Goal: Transaction & Acquisition: Purchase product/service

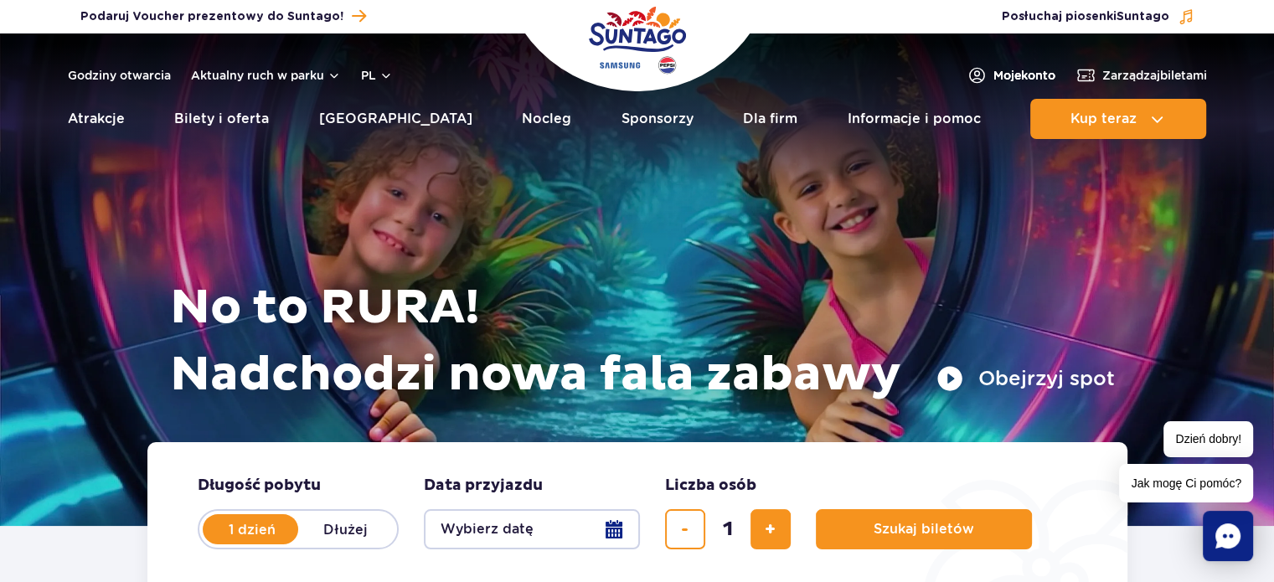
click at [1019, 77] on span "Moje konto" at bounding box center [1024, 75] width 62 height 17
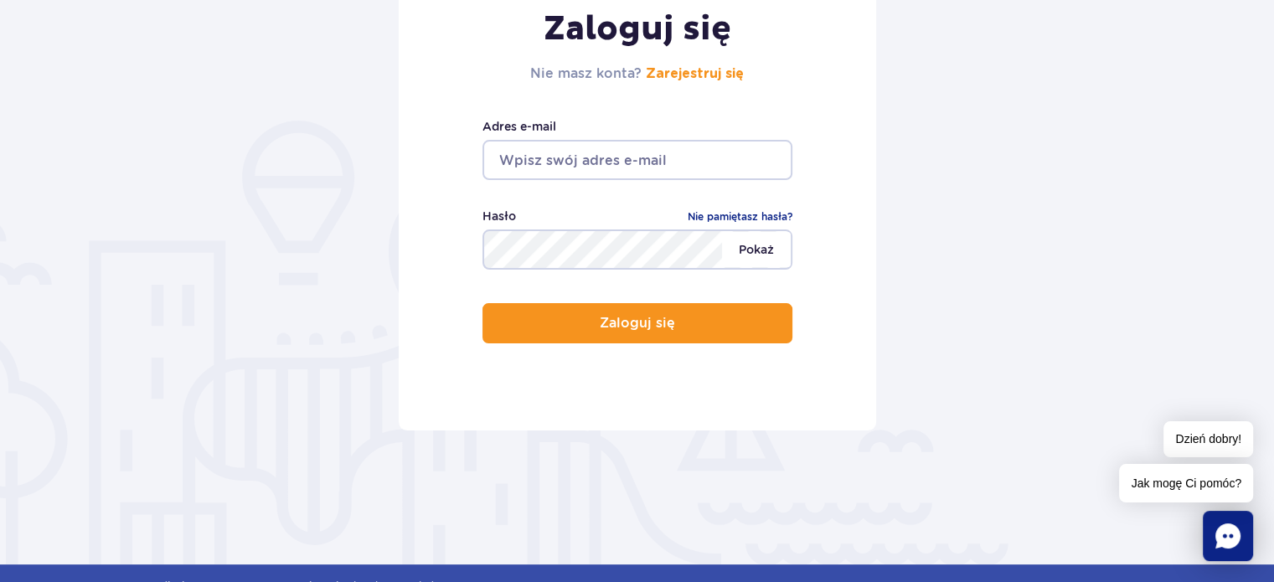
type input "[EMAIL_ADDRESS][DOMAIN_NAME]"
click at [764, 246] on span "Pokaż" at bounding box center [756, 249] width 69 height 35
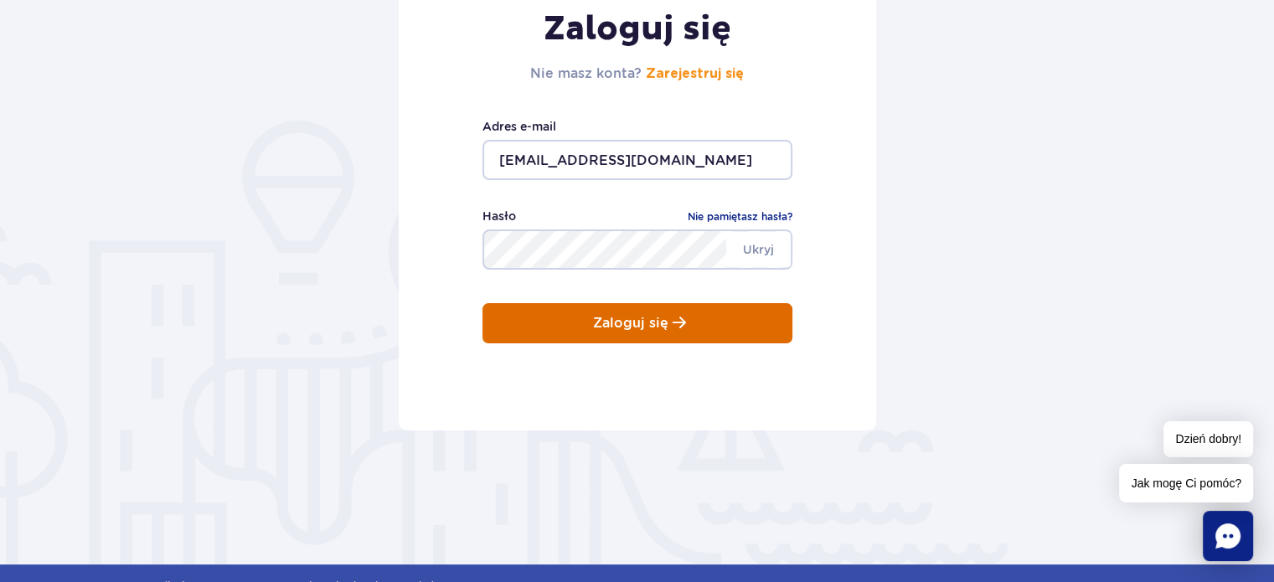
click at [637, 334] on button "Zaloguj się" at bounding box center [637, 323] width 310 height 40
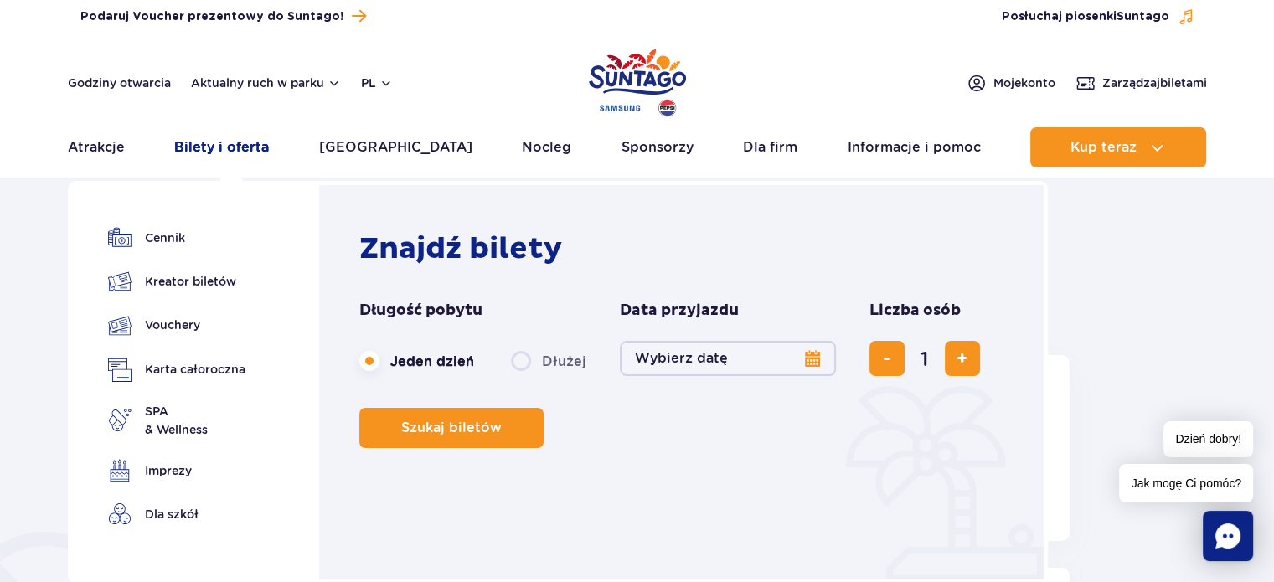
click at [234, 142] on link "Bilety i oferta" at bounding box center [221, 147] width 95 height 40
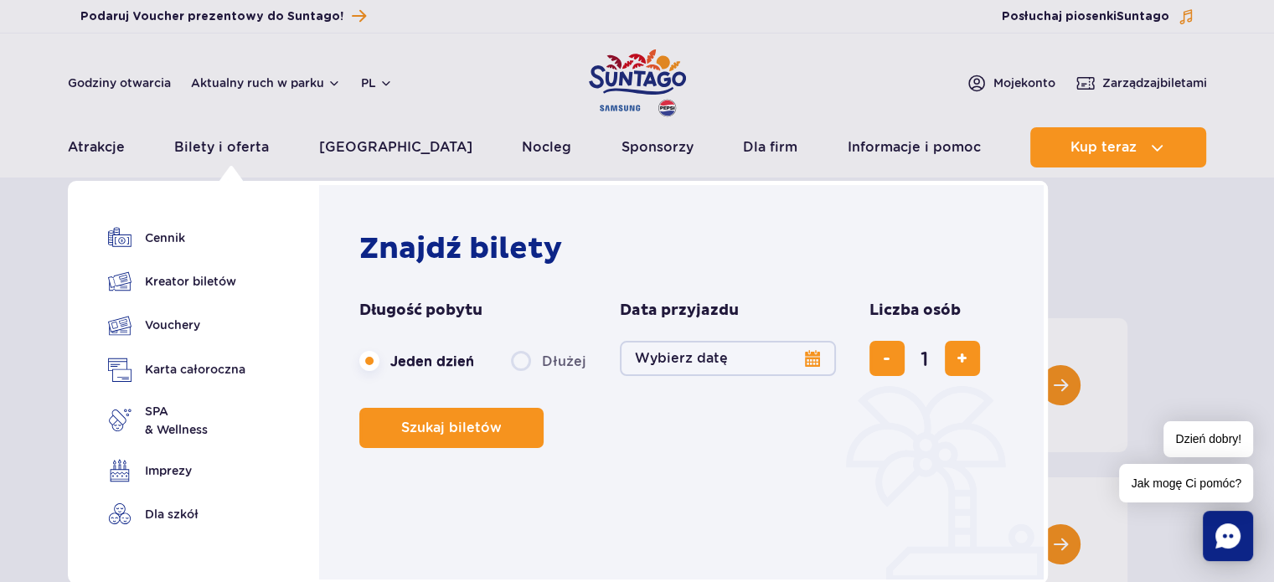
click at [518, 365] on label "Dłużej" at bounding box center [548, 360] width 75 height 35
click at [518, 375] on input "Dłużej" at bounding box center [520, 376] width 18 height 3
radio input "false"
radio input "true"
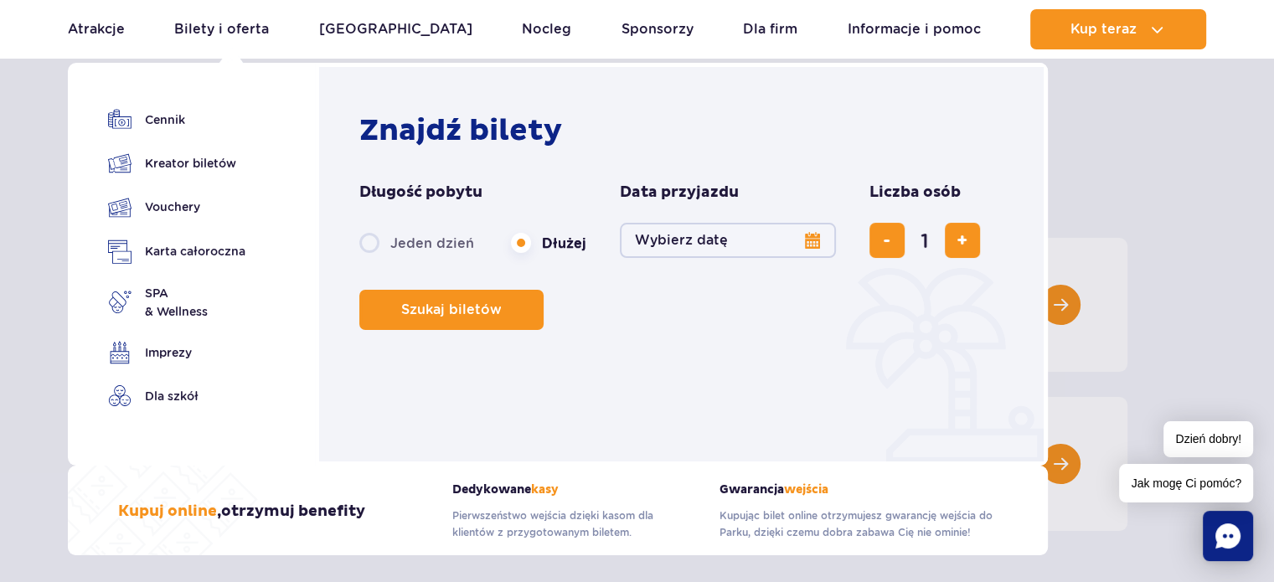
scroll to position [84, 0]
click at [718, 245] on button "Wybierz datę" at bounding box center [728, 240] width 216 height 35
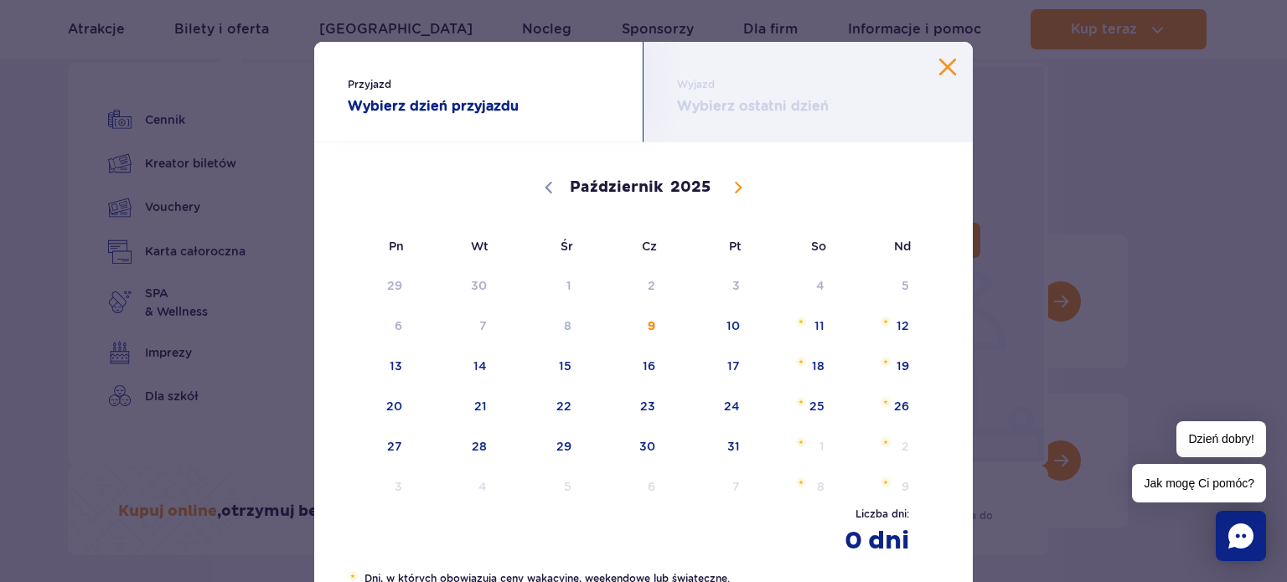
click at [735, 191] on icon at bounding box center [738, 188] width 6 height 11
select select "10"
click at [394, 365] on span "10" at bounding box center [373, 366] width 85 height 39
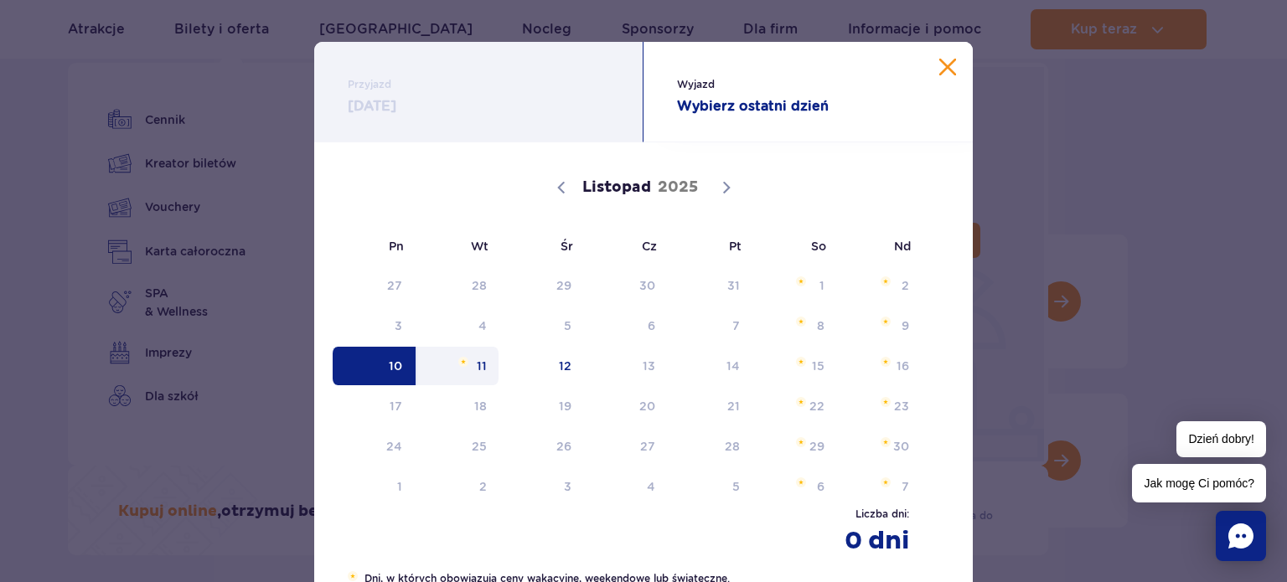
click at [472, 368] on span "11" at bounding box center [457, 366] width 85 height 39
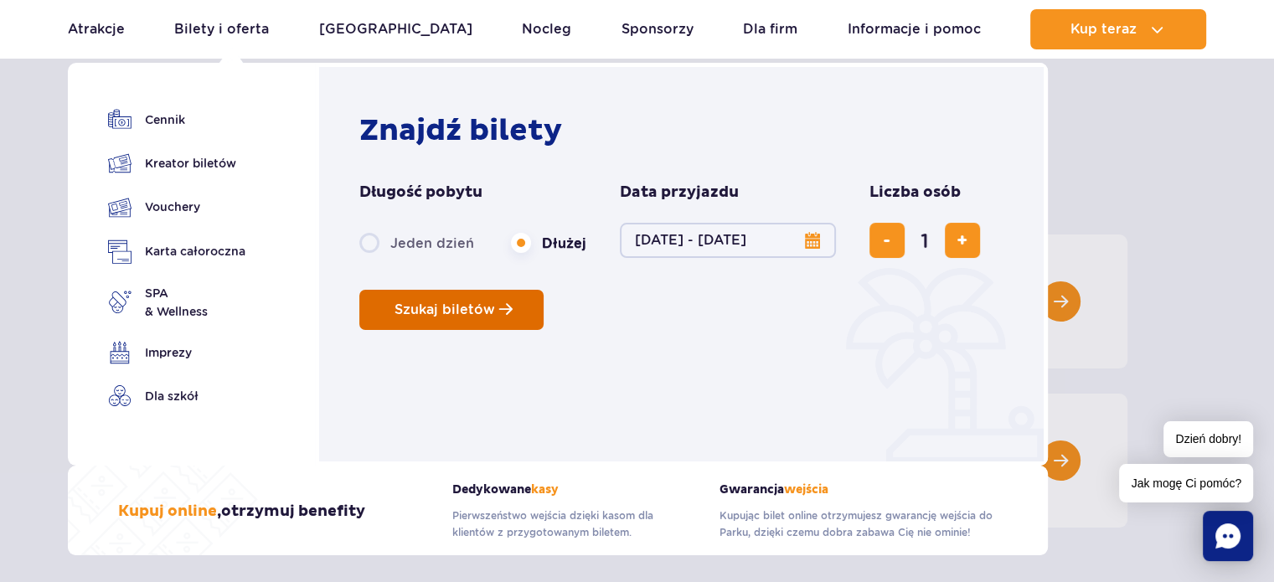
click at [442, 309] on span "Szukaj biletów" at bounding box center [444, 309] width 101 height 15
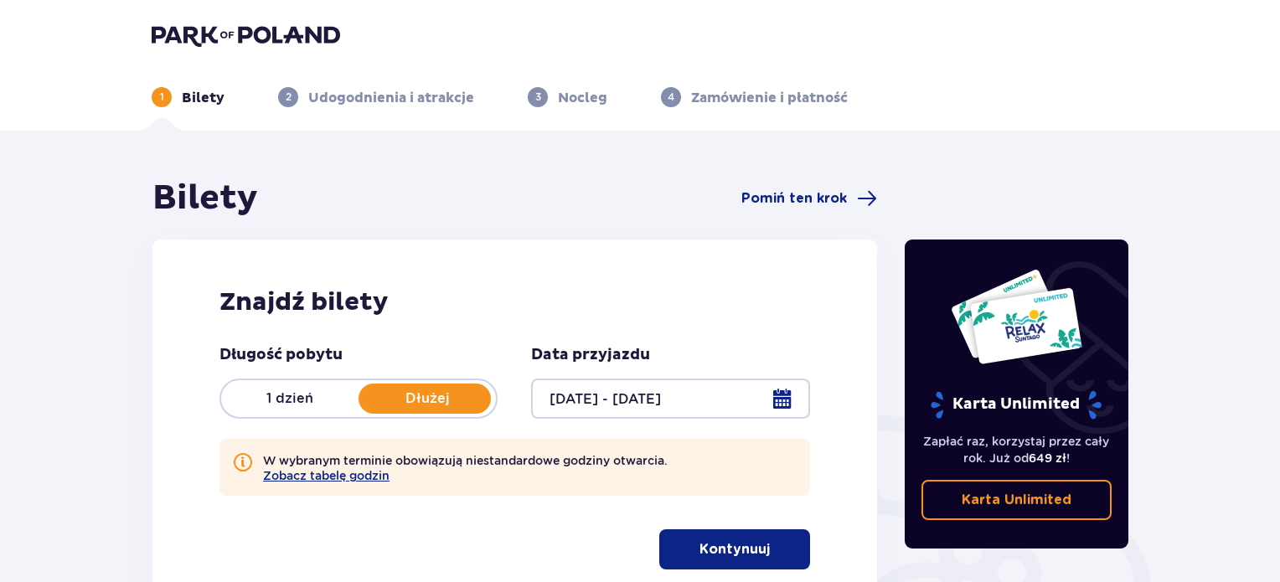
scroll to position [168, 0]
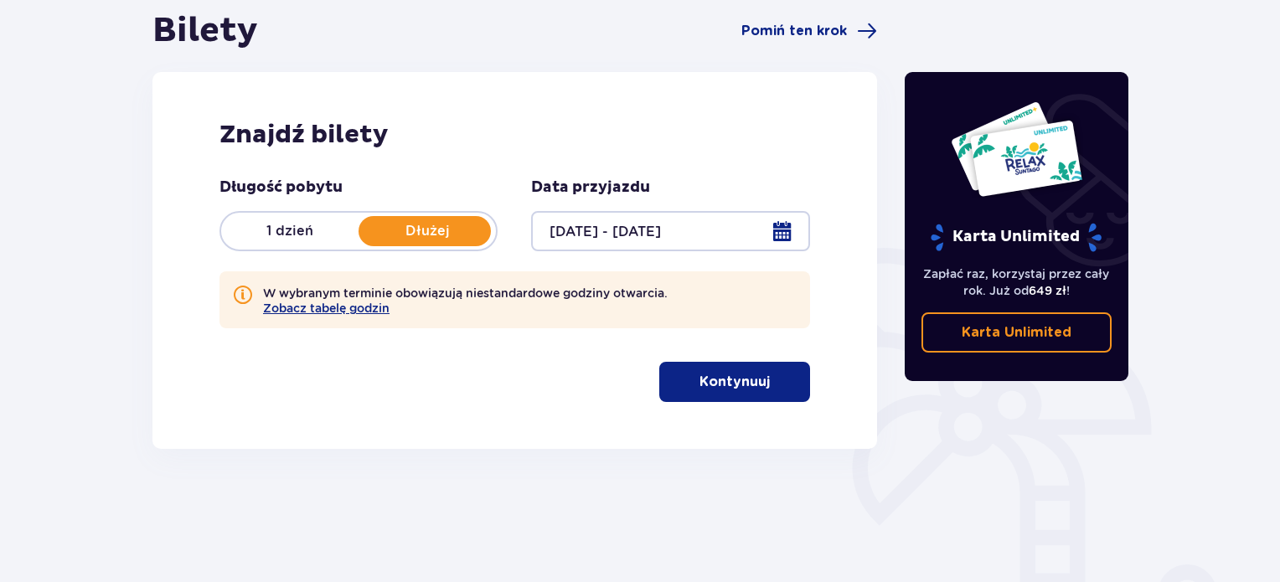
click at [766, 389] on span "button" at bounding box center [773, 382] width 20 height 20
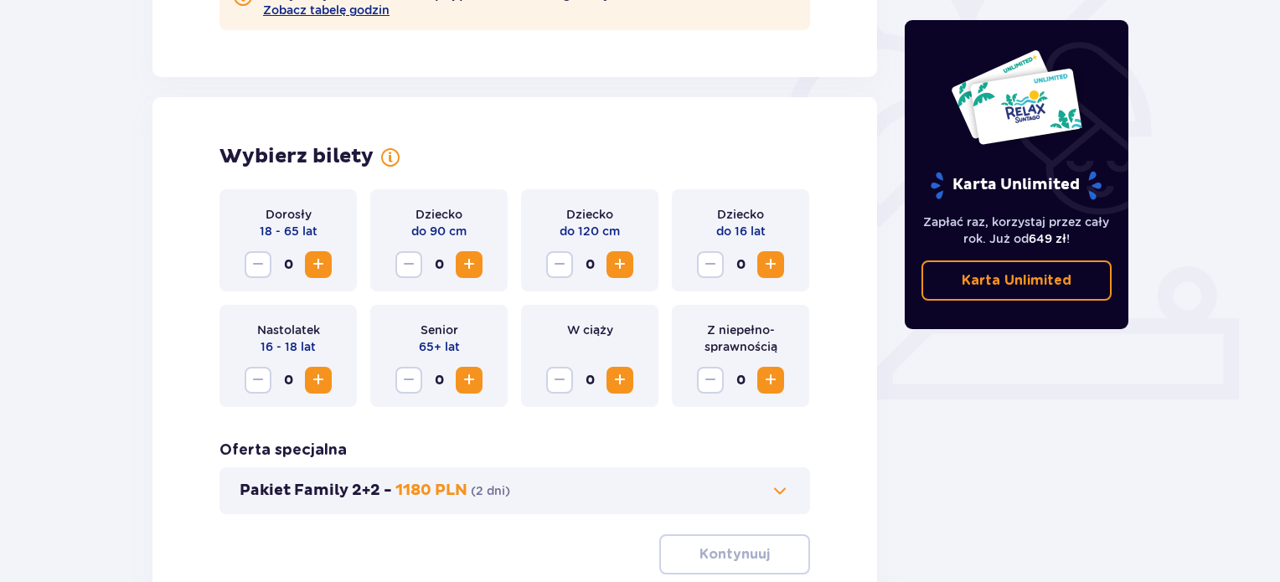
scroll to position [459, 0]
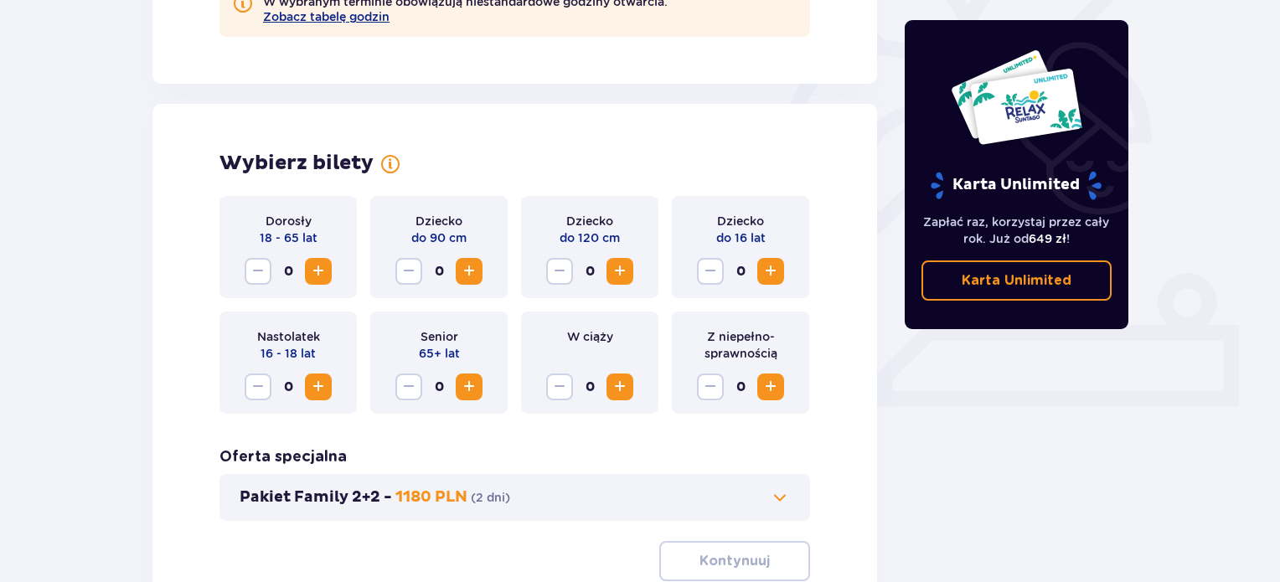
click at [323, 272] on span "Zwiększ" at bounding box center [318, 271] width 20 height 20
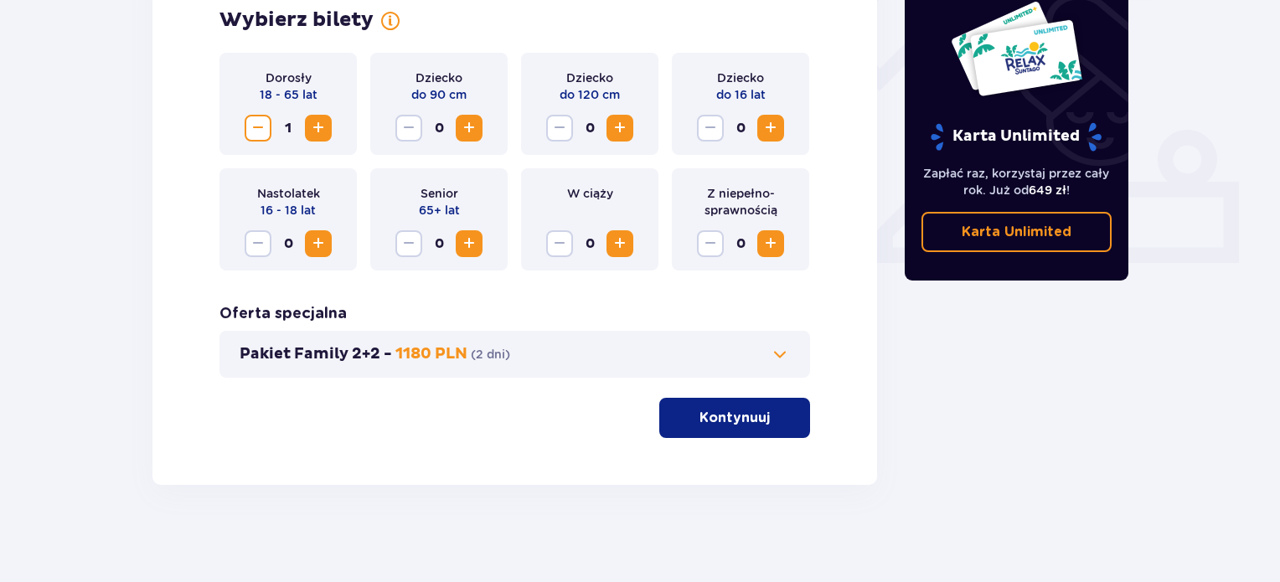
scroll to position [606, 0]
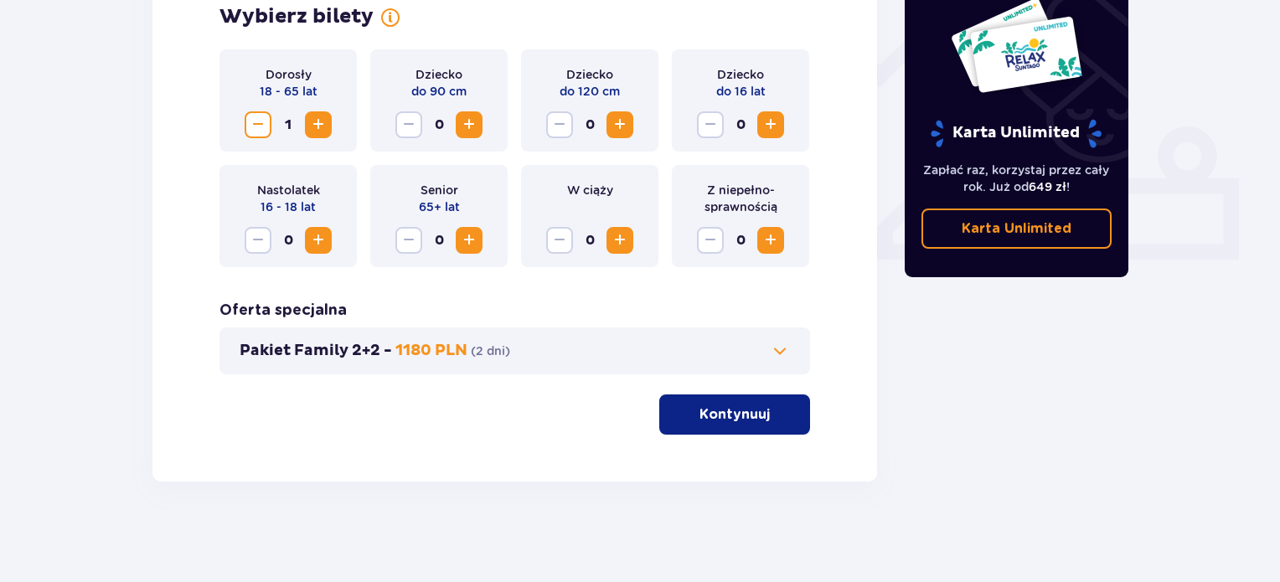
click at [743, 421] on p "Kontynuuj" at bounding box center [734, 414] width 70 height 18
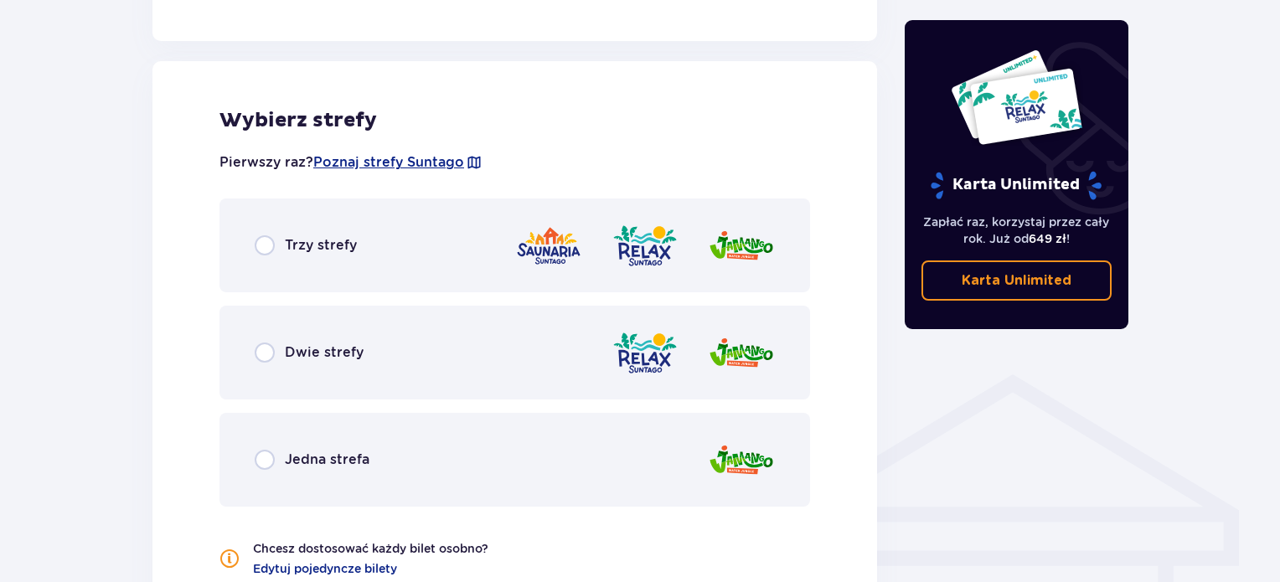
scroll to position [1008, 0]
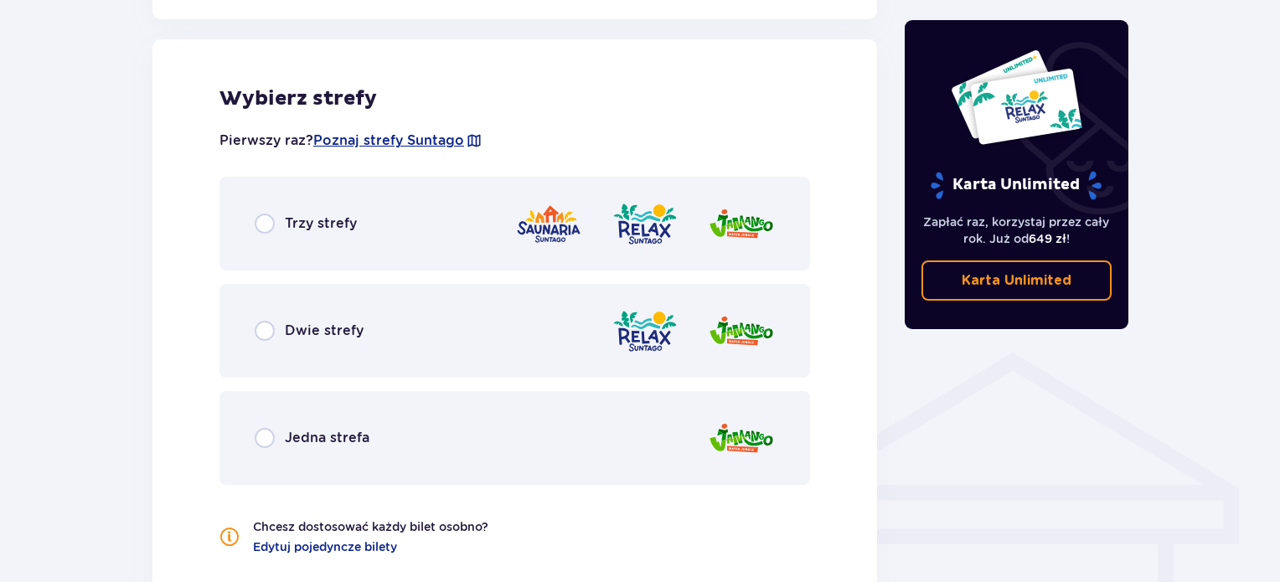
click at [260, 217] on input "radio" at bounding box center [265, 224] width 20 height 20
radio input "true"
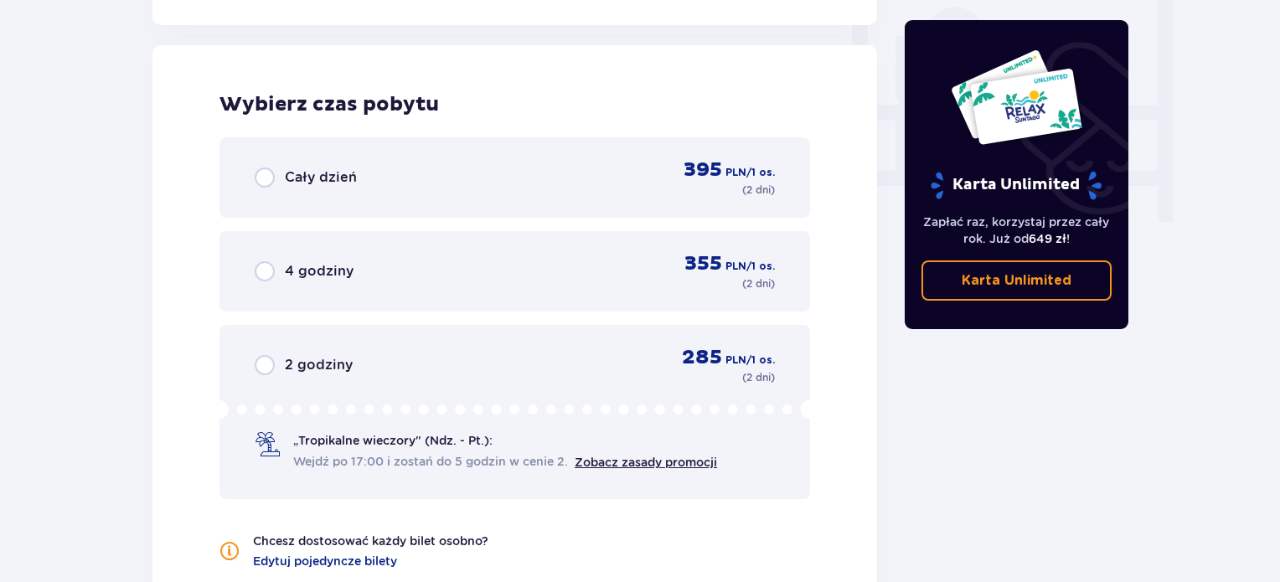
scroll to position [1591, 0]
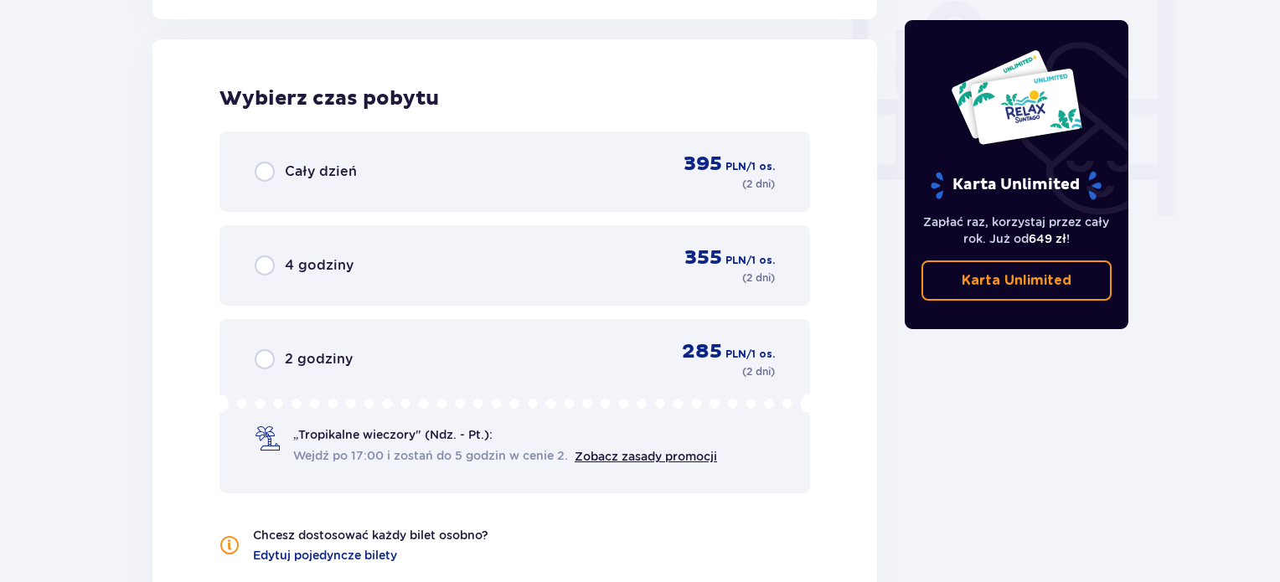
click at [268, 171] on input "radio" at bounding box center [265, 172] width 20 height 20
radio input "true"
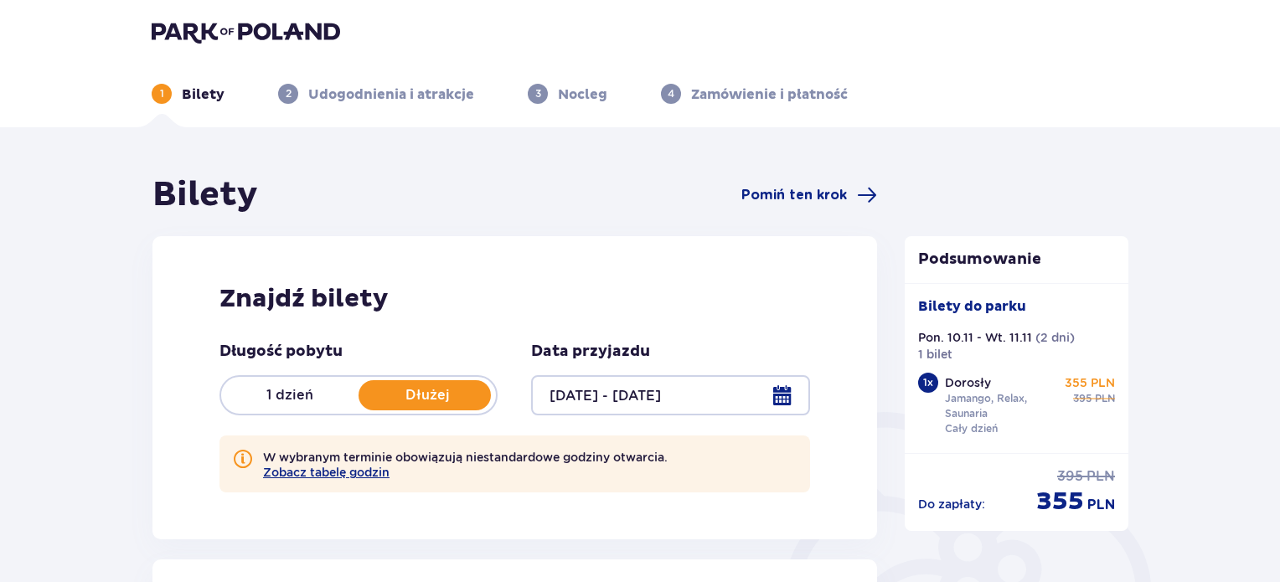
scroll to position [0, 0]
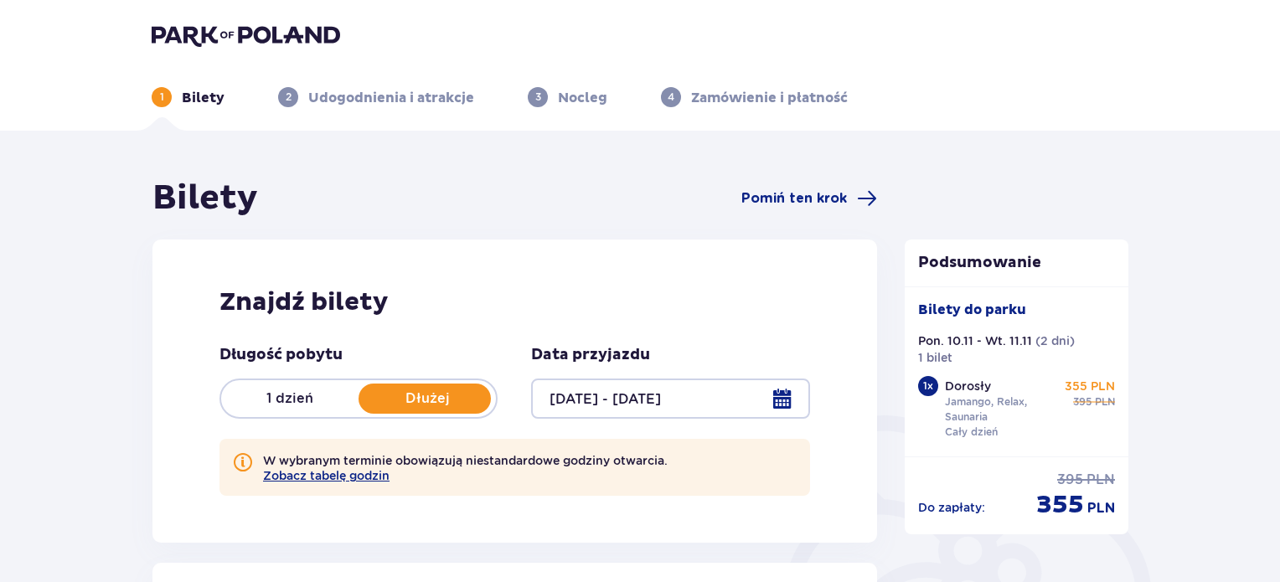
click at [294, 406] on p "1 dzień" at bounding box center [289, 398] width 137 height 18
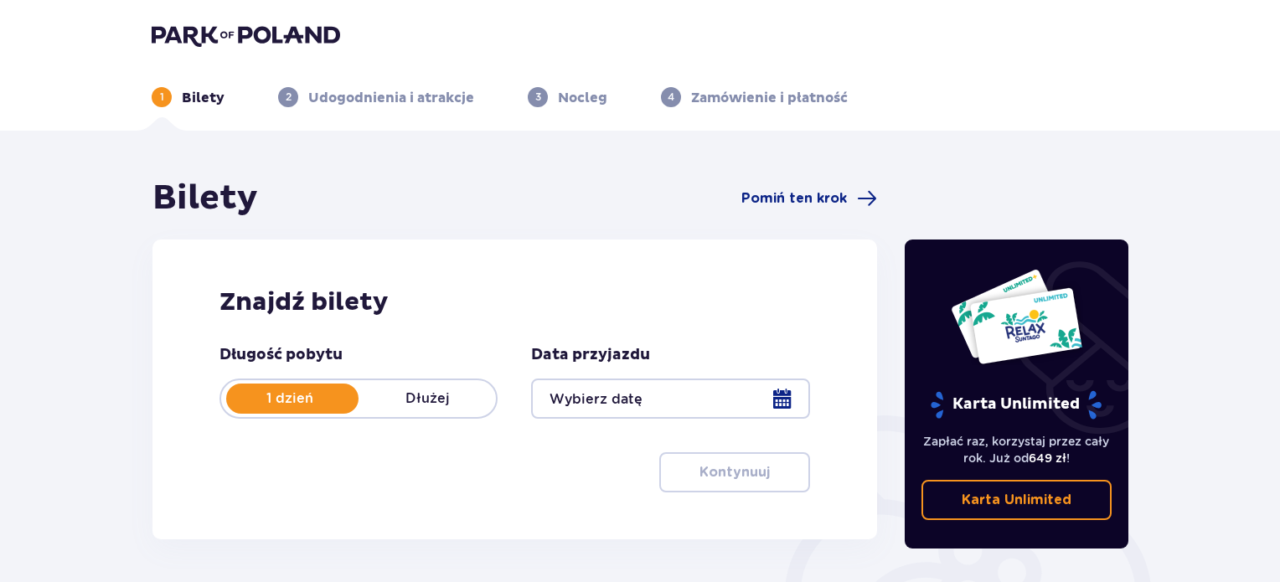
click at [663, 391] on div at bounding box center [670, 399] width 278 height 40
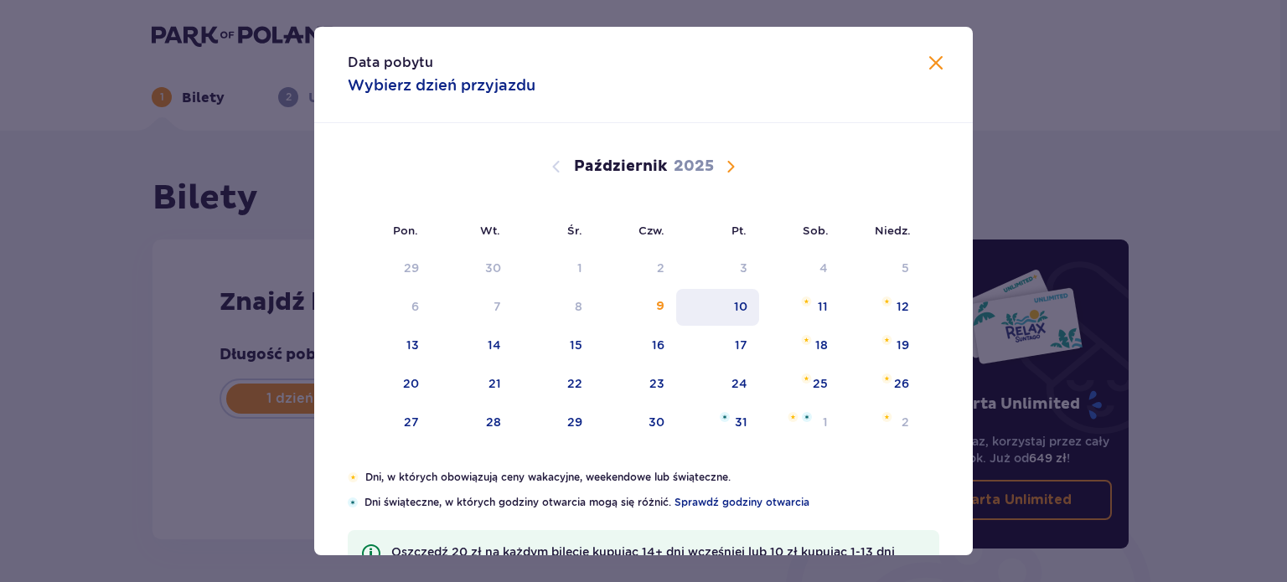
click at [744, 307] on div "10" at bounding box center [740, 306] width 13 height 17
type input "10.10.25"
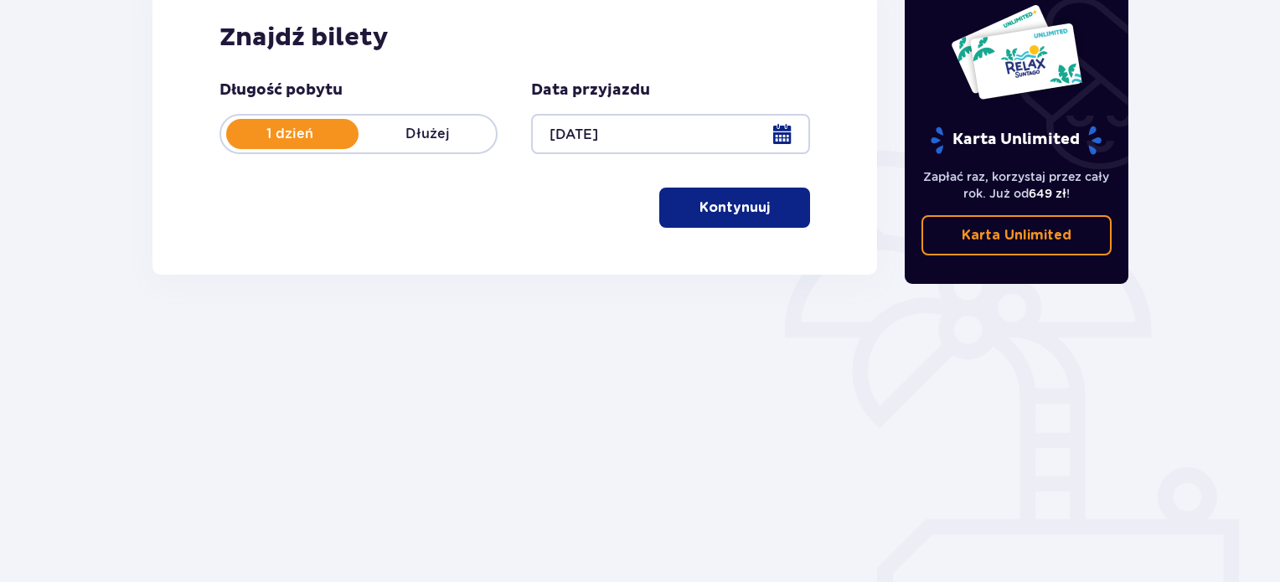
scroll to position [271, 0]
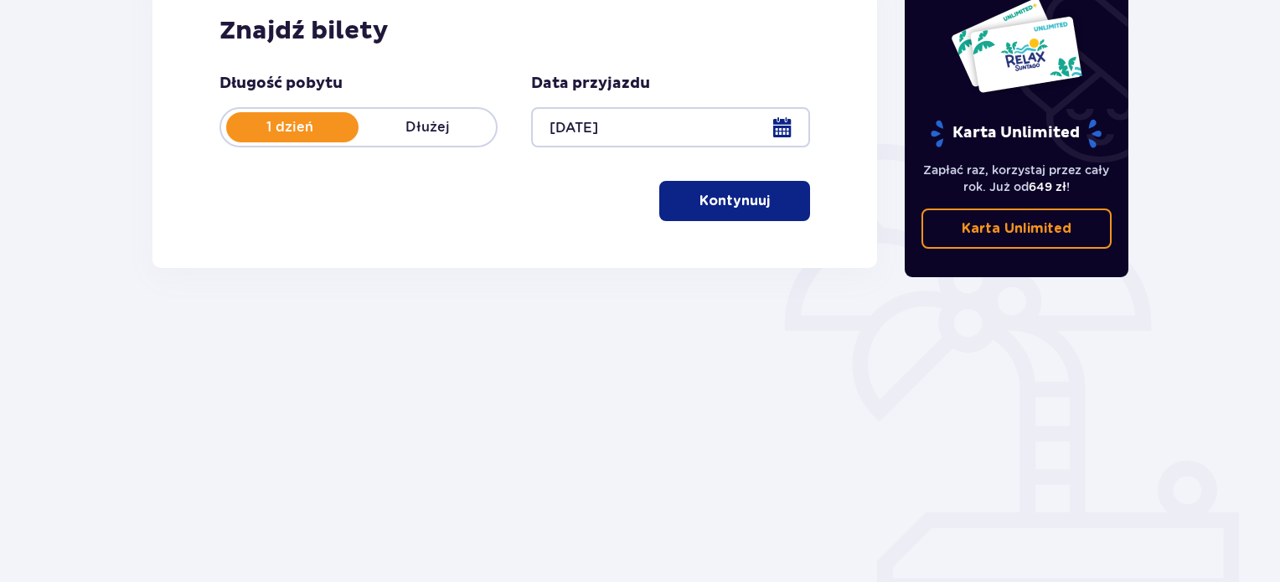
click at [754, 204] on button "Kontynuuj" at bounding box center [734, 201] width 151 height 40
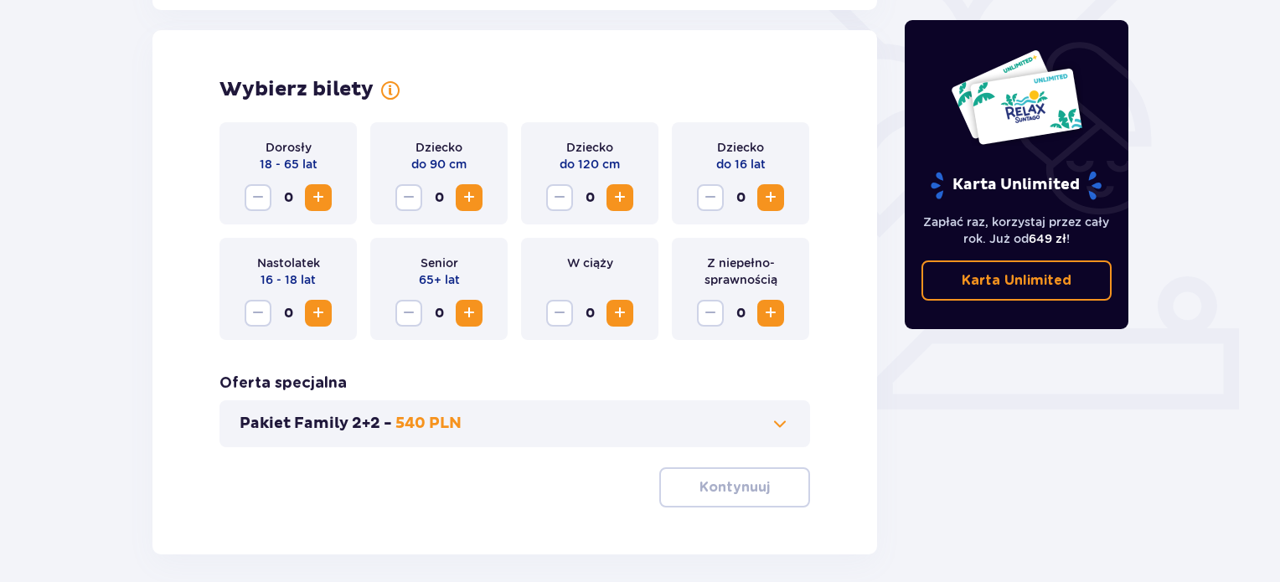
scroll to position [466, 0]
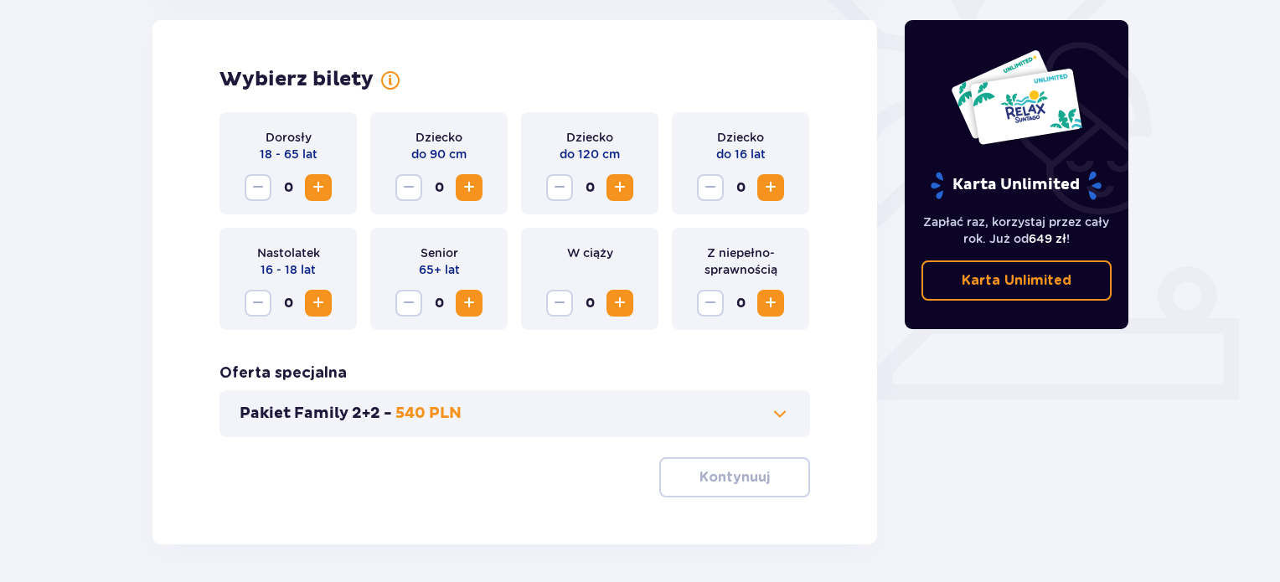
click at [333, 191] on div "Dorosły 18 - 65 lat 0" at bounding box center [287, 163] width 137 height 102
click at [323, 190] on span "Zwiększ" at bounding box center [318, 188] width 20 height 20
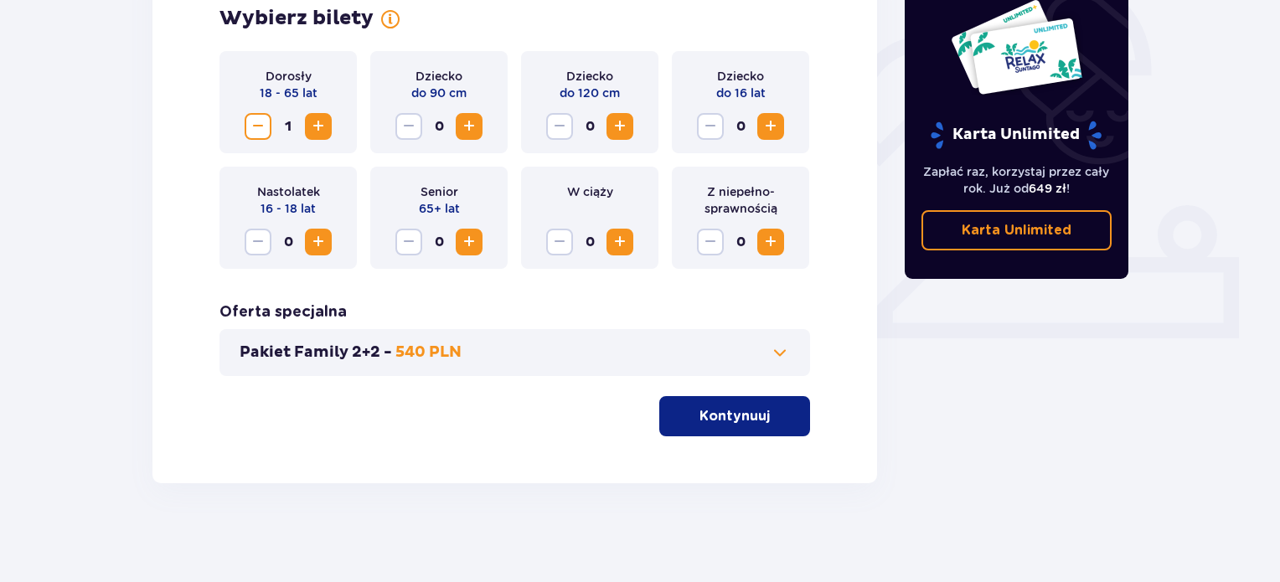
scroll to position [529, 0]
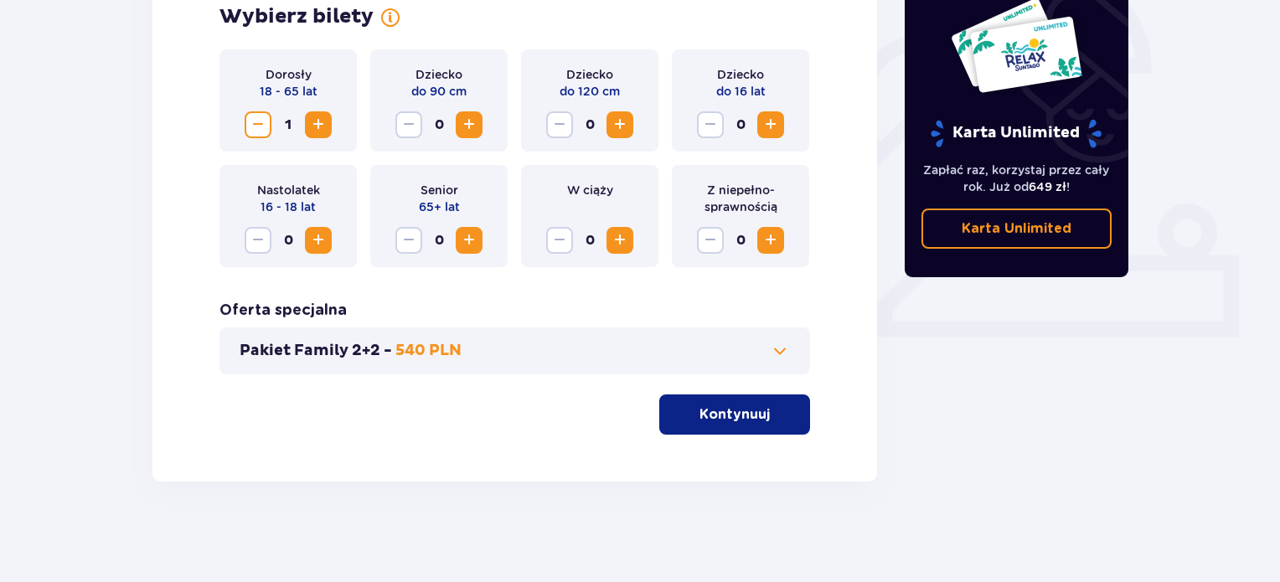
click at [746, 422] on p "Kontynuuj" at bounding box center [734, 414] width 70 height 18
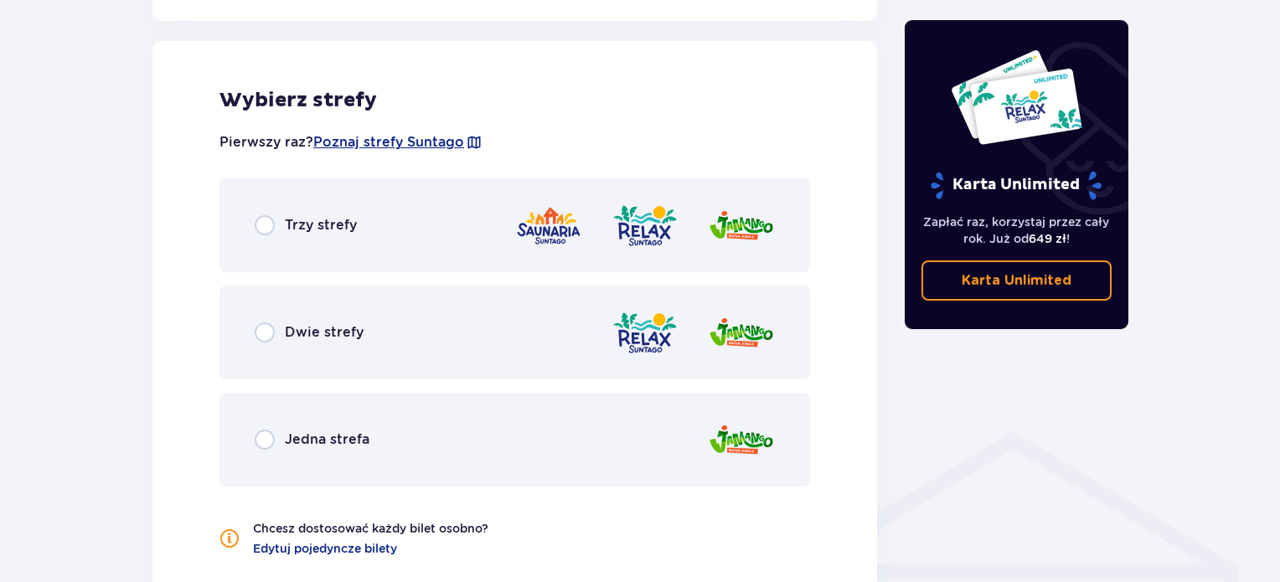
scroll to position [930, 0]
click at [265, 229] on input "radio" at bounding box center [265, 224] width 20 height 20
radio input "true"
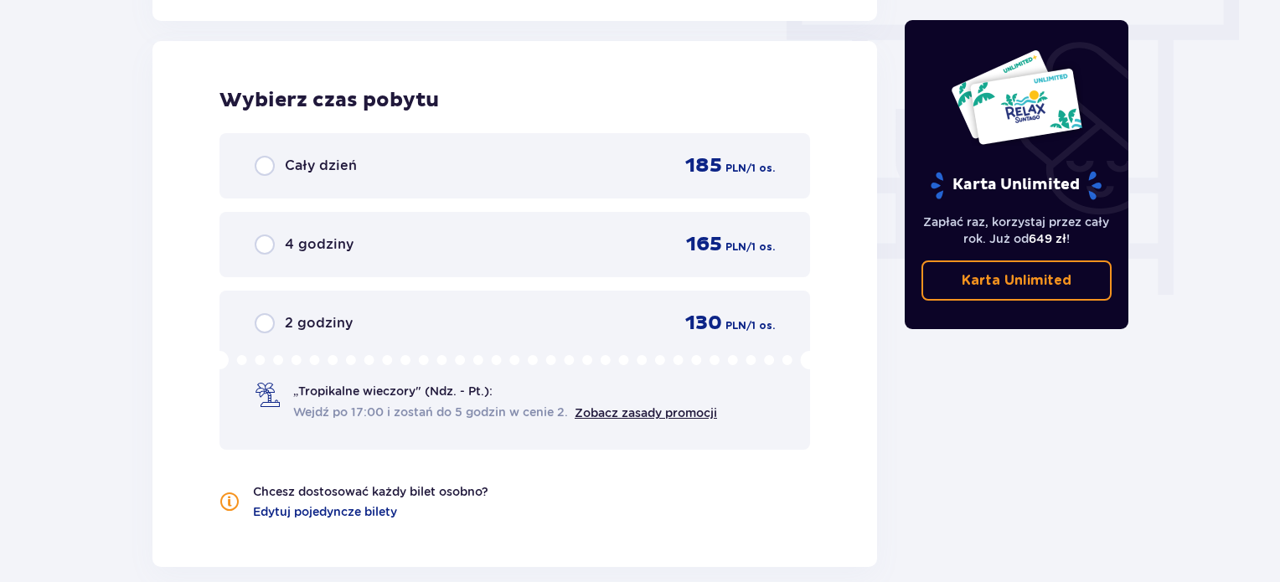
scroll to position [1513, 0]
click at [263, 162] on input "radio" at bounding box center [265, 165] width 20 height 20
radio input "true"
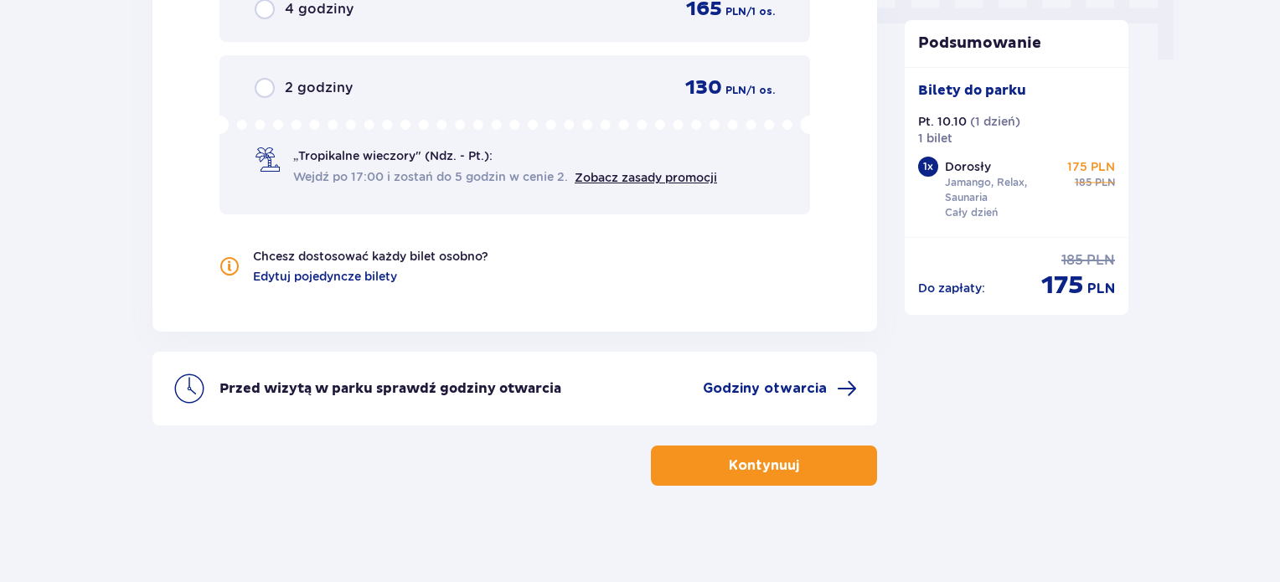
scroll to position [1749, 0]
click at [771, 468] on p "Kontynuuj" at bounding box center [764, 464] width 70 height 18
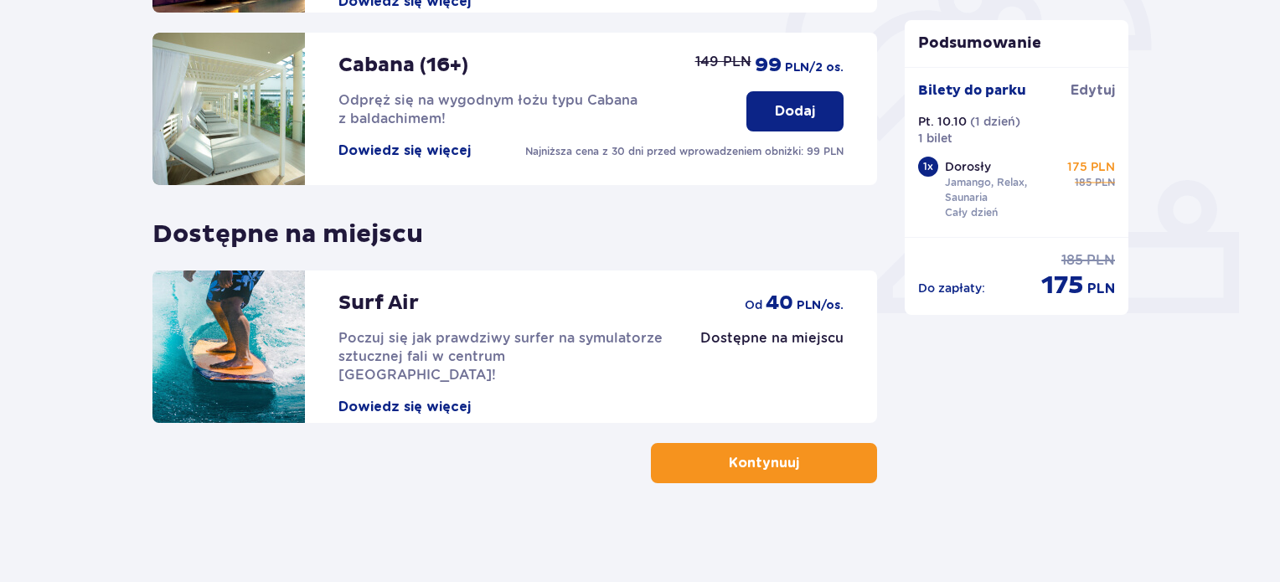
scroll to position [553, 0]
click at [777, 465] on p "Kontynuuj" at bounding box center [764, 462] width 70 height 18
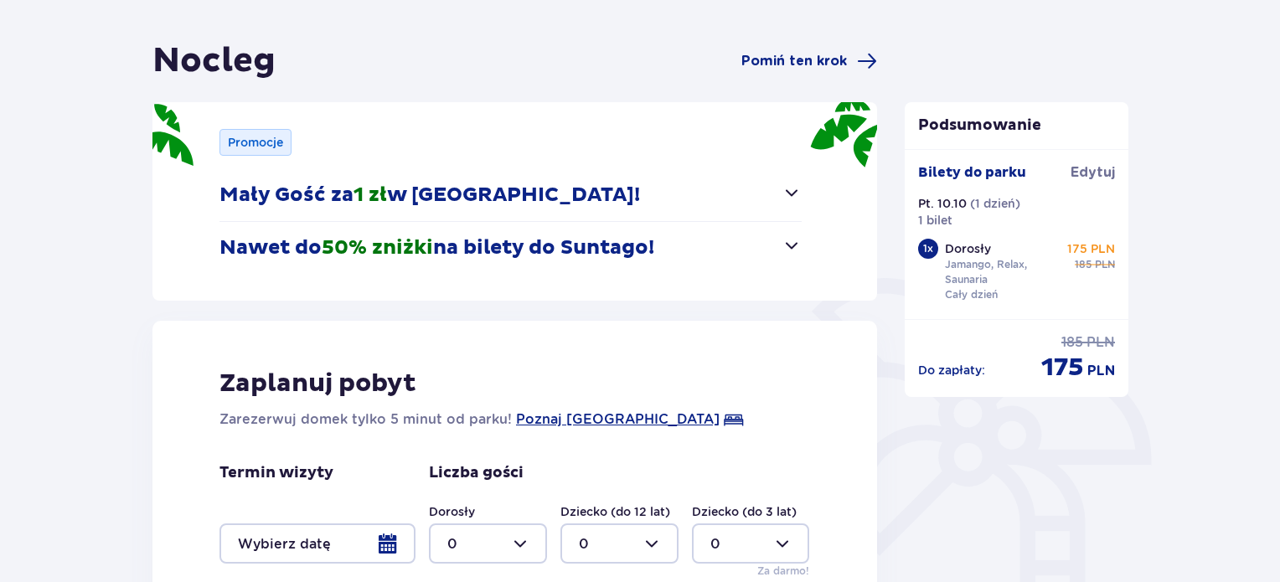
scroll to position [251, 0]
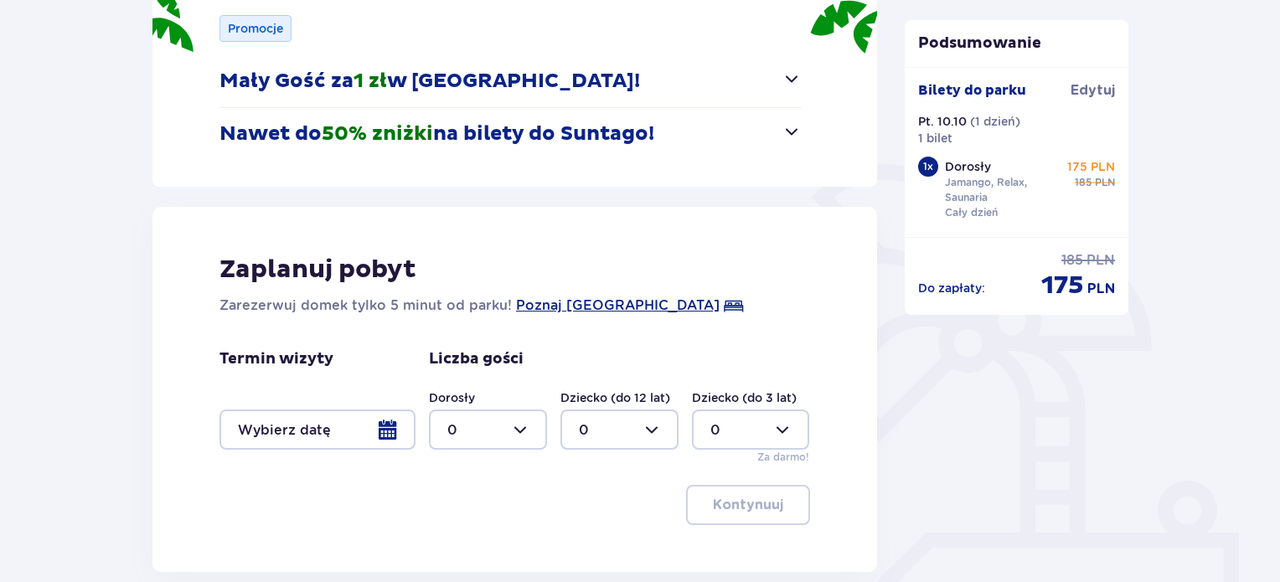
click at [326, 431] on div at bounding box center [317, 430] width 196 height 40
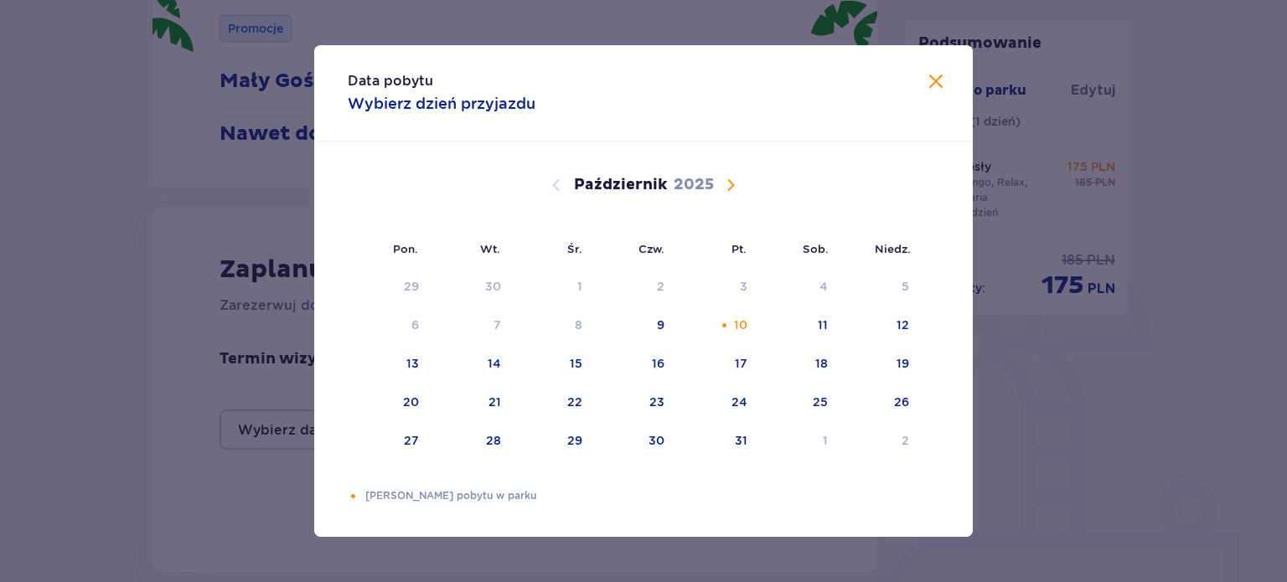
click at [729, 183] on span "Następny miesiąc" at bounding box center [730, 185] width 20 height 20
click at [405, 365] on div "10" at bounding box center [411, 363] width 13 height 17
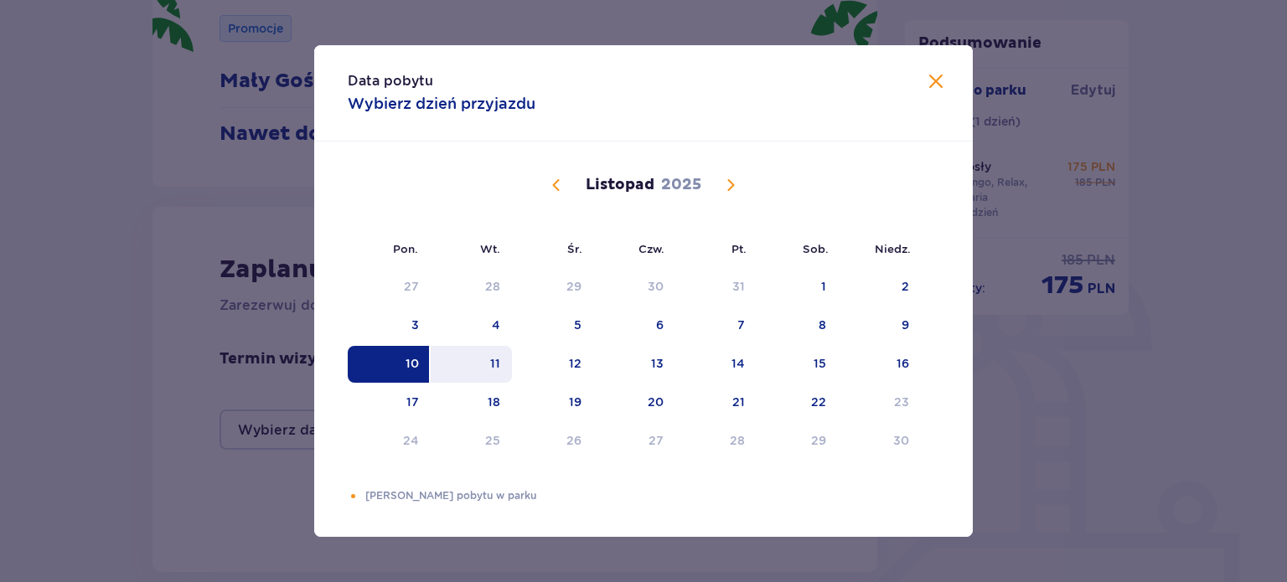
click at [495, 365] on div "11" at bounding box center [495, 363] width 10 height 17
type input "10.11.25 - 11.11.25"
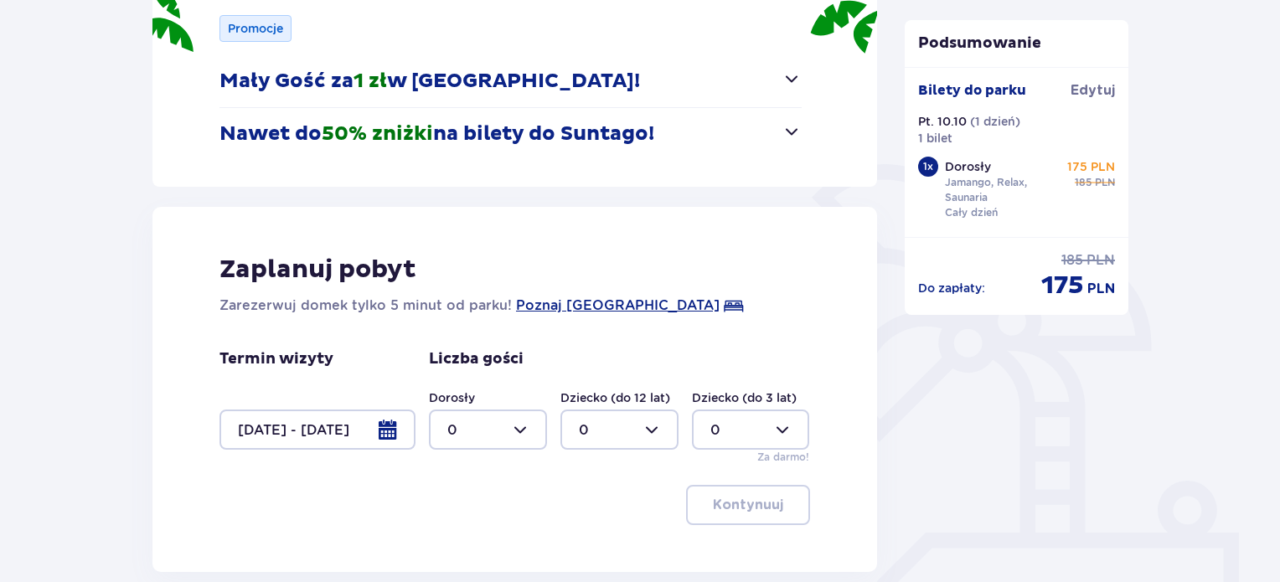
click at [536, 431] on div at bounding box center [488, 430] width 118 height 40
click at [449, 303] on p "1" at bounding box center [449, 301] width 5 height 18
type input "1"
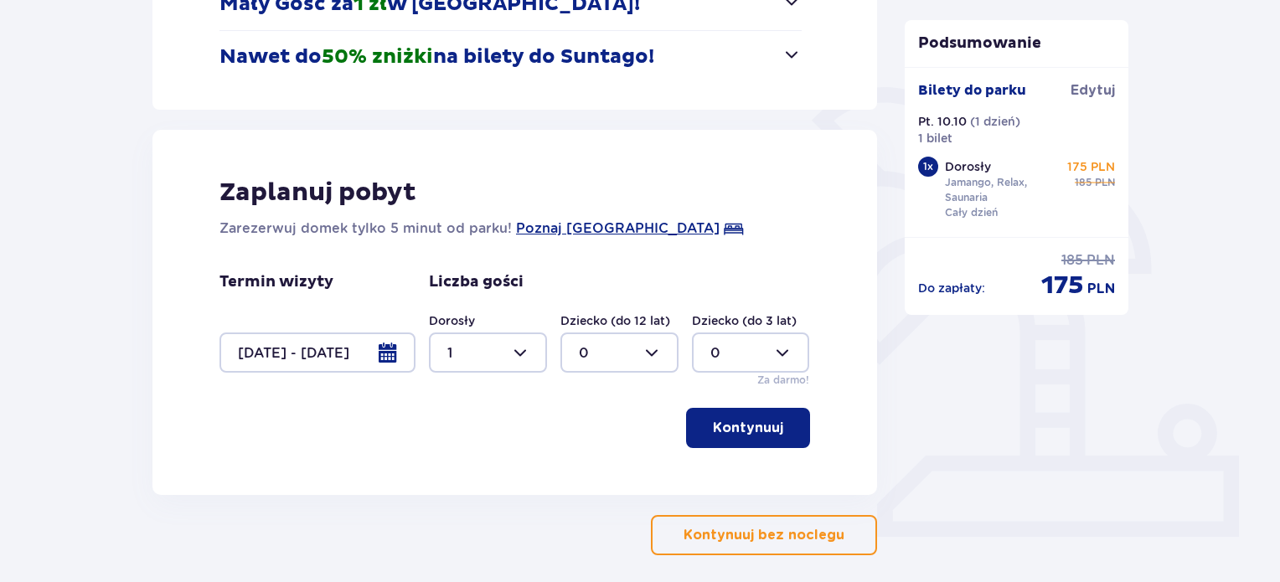
scroll to position [335, 0]
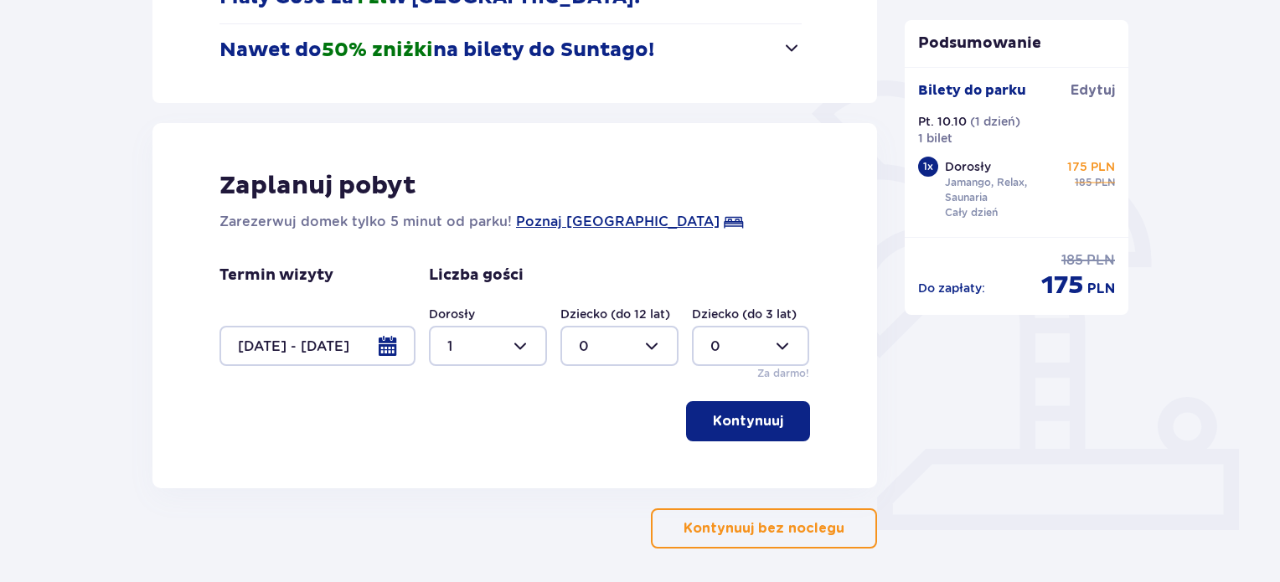
click at [753, 430] on p "Kontynuuj" at bounding box center [748, 421] width 70 height 18
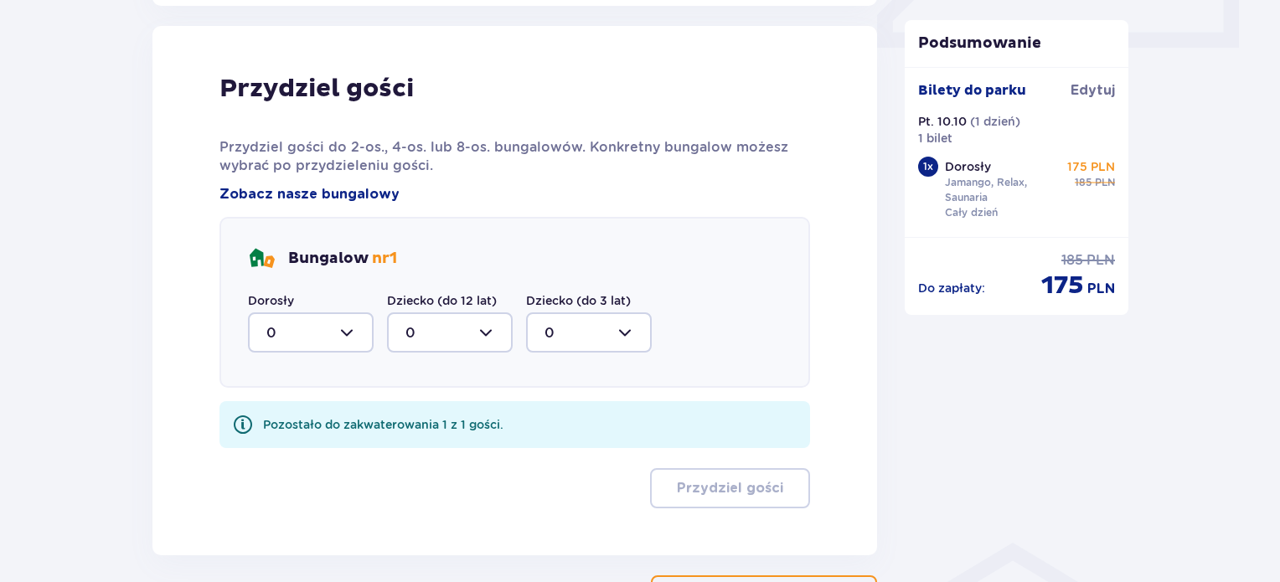
scroll to position [823, 0]
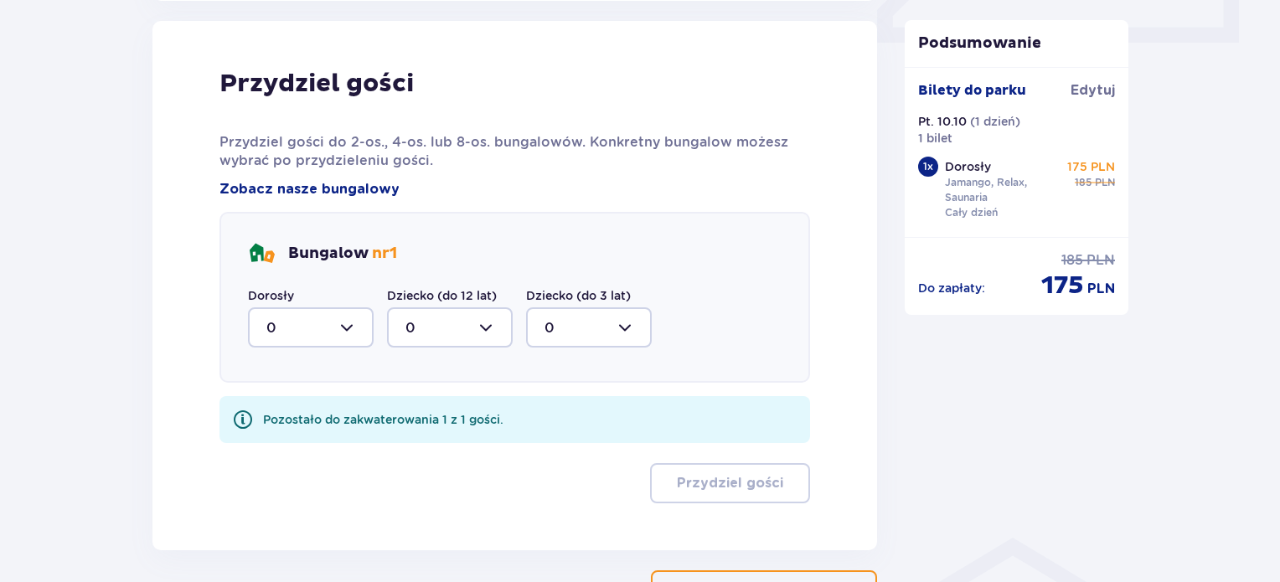
click at [345, 322] on div at bounding box center [311, 327] width 126 height 40
click at [266, 415] on p "1" at bounding box center [268, 414] width 5 height 18
type input "1"
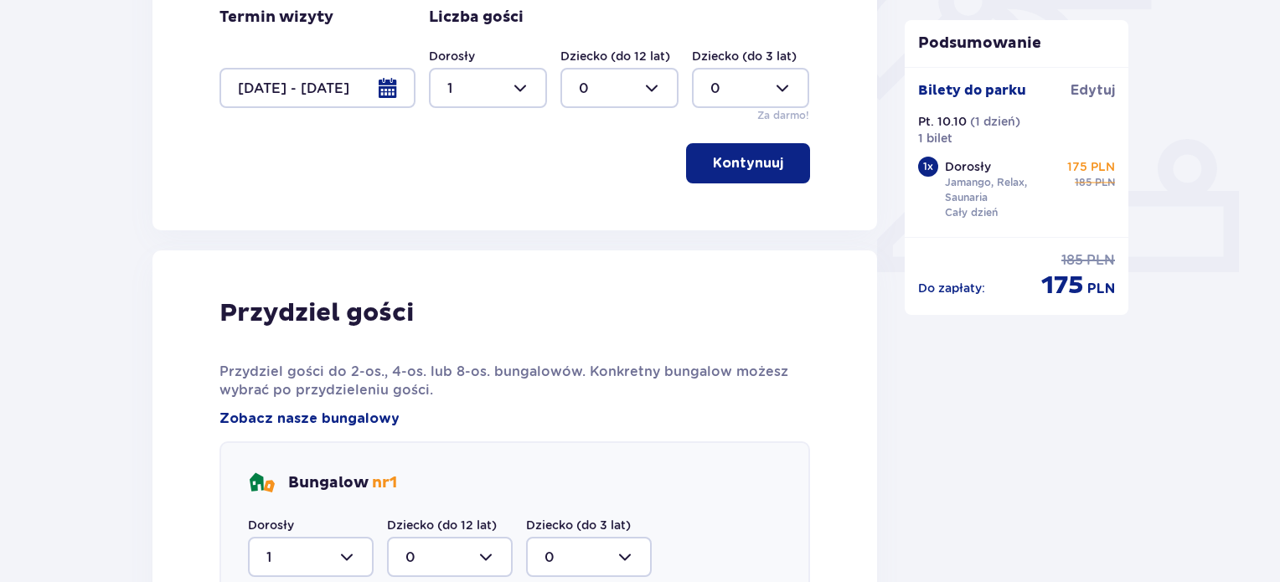
scroll to position [883, 0]
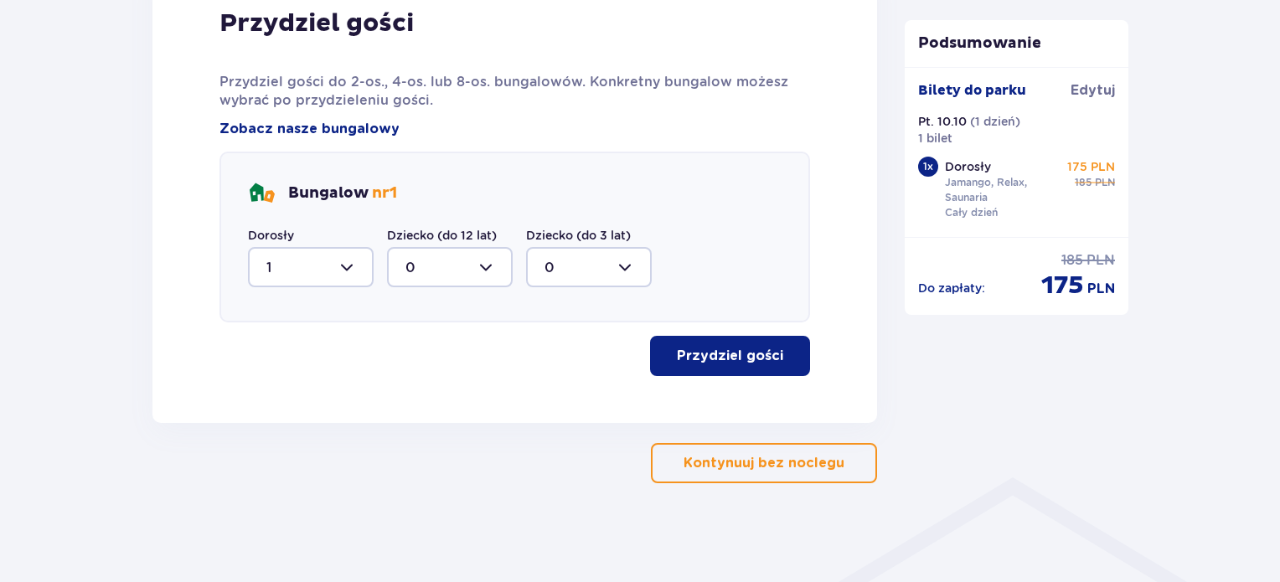
click at [745, 356] on p "Przydziel gości" at bounding box center [730, 356] width 106 height 18
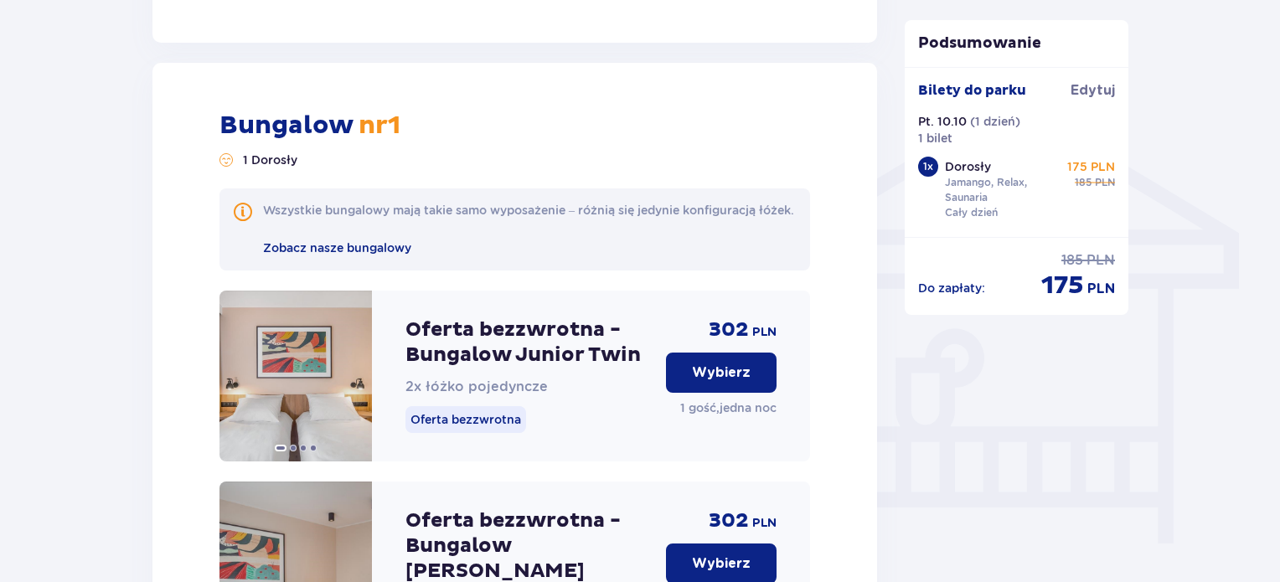
scroll to position [1340, 0]
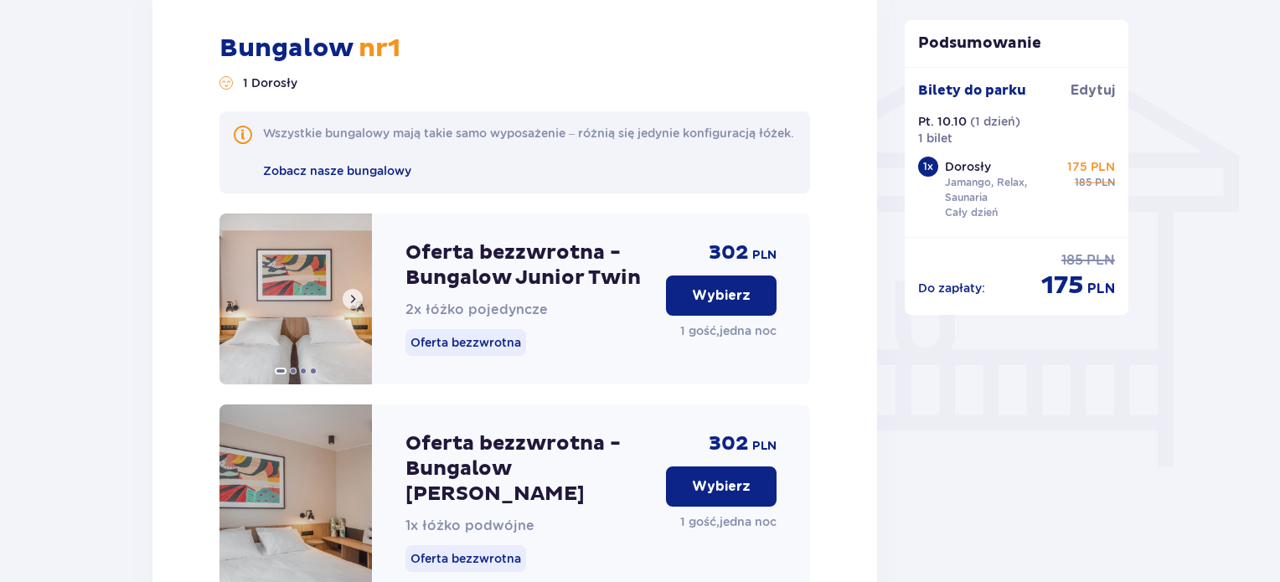
click at [351, 306] on span at bounding box center [352, 298] width 13 height 13
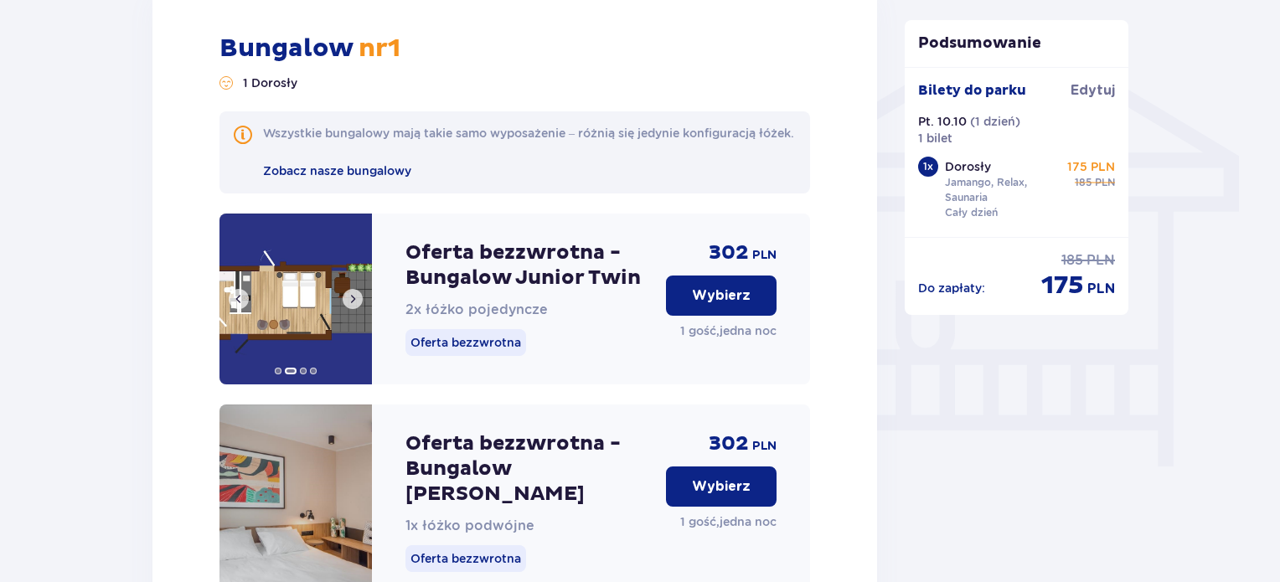
click at [358, 306] on span at bounding box center [352, 298] width 13 height 13
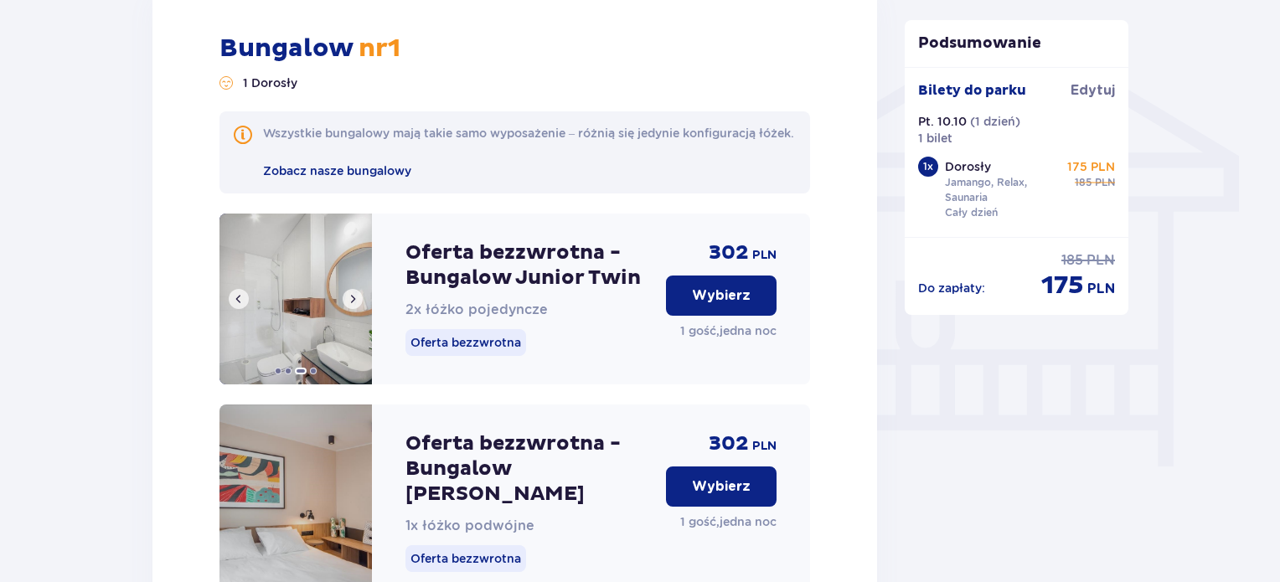
click at [358, 306] on span at bounding box center [352, 298] width 13 height 13
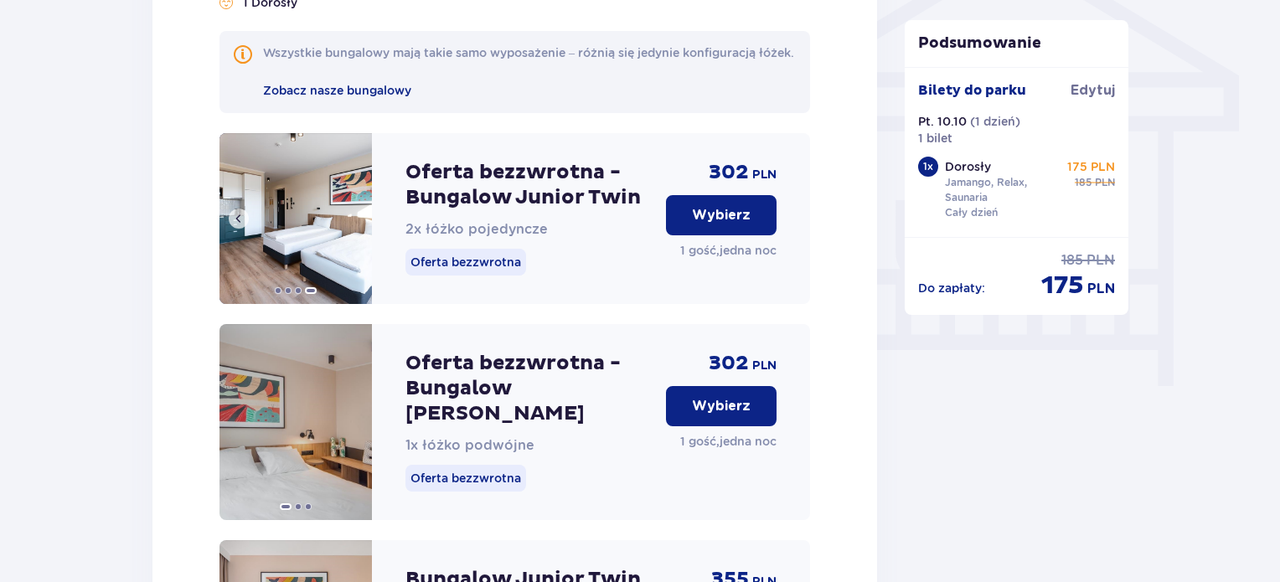
scroll to position [1424, 0]
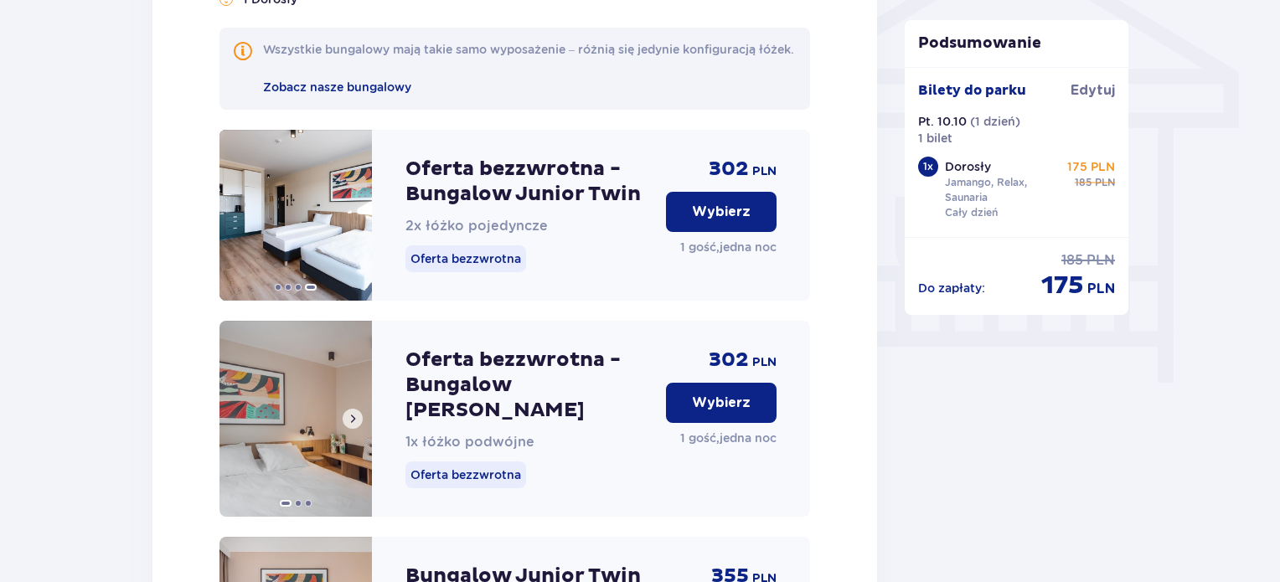
click at [355, 421] on span at bounding box center [352, 418] width 13 height 13
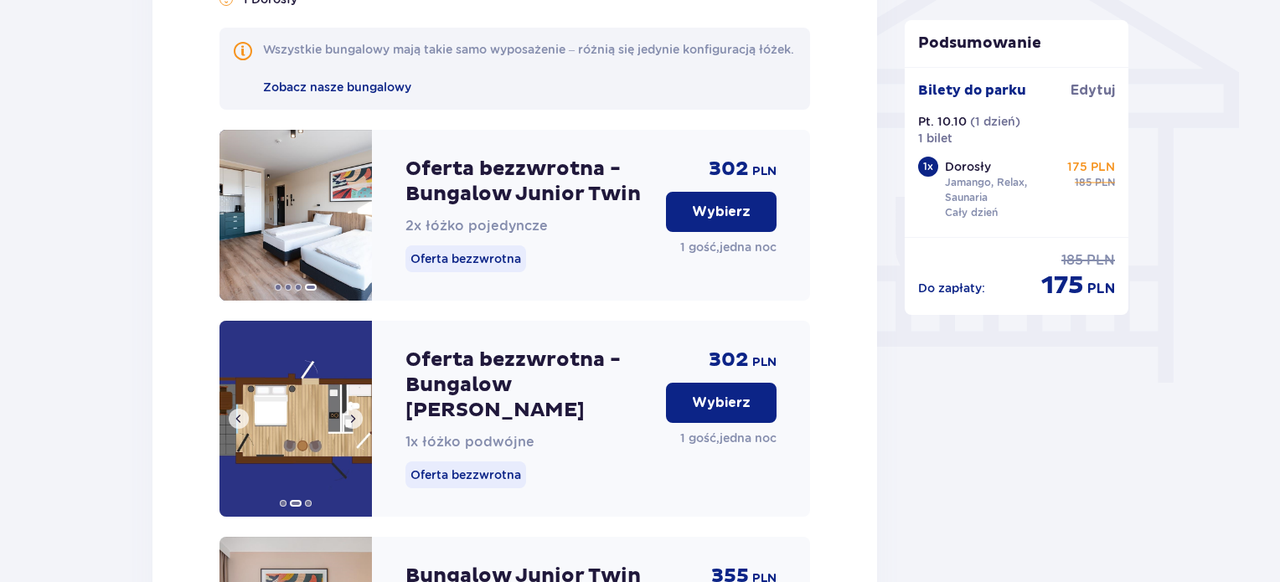
click at [355, 421] on span at bounding box center [352, 418] width 13 height 13
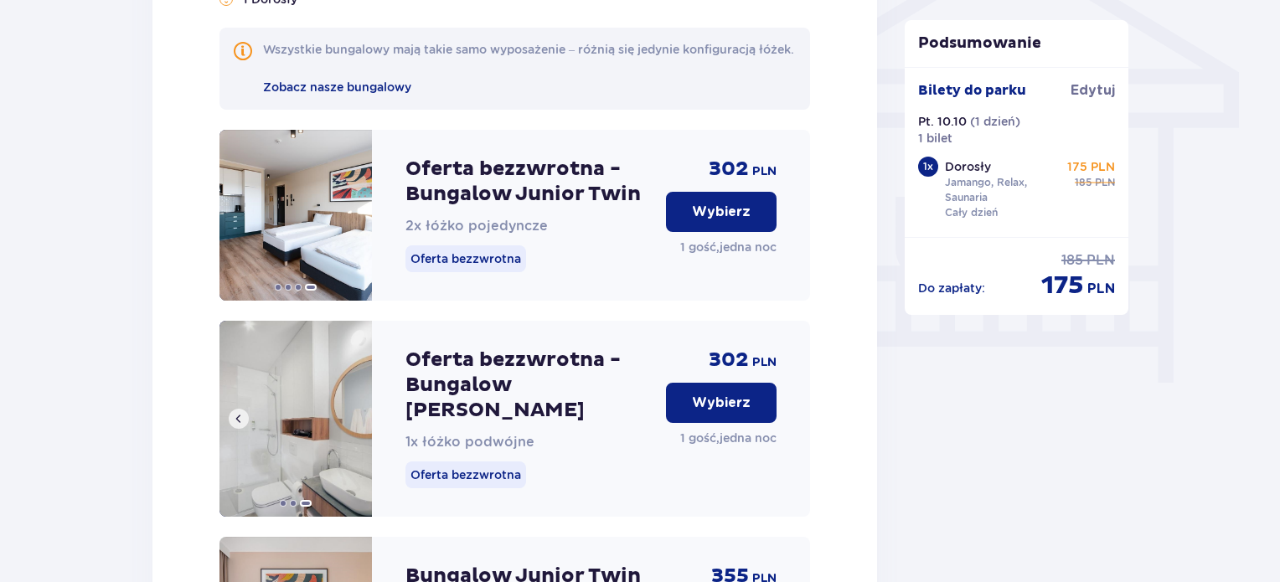
click at [355, 421] on img at bounding box center [295, 419] width 152 height 196
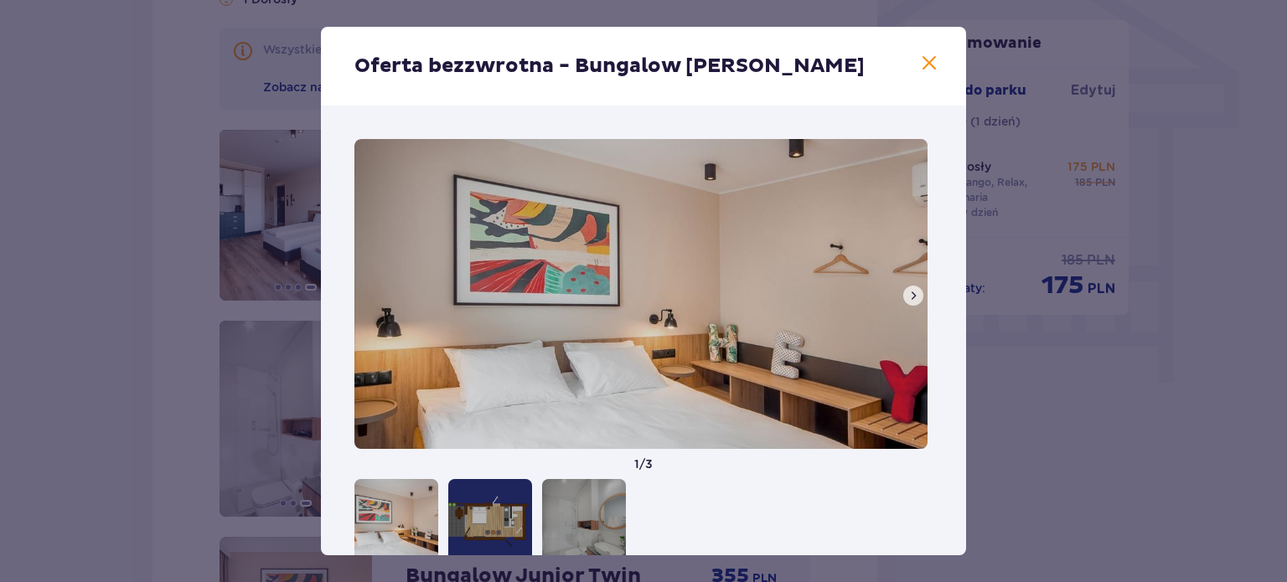
click at [906, 296] on span at bounding box center [912, 295] width 13 height 13
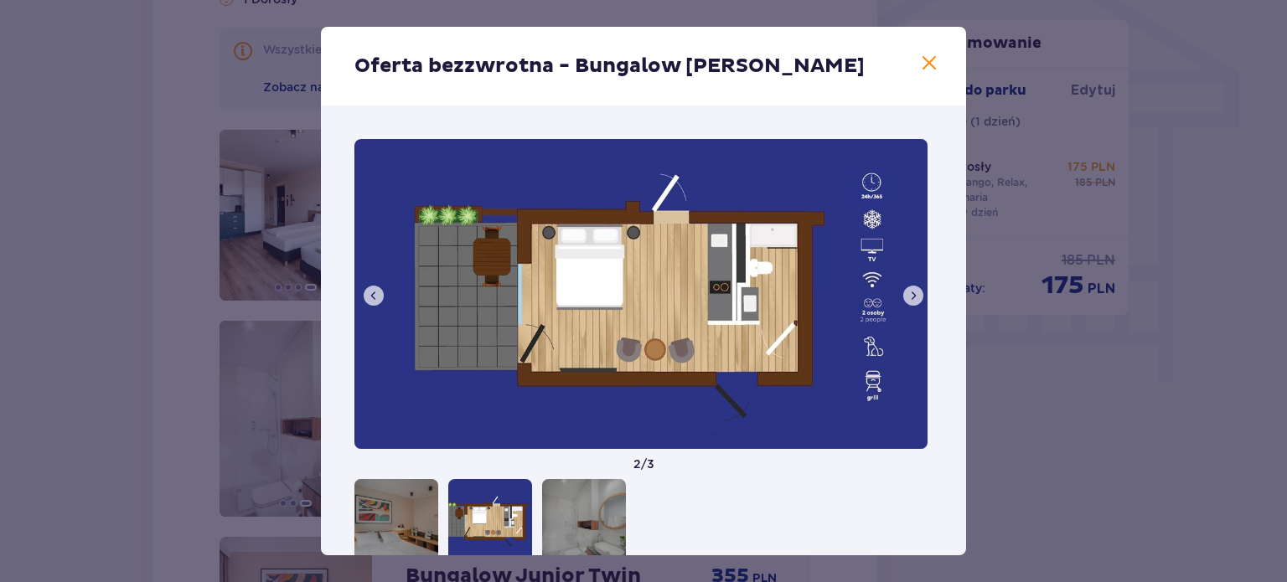
click at [906, 296] on span at bounding box center [912, 295] width 13 height 13
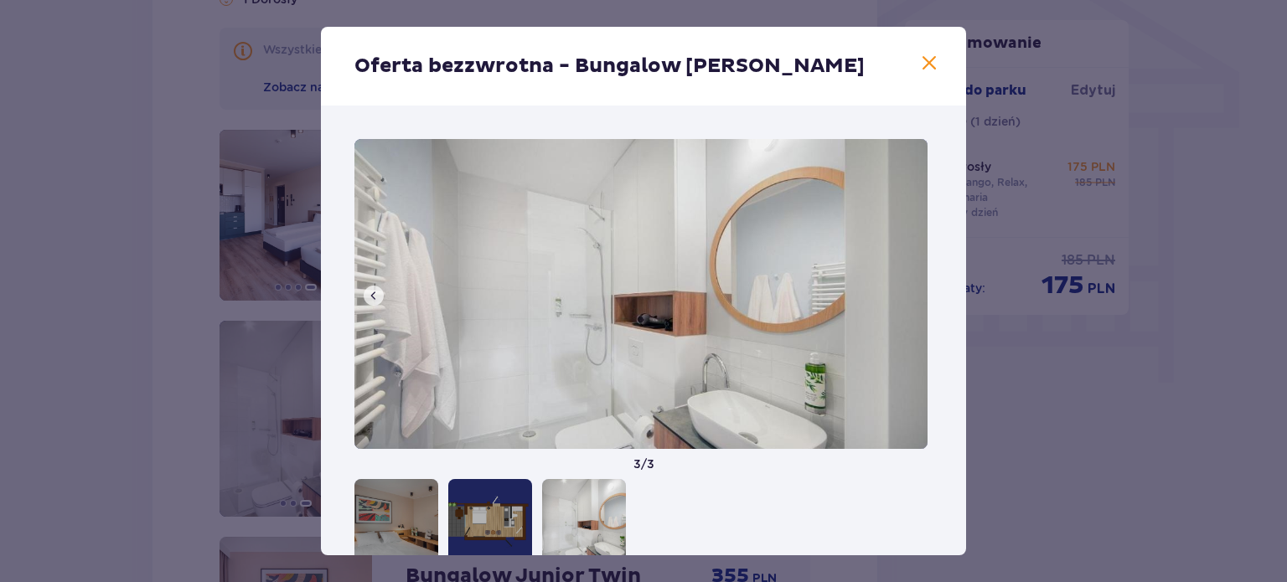
click at [906, 296] on img at bounding box center [640, 294] width 573 height 310
click at [925, 62] on span at bounding box center [929, 64] width 20 height 20
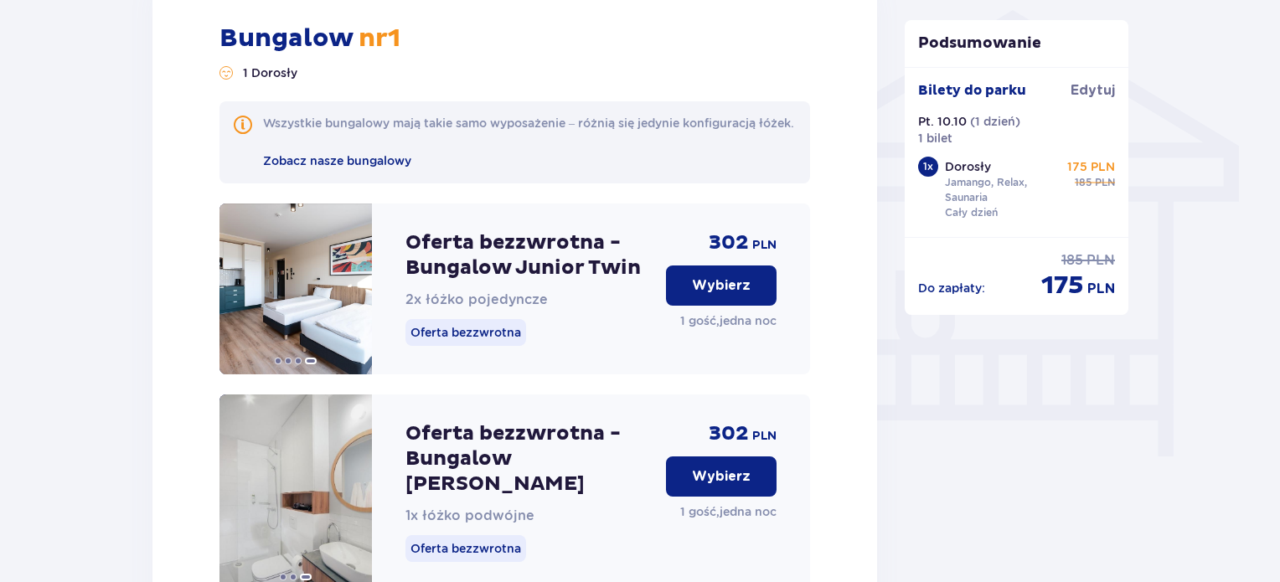
scroll to position [1340, 0]
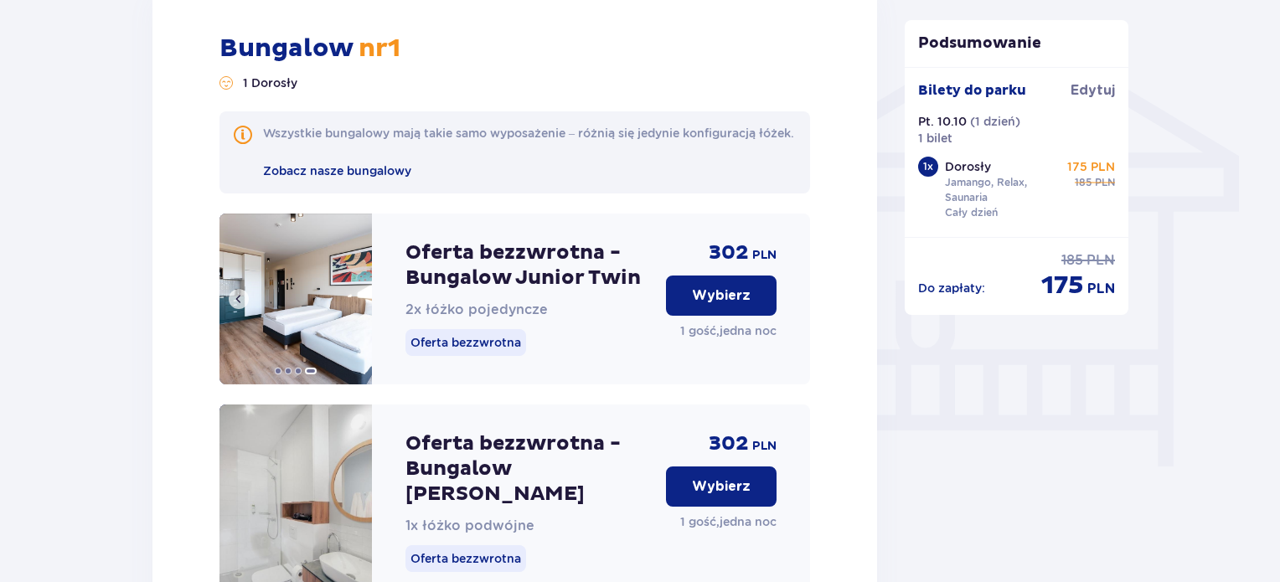
click at [317, 287] on img at bounding box center [295, 299] width 152 height 171
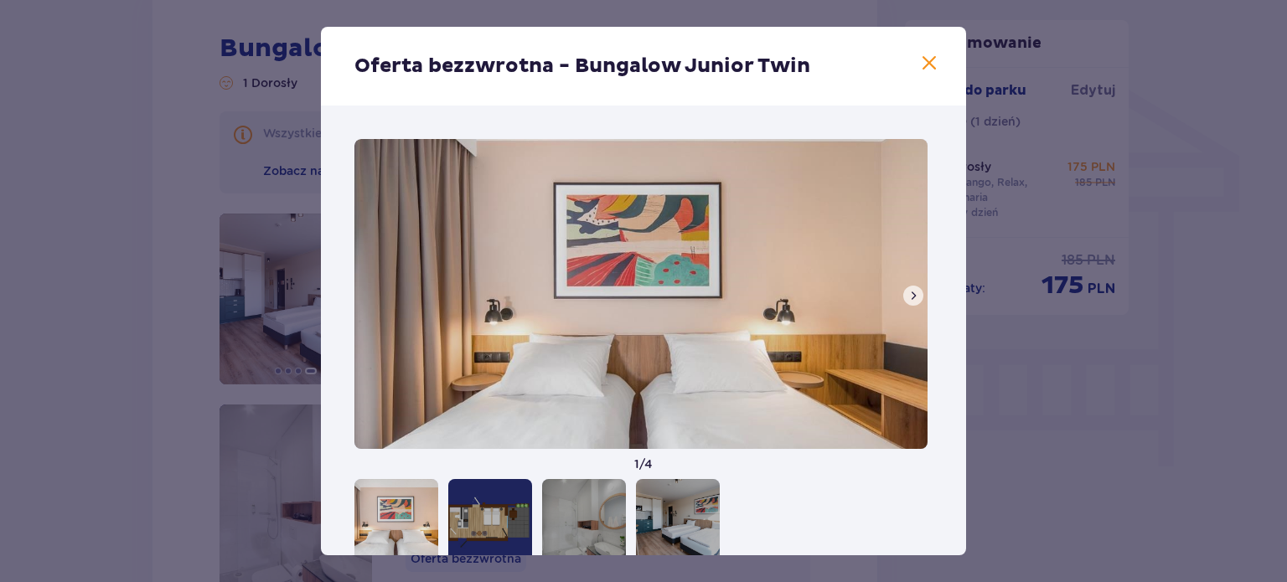
click at [910, 295] on span at bounding box center [912, 295] width 13 height 13
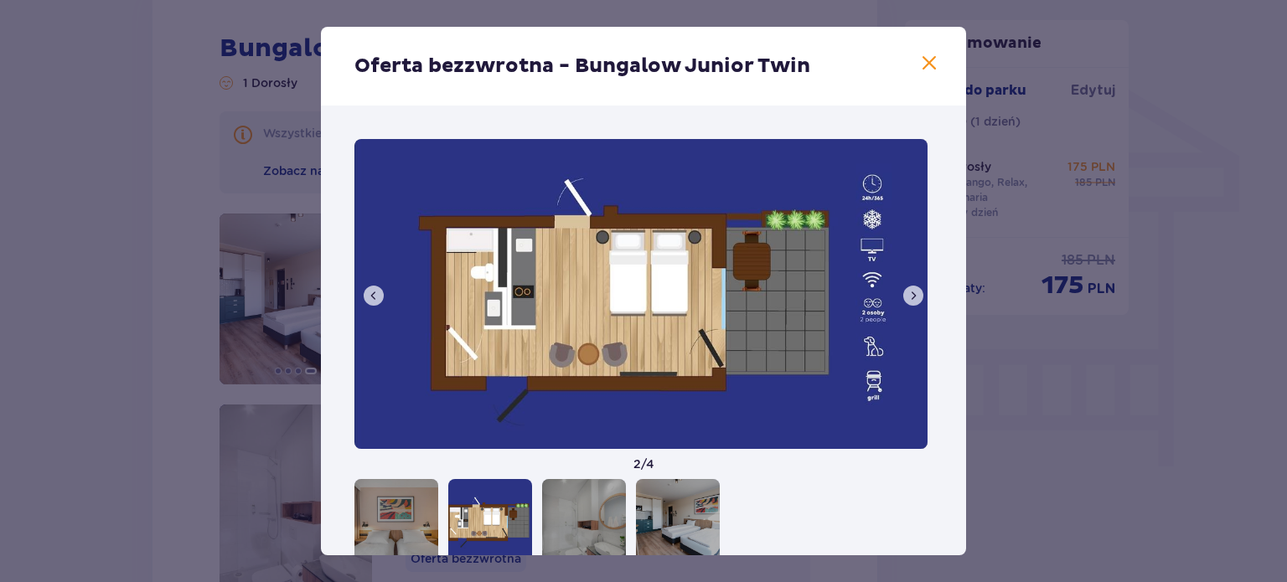
click at [908, 297] on span at bounding box center [912, 295] width 13 height 13
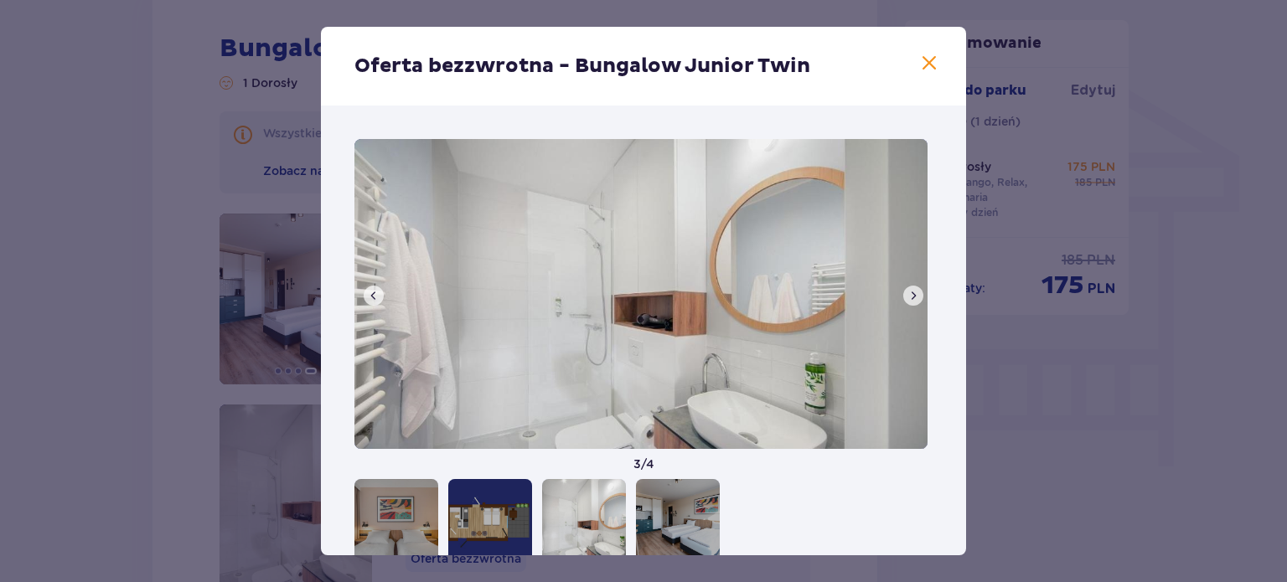
click at [908, 297] on span at bounding box center [912, 295] width 13 height 13
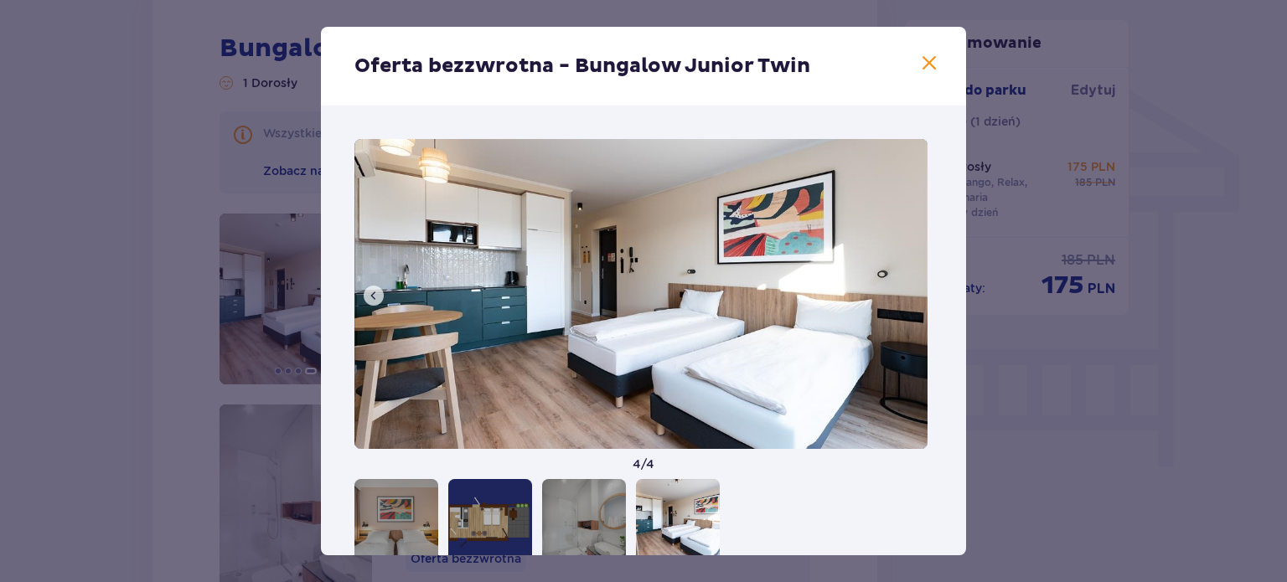
click at [922, 68] on span at bounding box center [929, 64] width 20 height 20
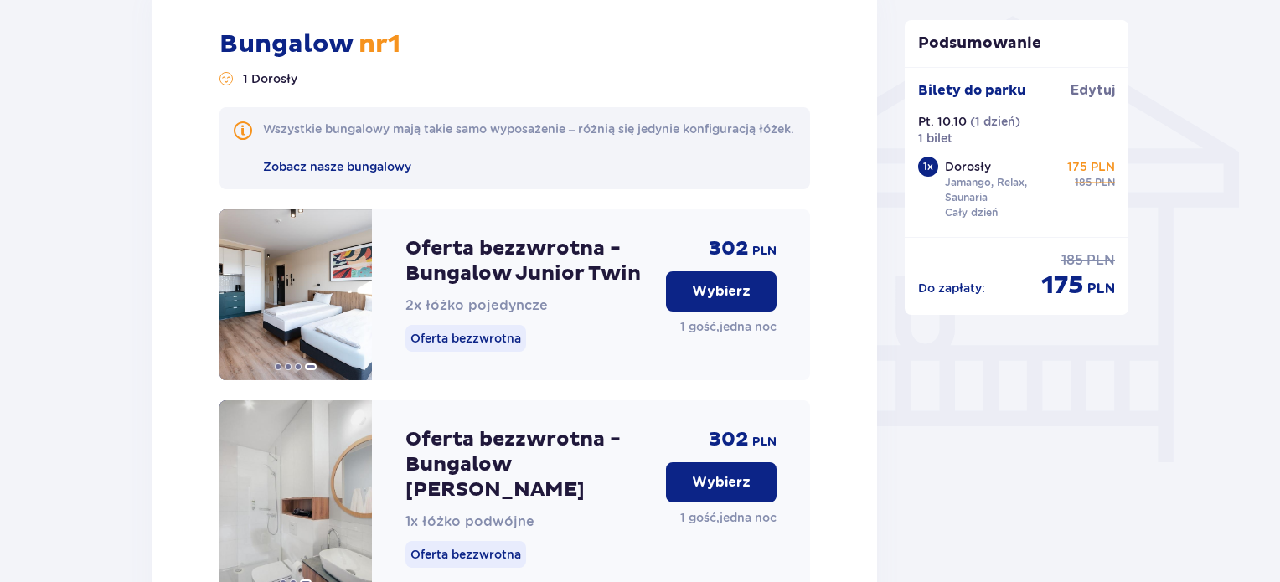
scroll to position [1340, 0]
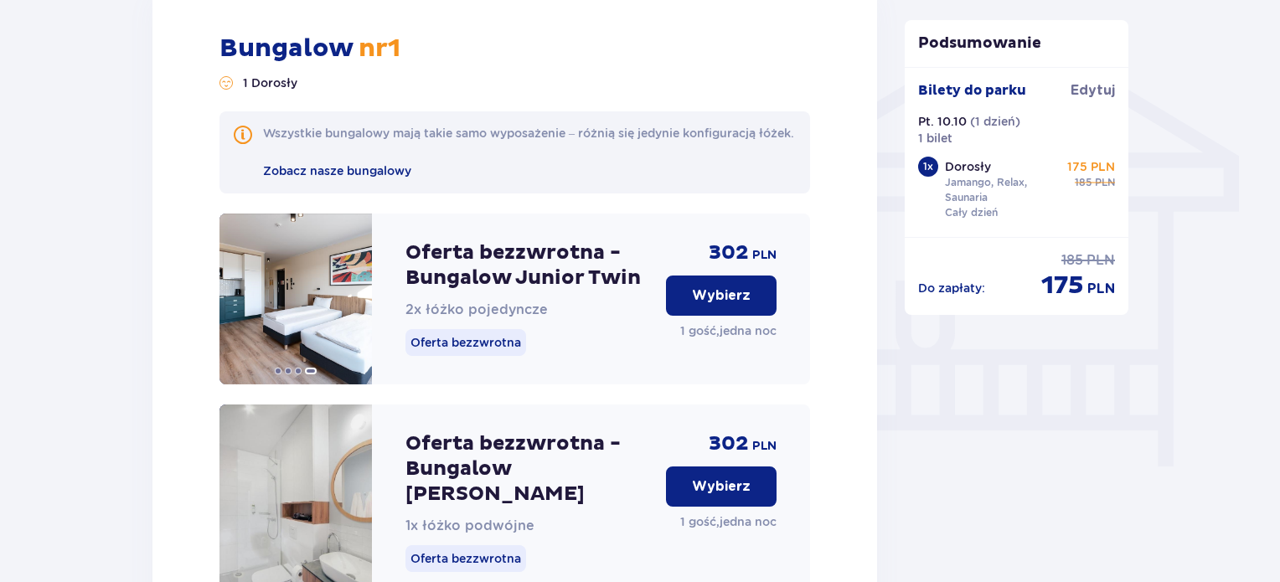
click at [726, 305] on p "Wybierz" at bounding box center [721, 295] width 59 height 18
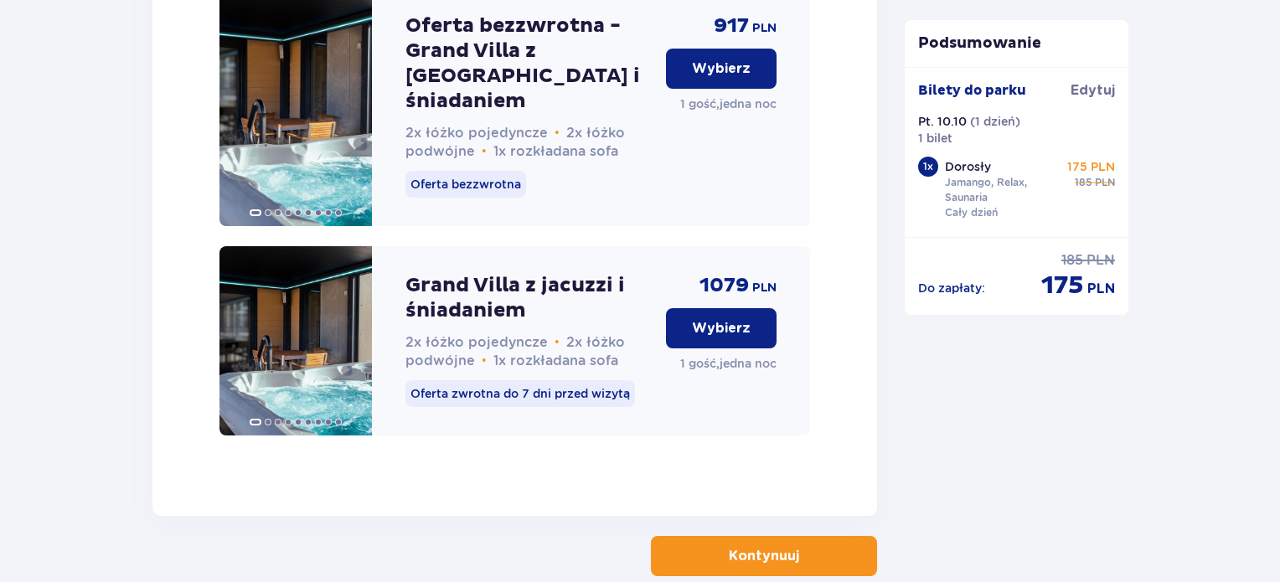
scroll to position [5273, 0]
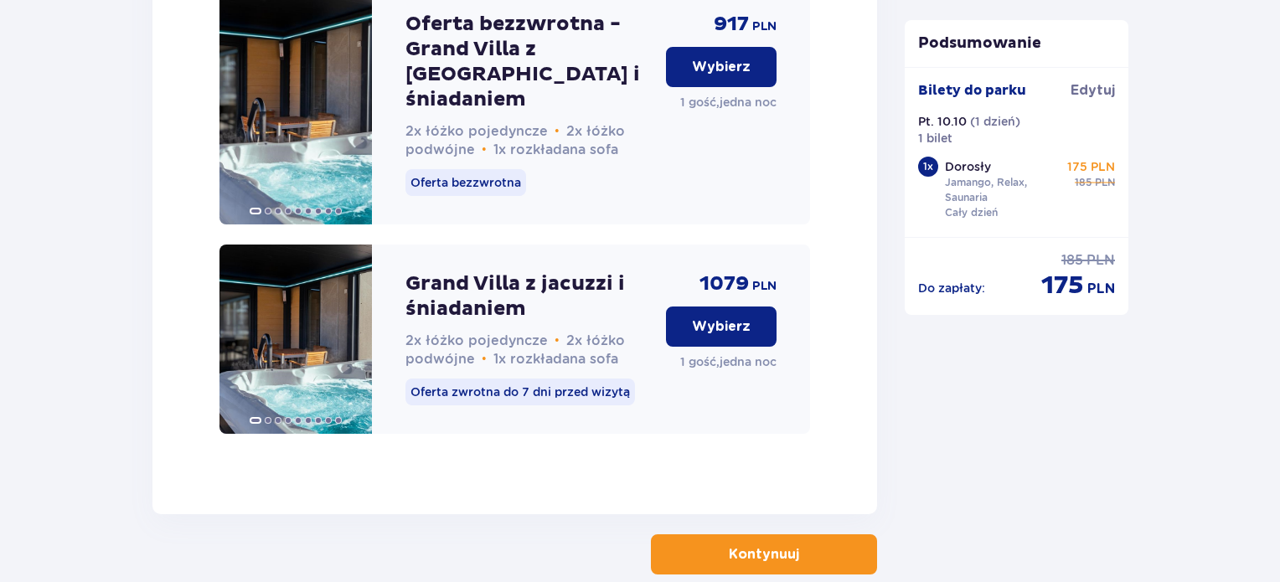
click at [780, 545] on p "Kontynuuj" at bounding box center [764, 554] width 70 height 18
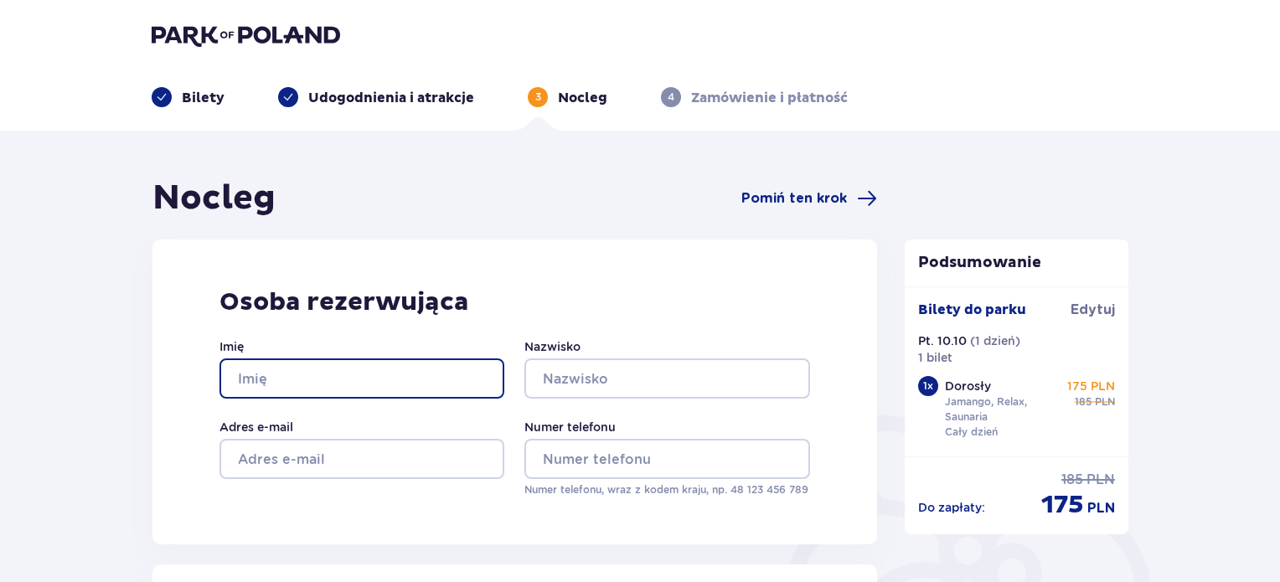
click at [312, 374] on input "Imię" at bounding box center [361, 378] width 285 height 40
type input "Daniel"
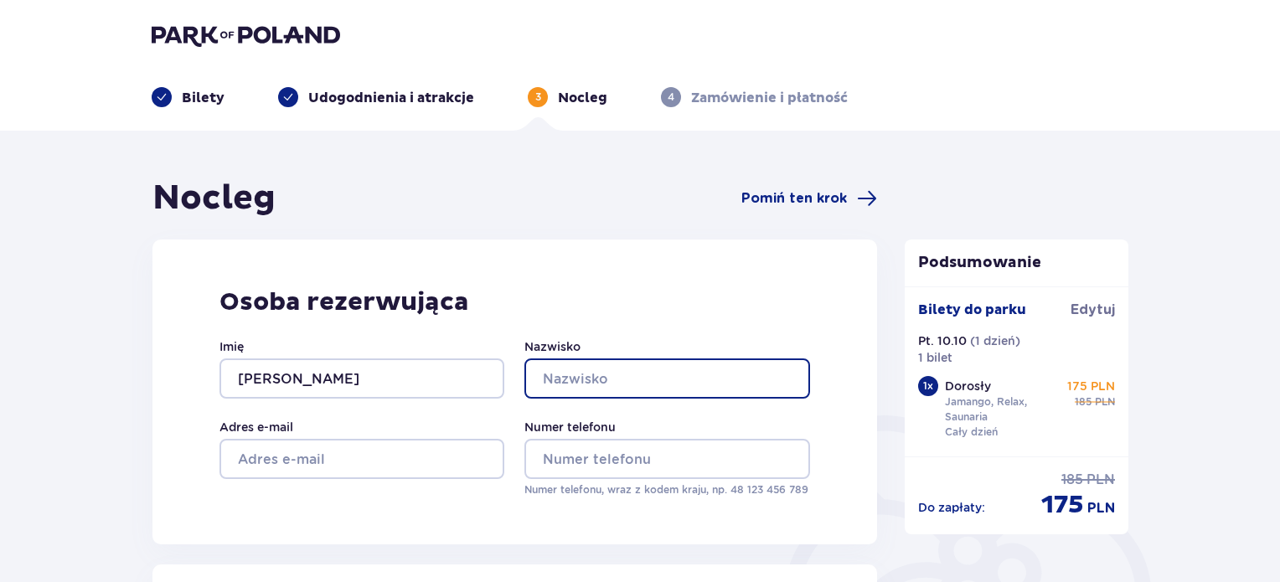
type input "Nocoń"
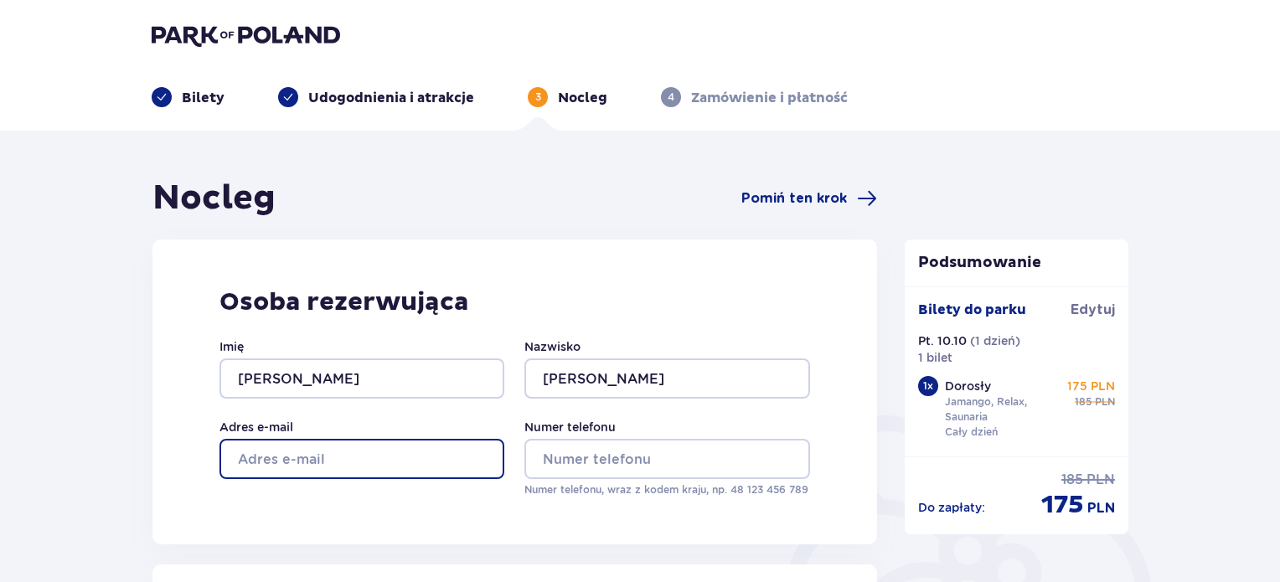
type input "danielek156@o2.pl"
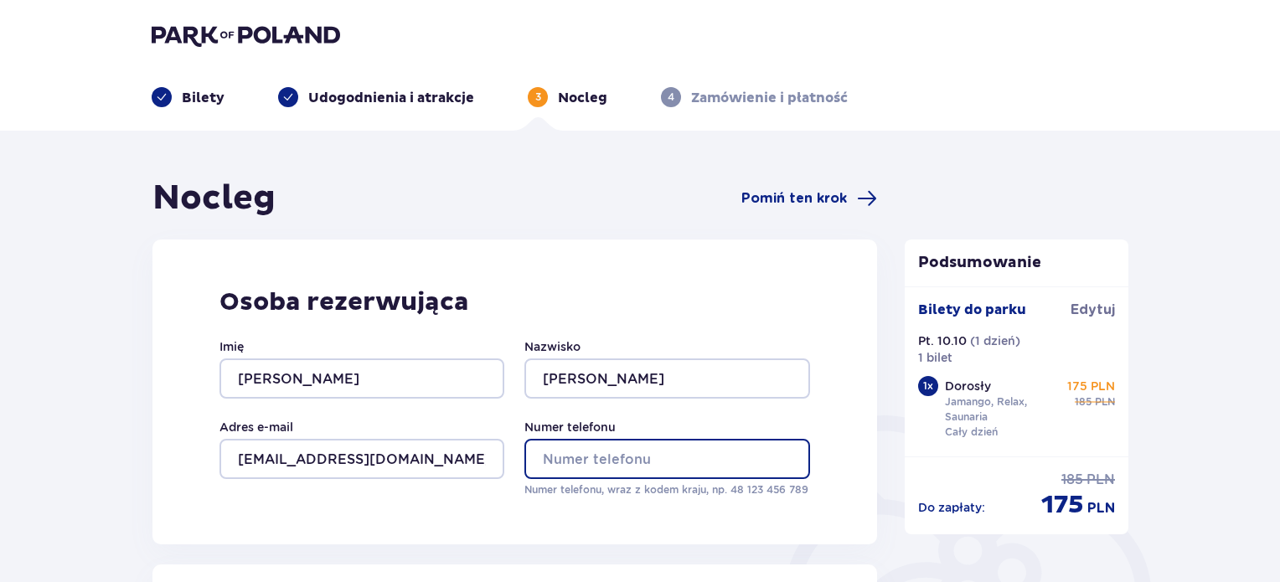
type input "510989269"
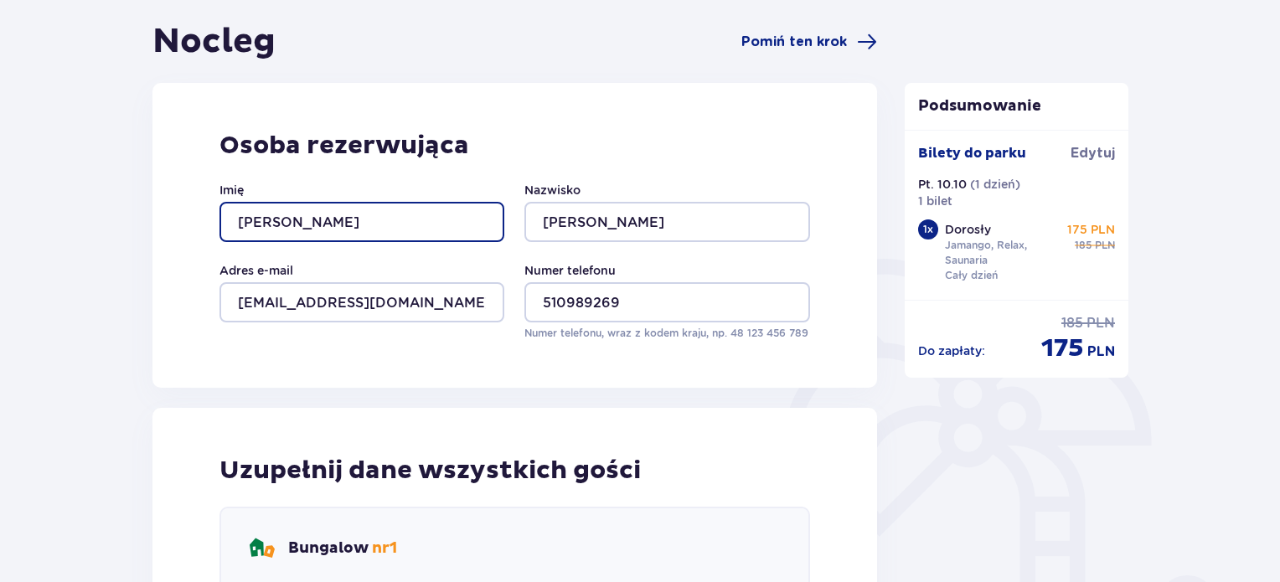
scroll to position [168, 0]
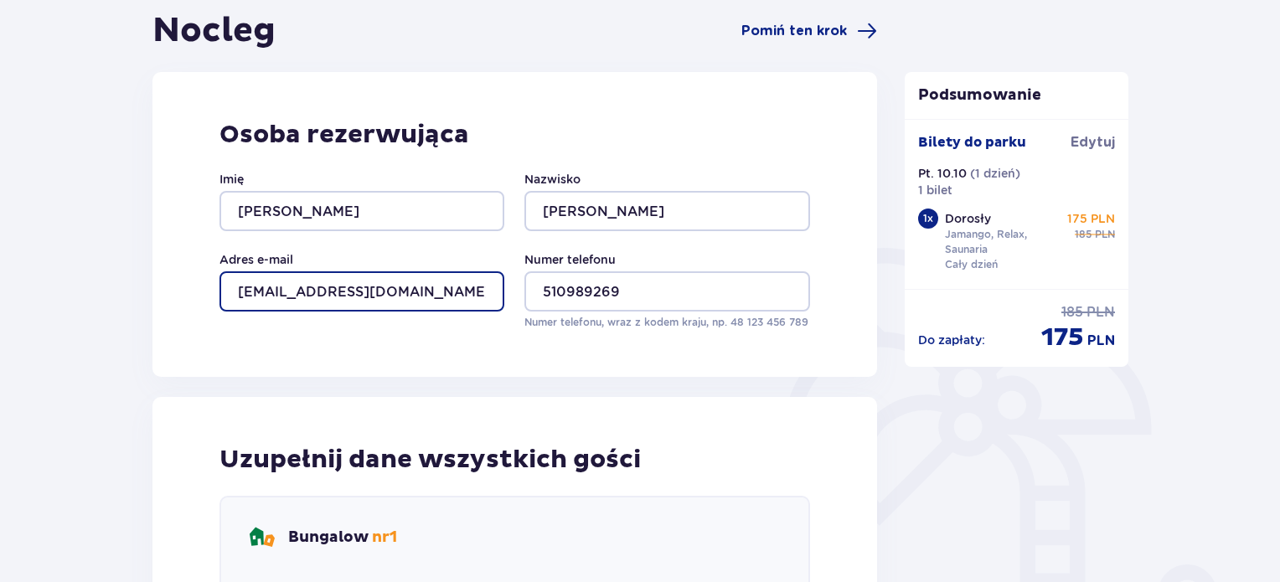
click at [405, 291] on input "danielek156@o2.pl" at bounding box center [361, 291] width 285 height 40
type input "danielek1567890@gmail.com"
click at [410, 389] on div "Nocleg Pomiń ten krok Osoba rezerwująca Imię Daniel Nazwisko Nocoń Adres e-mail…" at bounding box center [514, 466] width 725 height 913
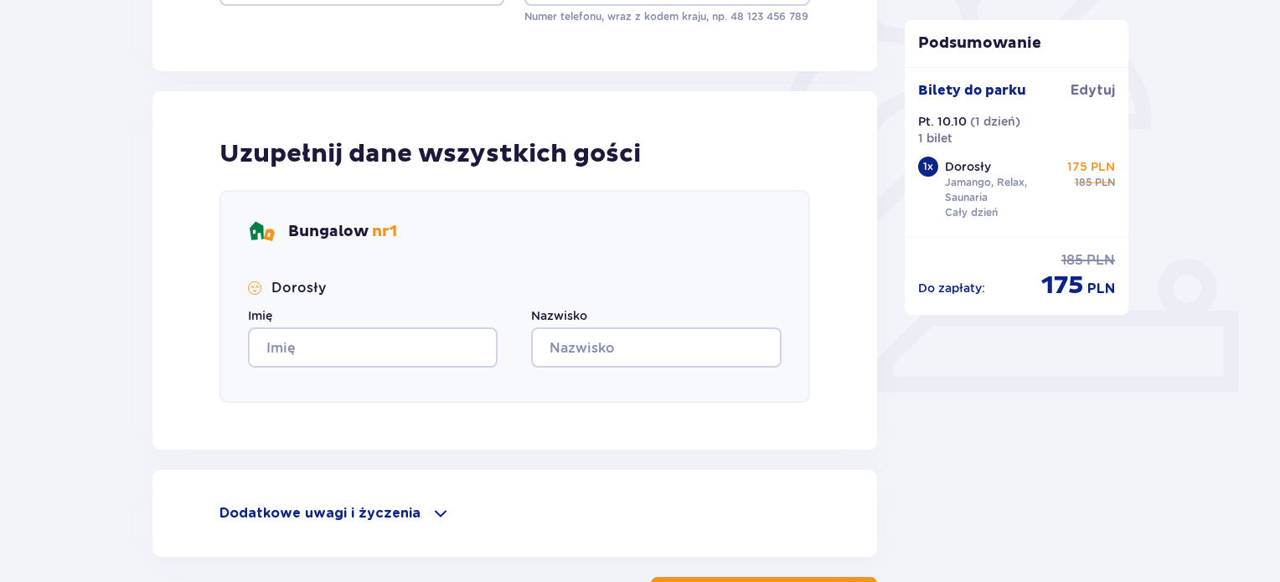
scroll to position [503, 0]
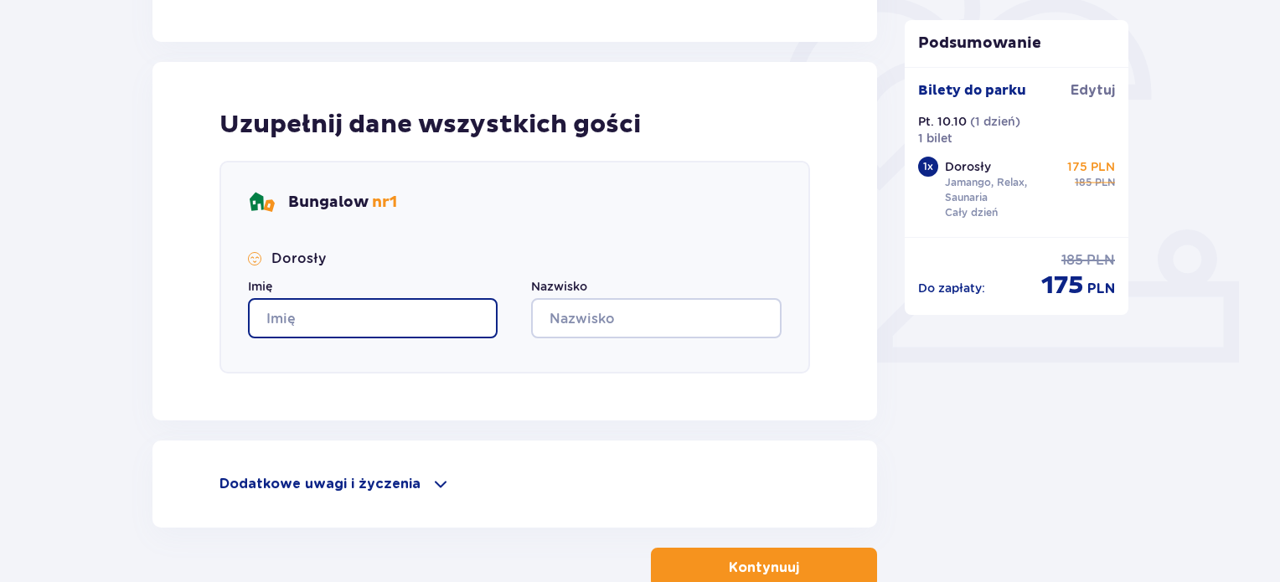
click at [369, 317] on input "Imię" at bounding box center [373, 318] width 250 height 40
type input "Daniel"
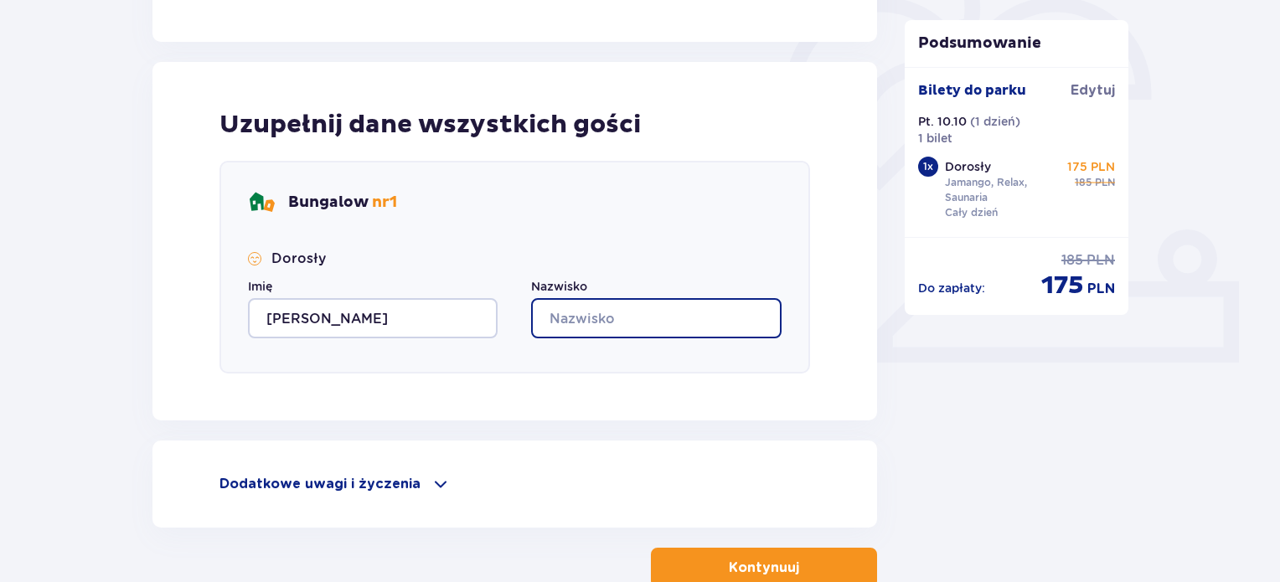
type input "Nocoń"
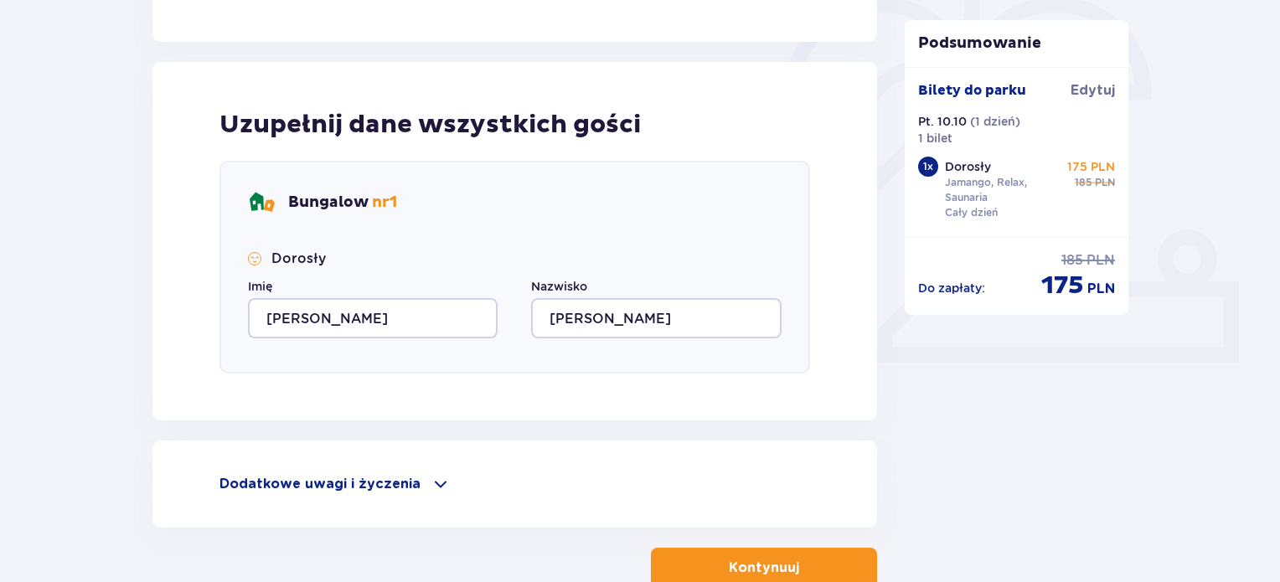
click at [475, 411] on div "Uzupełnij dane wszystkich gości Bungalow nr 1 Dorosły Imię Daniel Nazwisko Nocoń" at bounding box center [514, 241] width 725 height 358
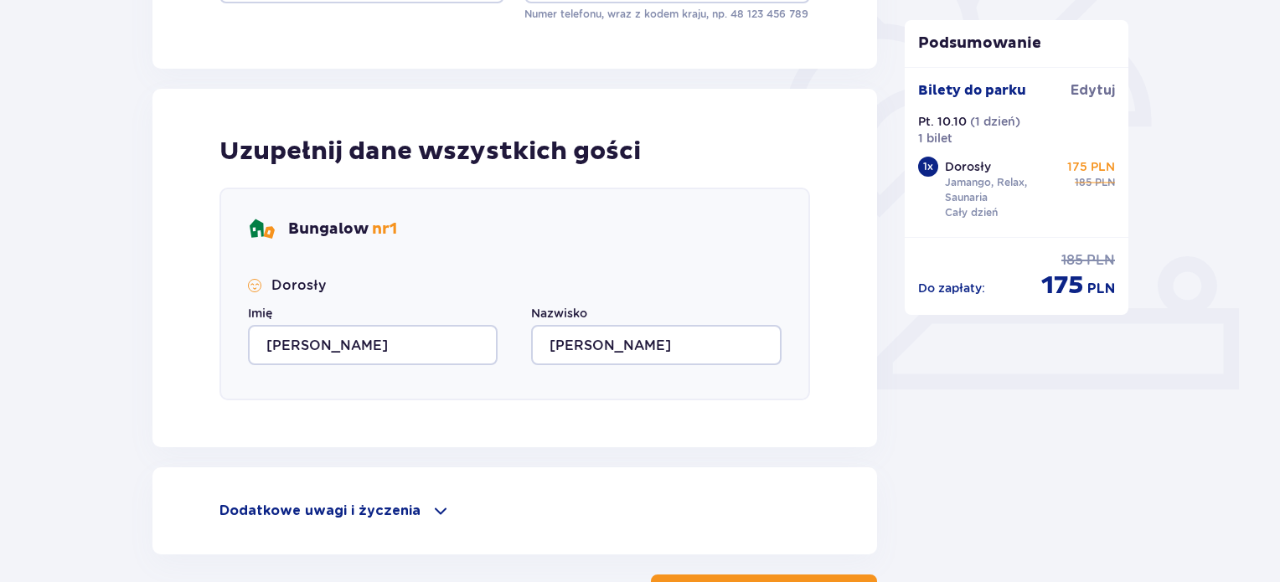
scroll to position [608, 0]
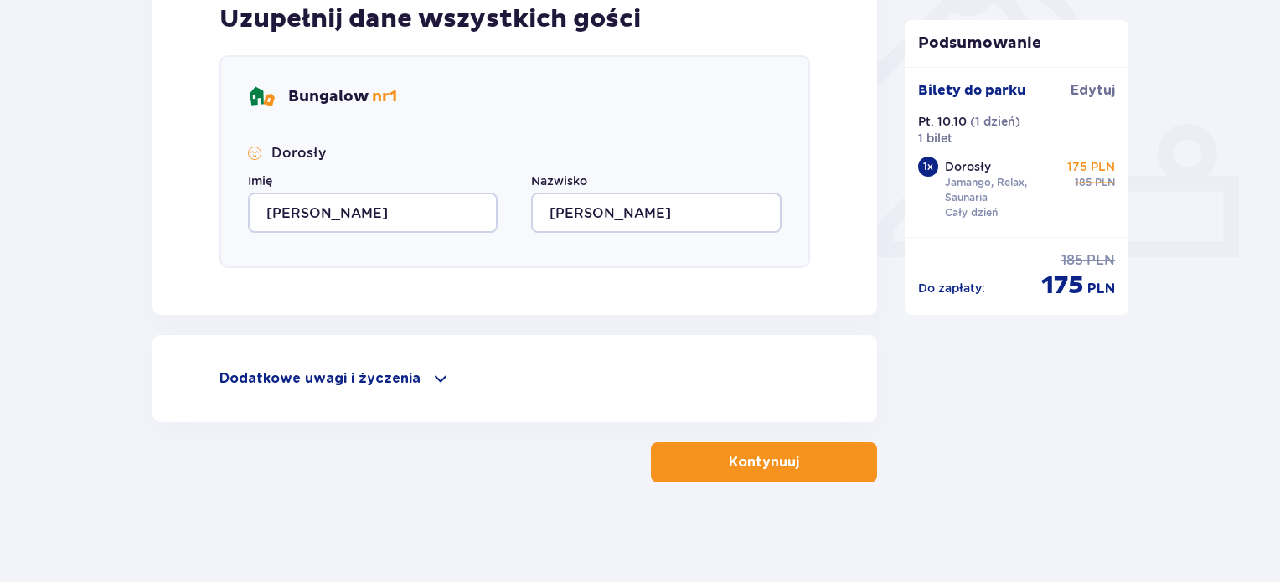
click at [785, 462] on button "Kontynuuj" at bounding box center [764, 462] width 226 height 40
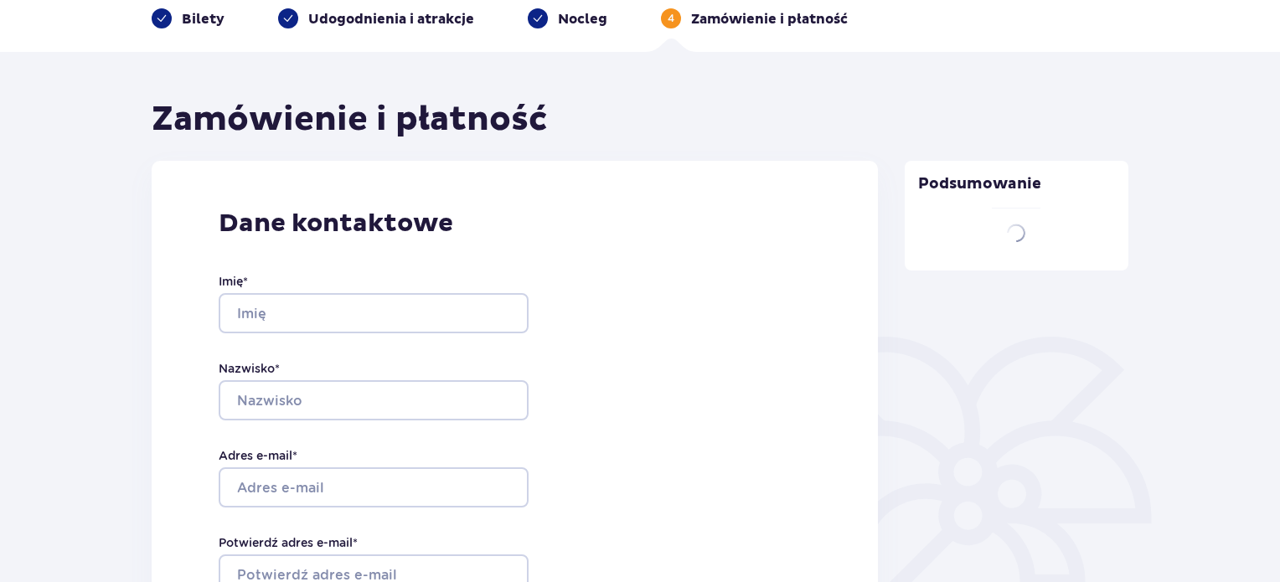
type input "Daniel"
type input "Nocoń"
type input "danielek1567890@gmail.com"
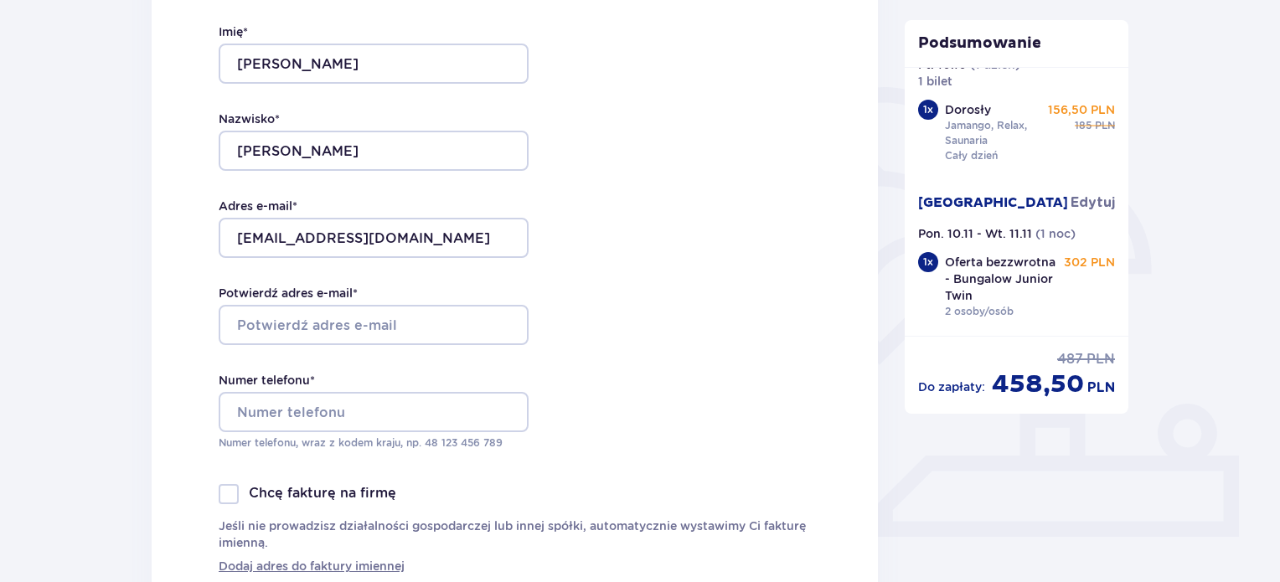
scroll to position [335, 0]
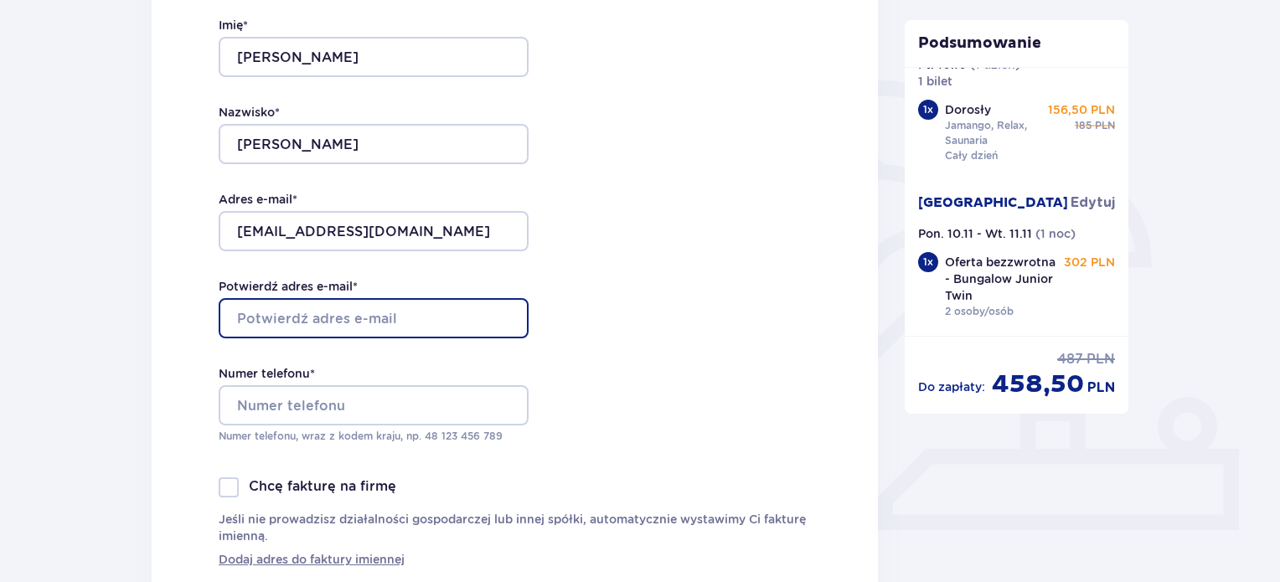
click at [353, 312] on input "Potwierdź adres e-mail *" at bounding box center [374, 318] width 310 height 40
type input "danielek1567890@gmail.com"
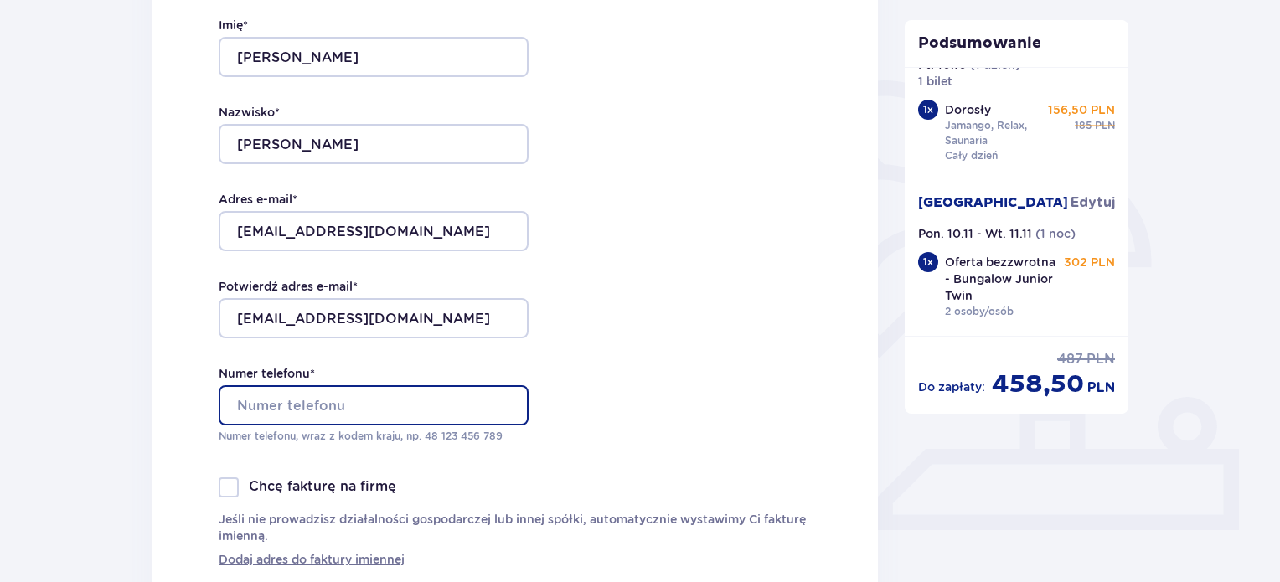
type input "510989269"
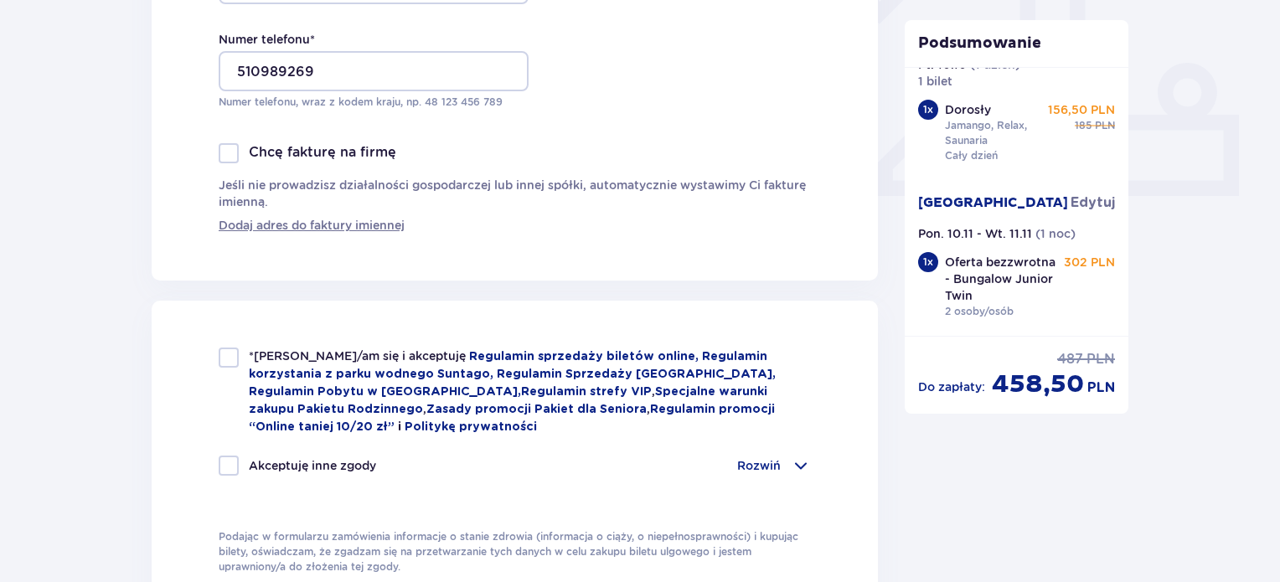
scroll to position [670, 0]
drag, startPoint x: 233, startPoint y: 360, endPoint x: 224, endPoint y: 375, distance: 17.2
click at [234, 359] on div at bounding box center [229, 357] width 20 height 20
checkbox input "true"
click at [228, 458] on div at bounding box center [229, 465] width 20 height 20
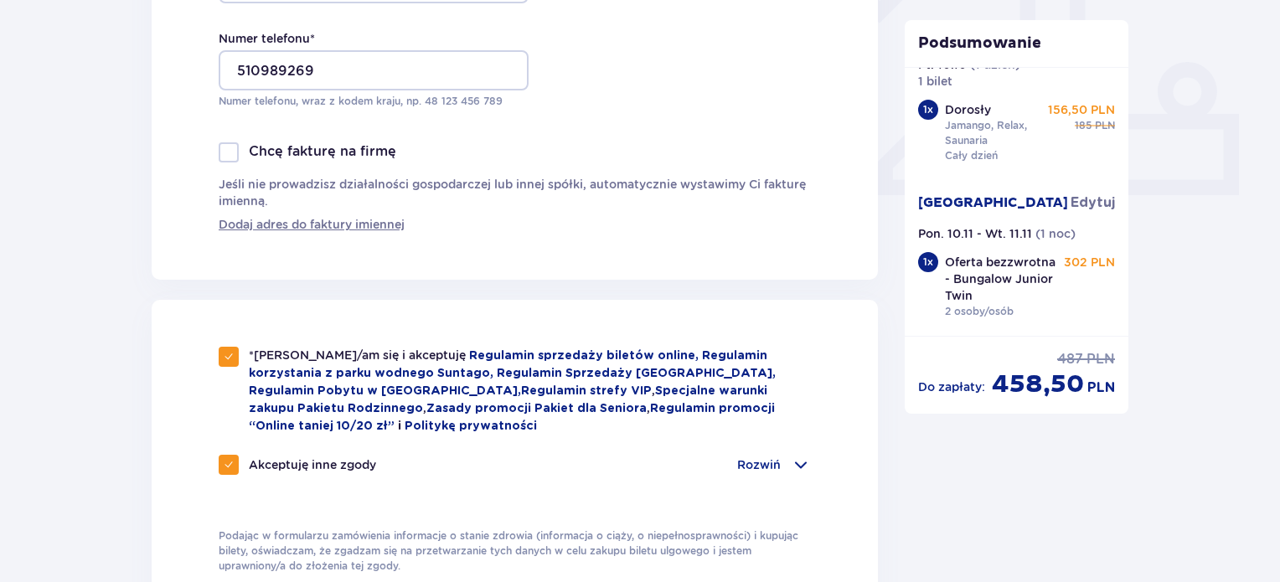
checkbox input "true"
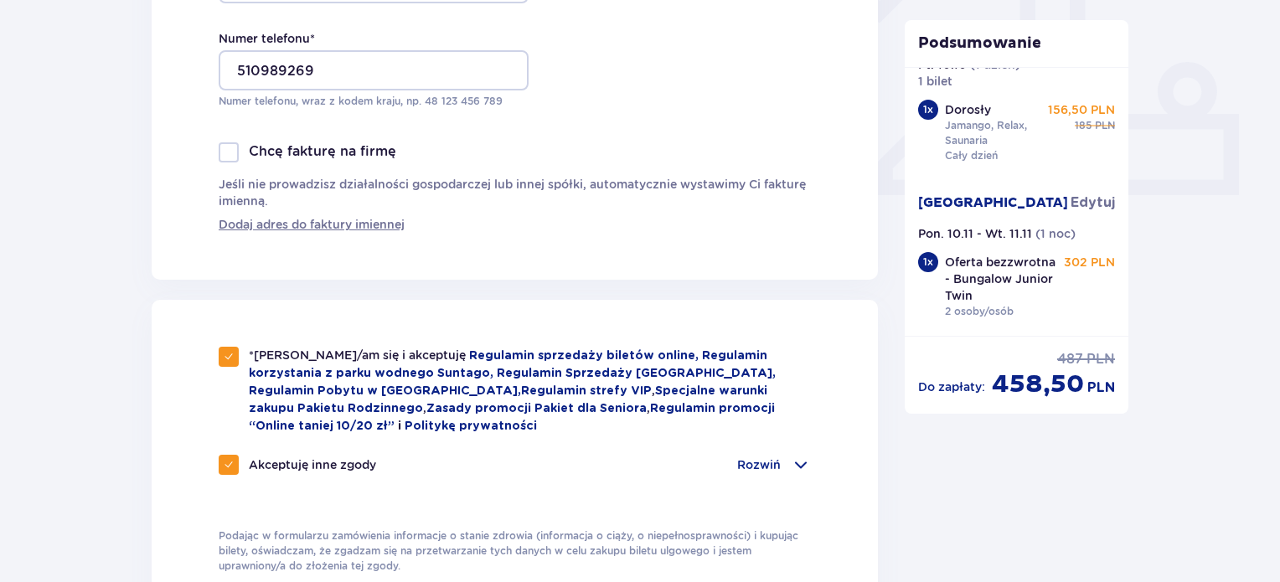
checkbox input "true"
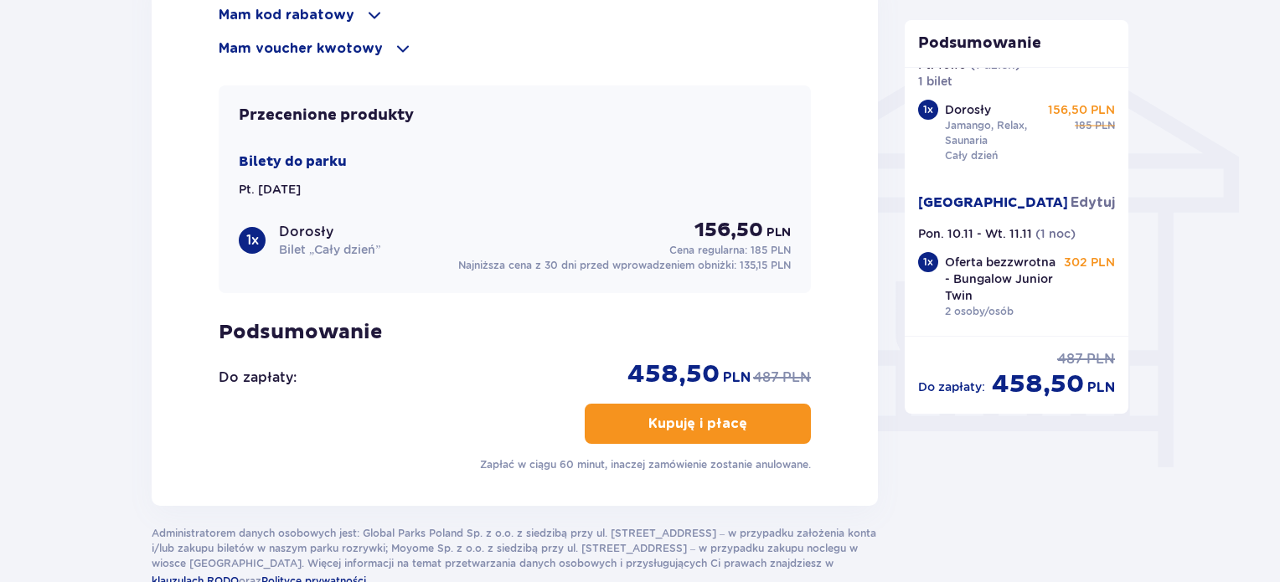
scroll to position [1340, 0]
click at [711, 416] on p "Kupuję i płacę" at bounding box center [697, 423] width 99 height 18
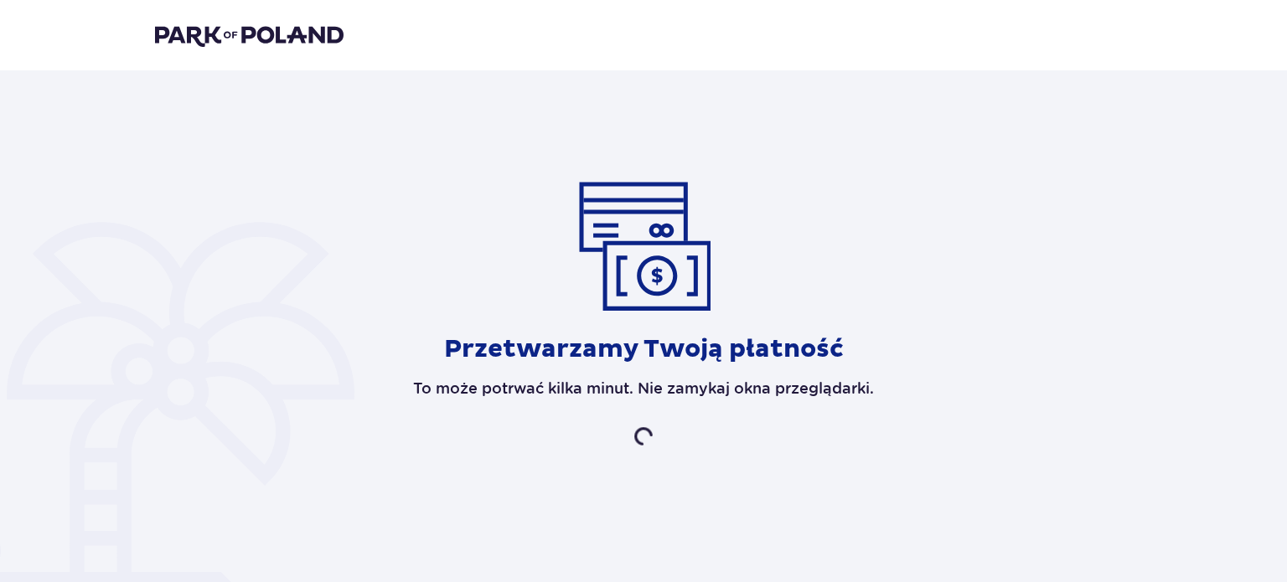
click at [247, 39] on img at bounding box center [249, 34] width 188 height 23
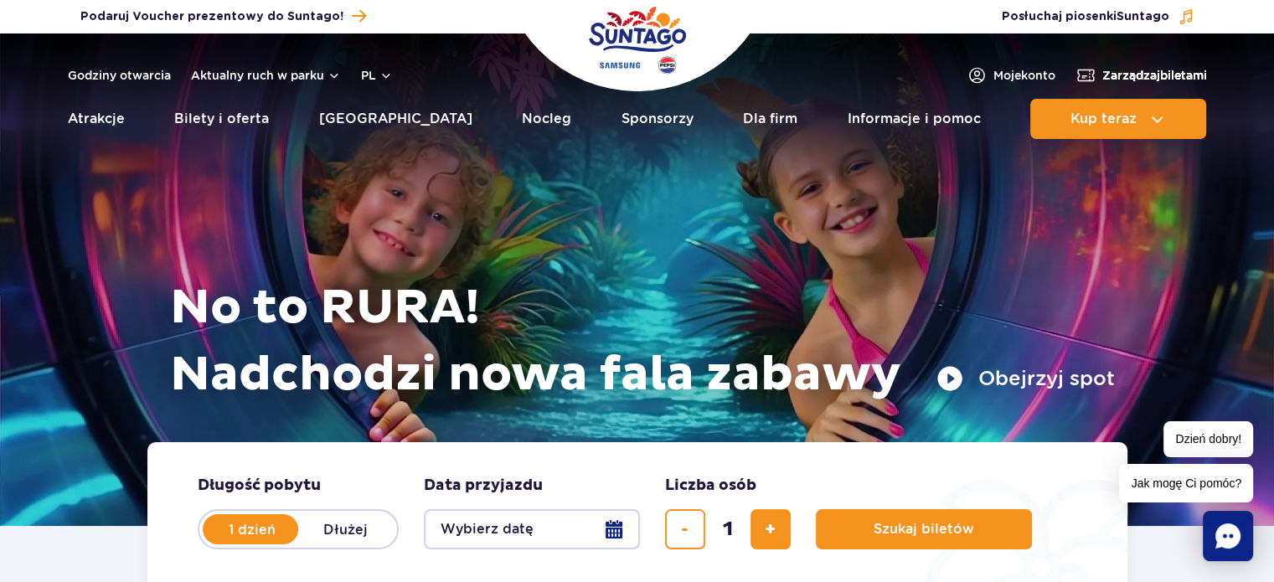
click at [1149, 75] on span "Zarządzaj biletami" at bounding box center [1154, 75] width 105 height 17
click at [1002, 77] on span "Moje konto" at bounding box center [1024, 75] width 62 height 17
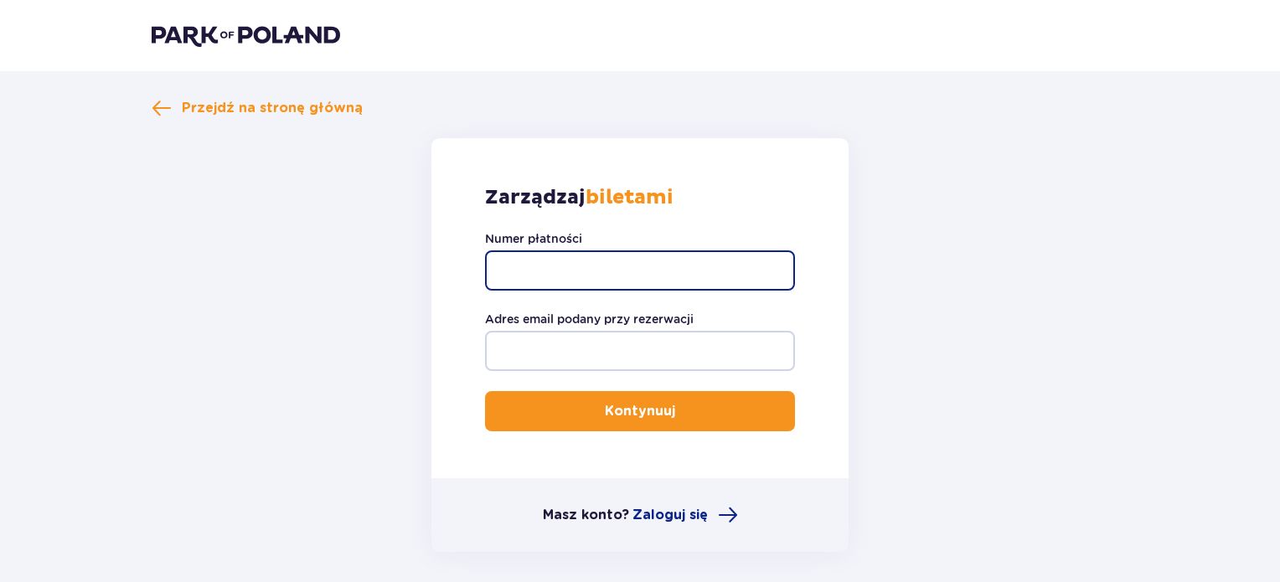
click at [555, 267] on input "Numer płatności" at bounding box center [640, 270] width 310 height 40
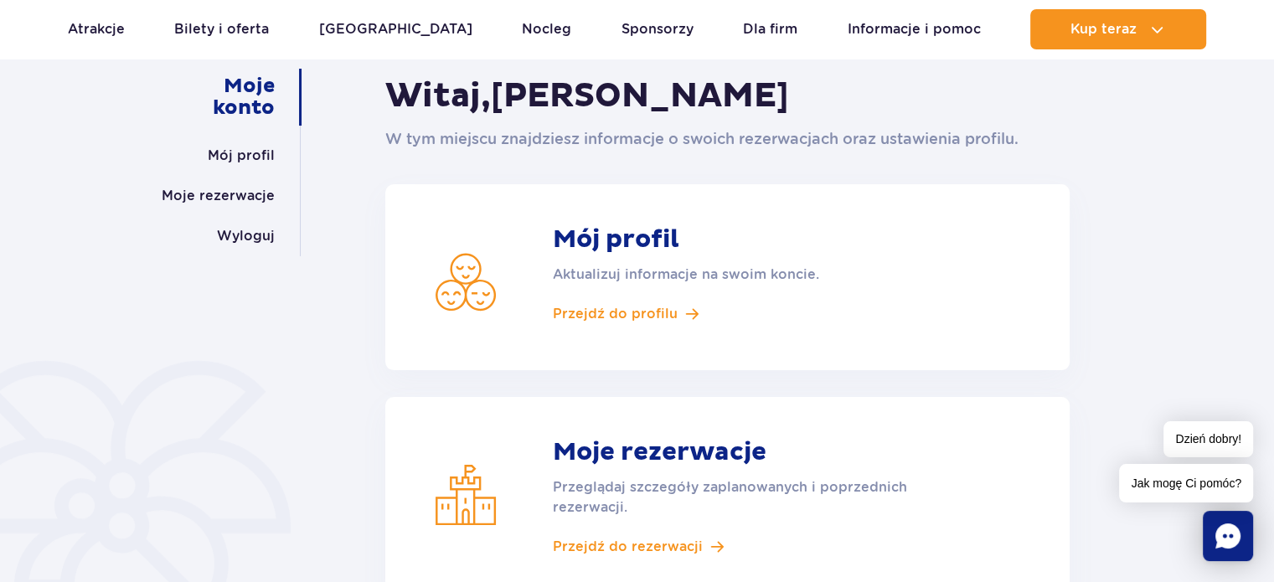
scroll to position [168, 0]
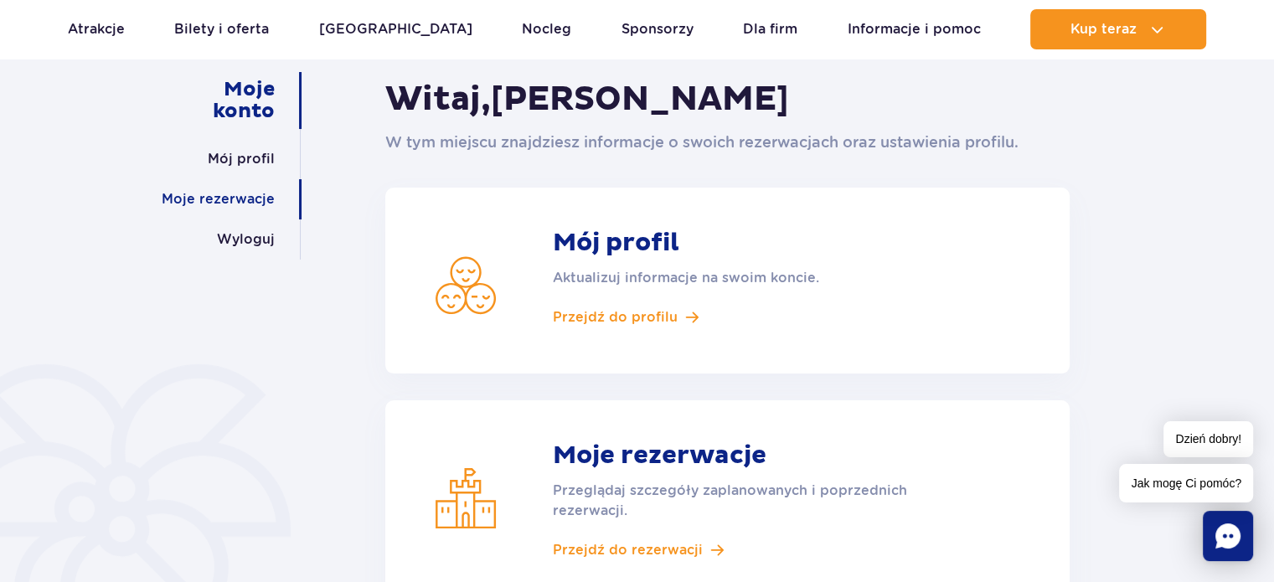
click at [213, 194] on link "Moje rezerwacje" at bounding box center [218, 199] width 113 height 40
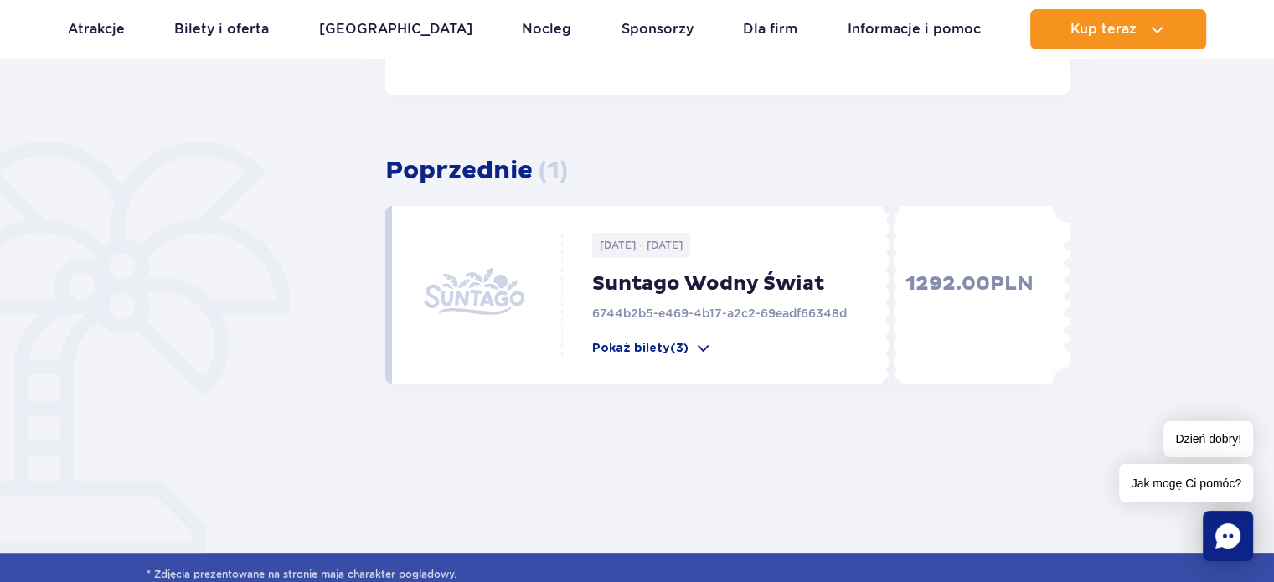
scroll to position [419, 0]
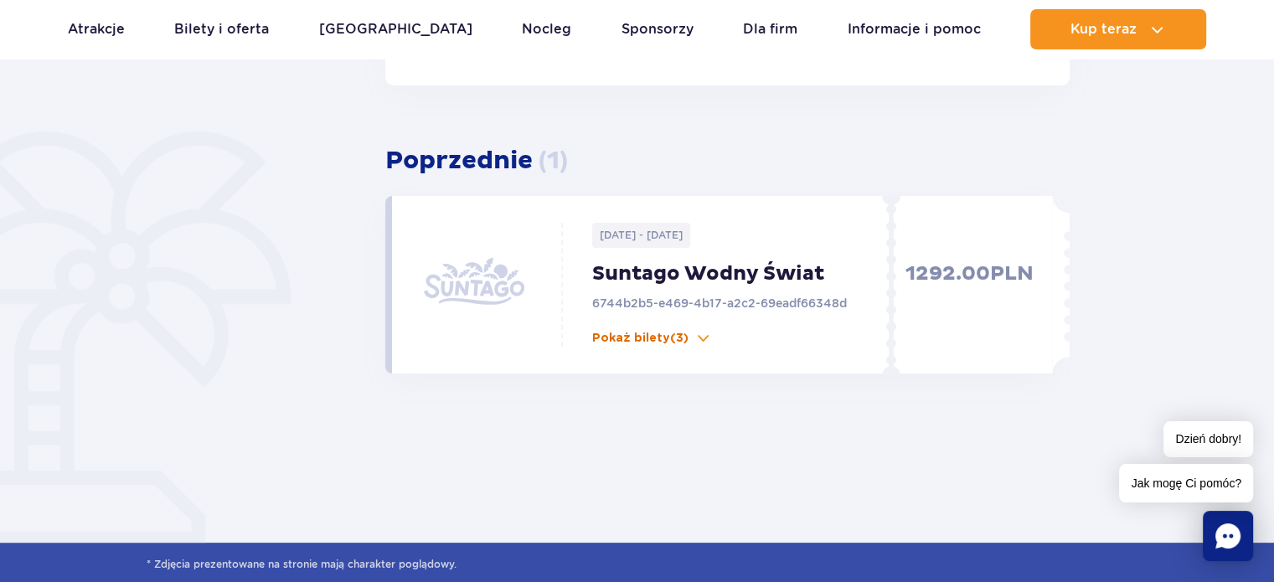
click at [699, 338] on span at bounding box center [703, 338] width 17 height 17
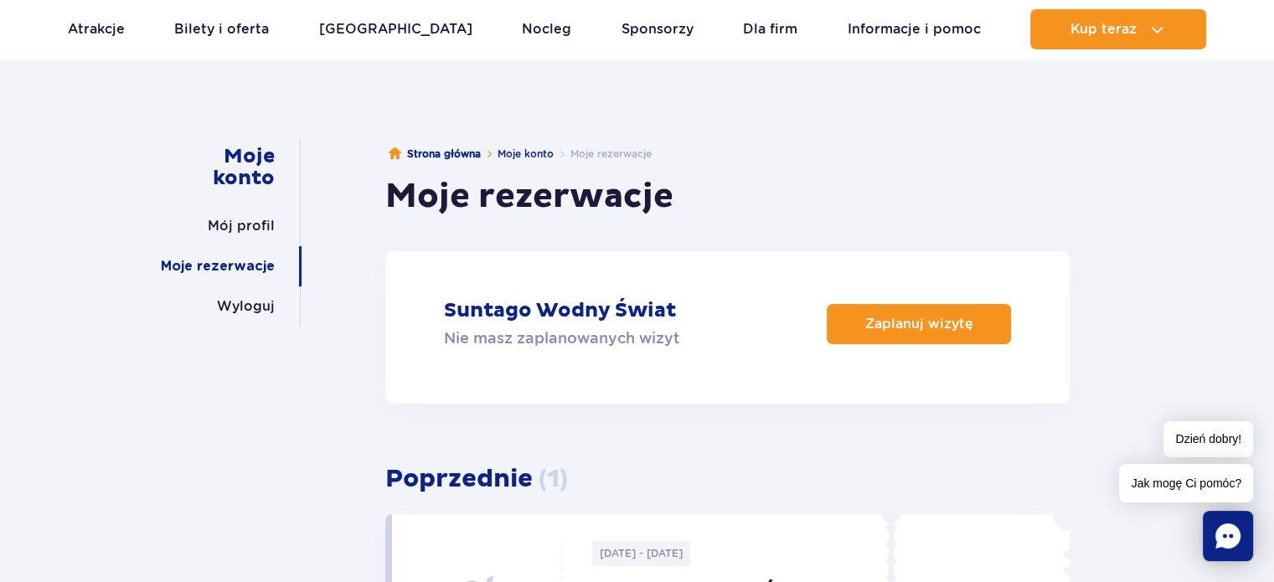
scroll to position [0, 0]
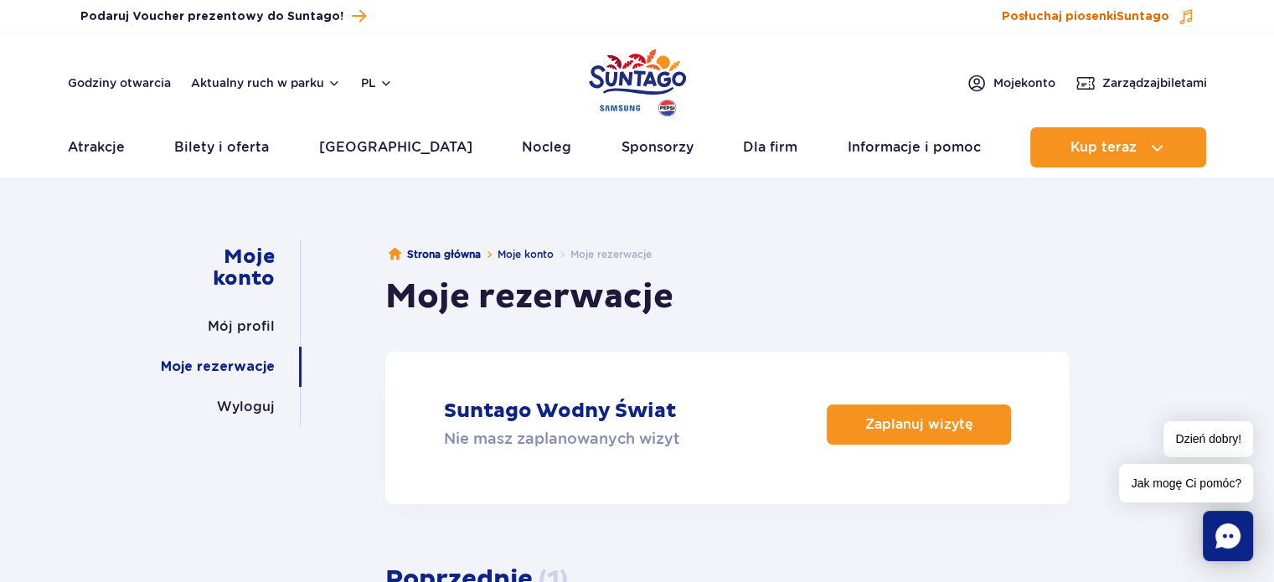
click at [1154, 23] on span "Suntago" at bounding box center [1142, 17] width 53 height 12
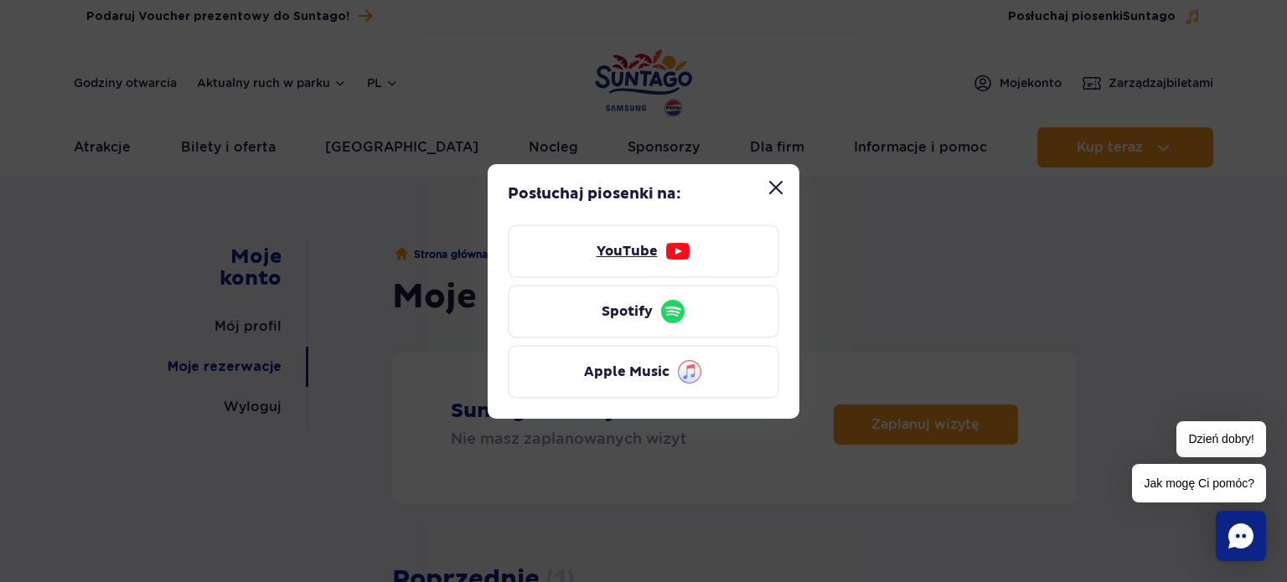
click at [657, 251] on link "YouTube" at bounding box center [643, 251] width 271 height 54
drag, startPoint x: 781, startPoint y: 193, endPoint x: 764, endPoint y: 183, distance: 20.0
click at [781, 193] on button "Zamknij modal “Posłuchaj piosenki Suntago”" at bounding box center [776, 188] width 34 height 34
